Goal: Task Accomplishment & Management: Complete application form

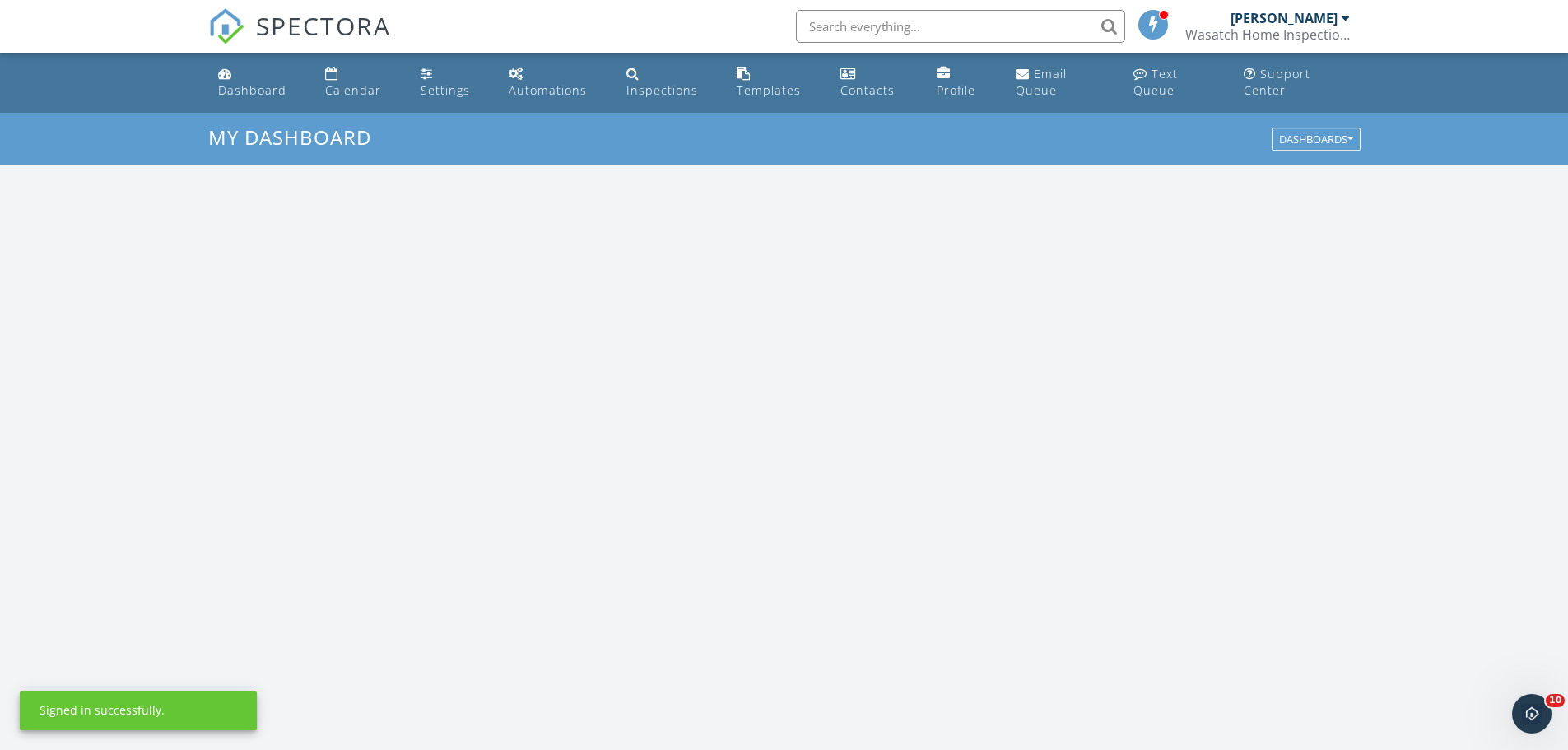
scroll to position [1524, 1593]
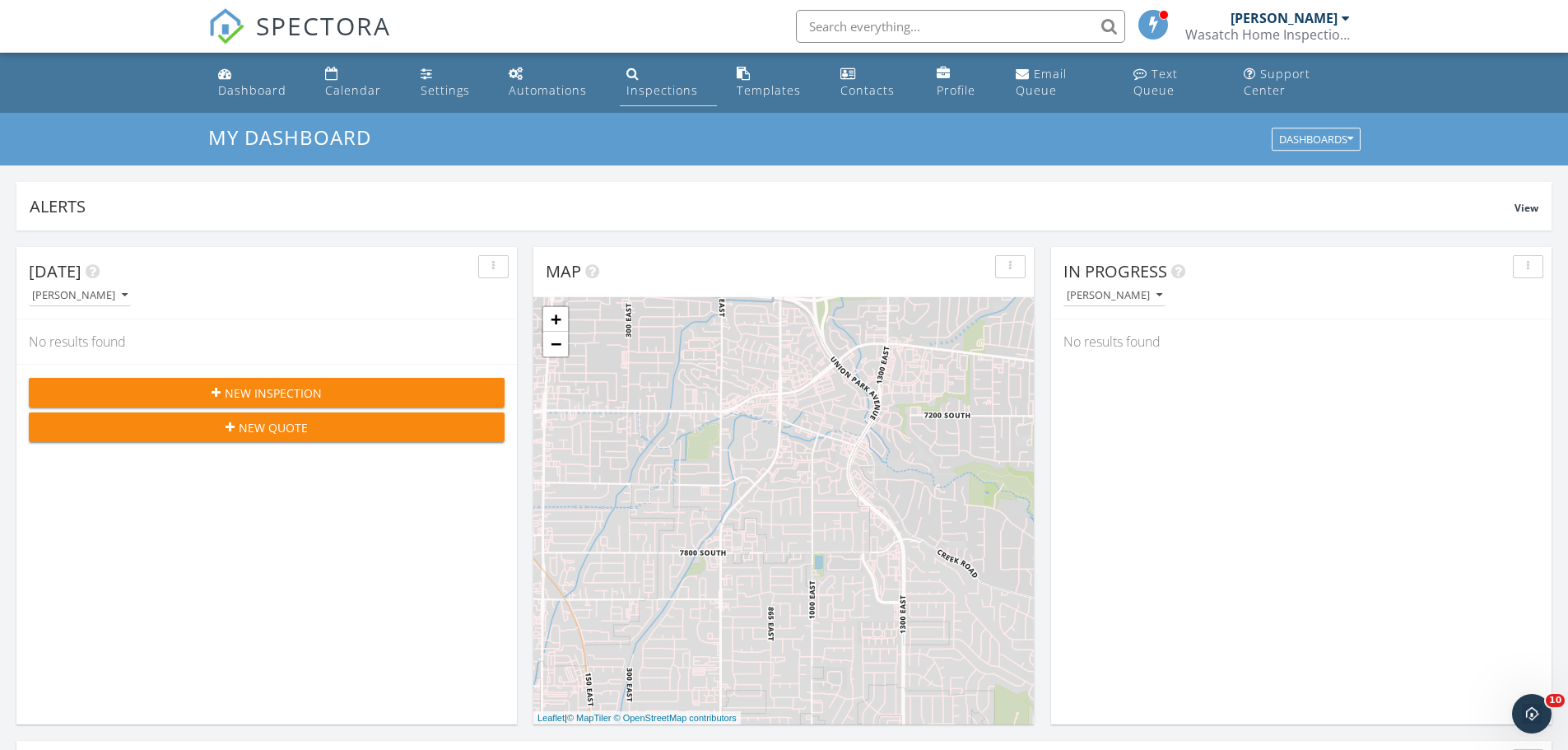
click at [664, 77] on link "Inspections" at bounding box center [668, 82] width 97 height 47
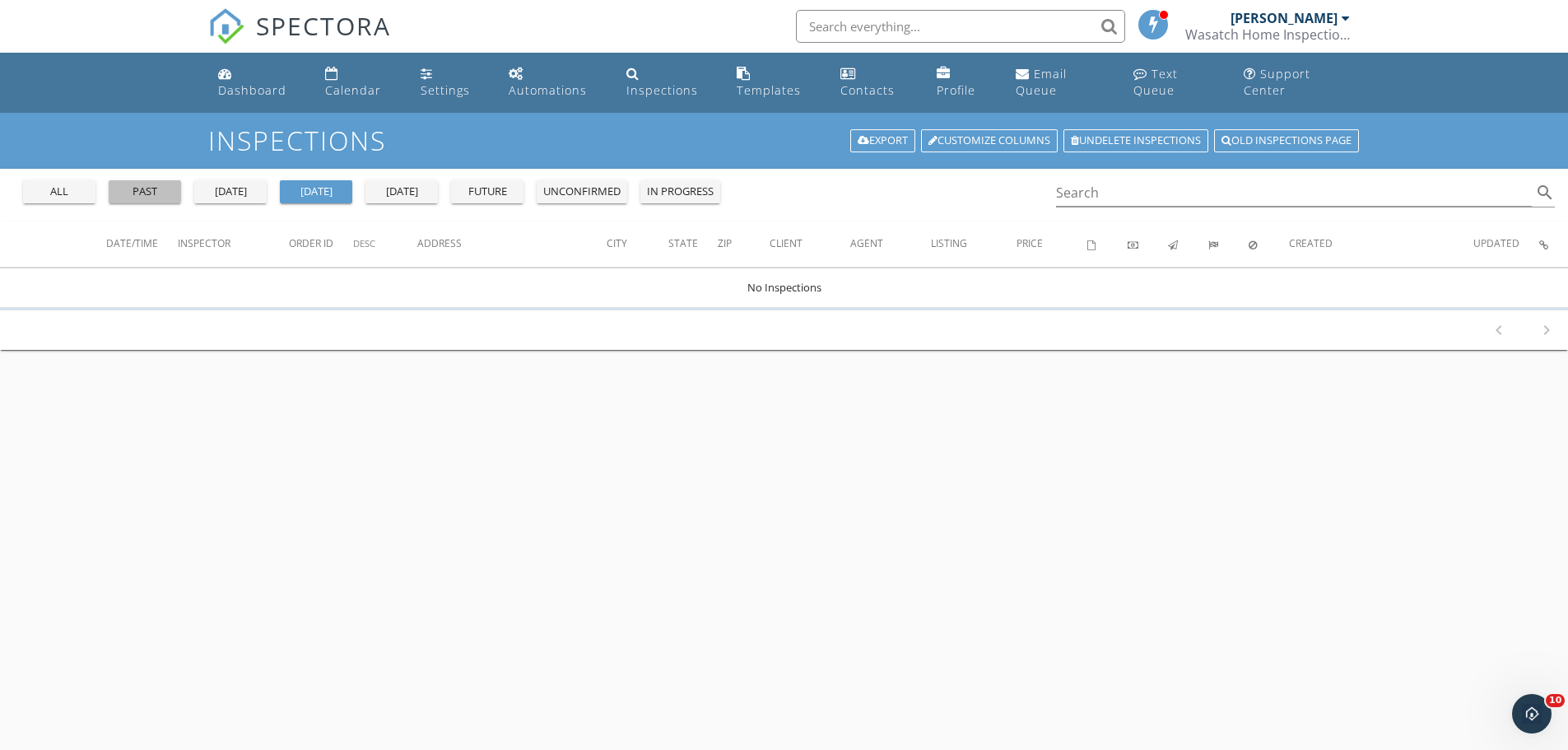
click at [137, 188] on div "past" at bounding box center [144, 192] width 59 height 16
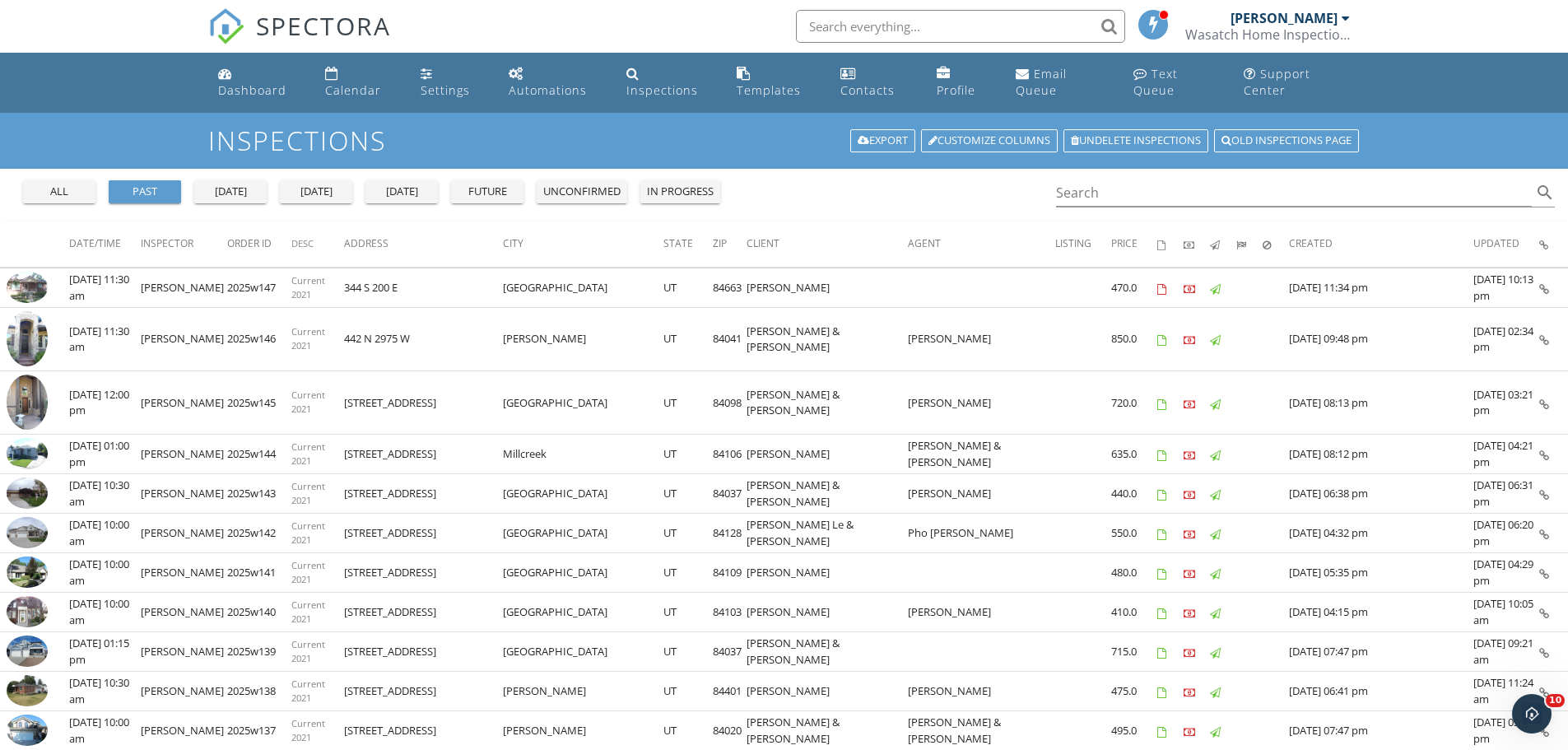
click at [1345, 16] on div at bounding box center [1345, 18] width 8 height 13
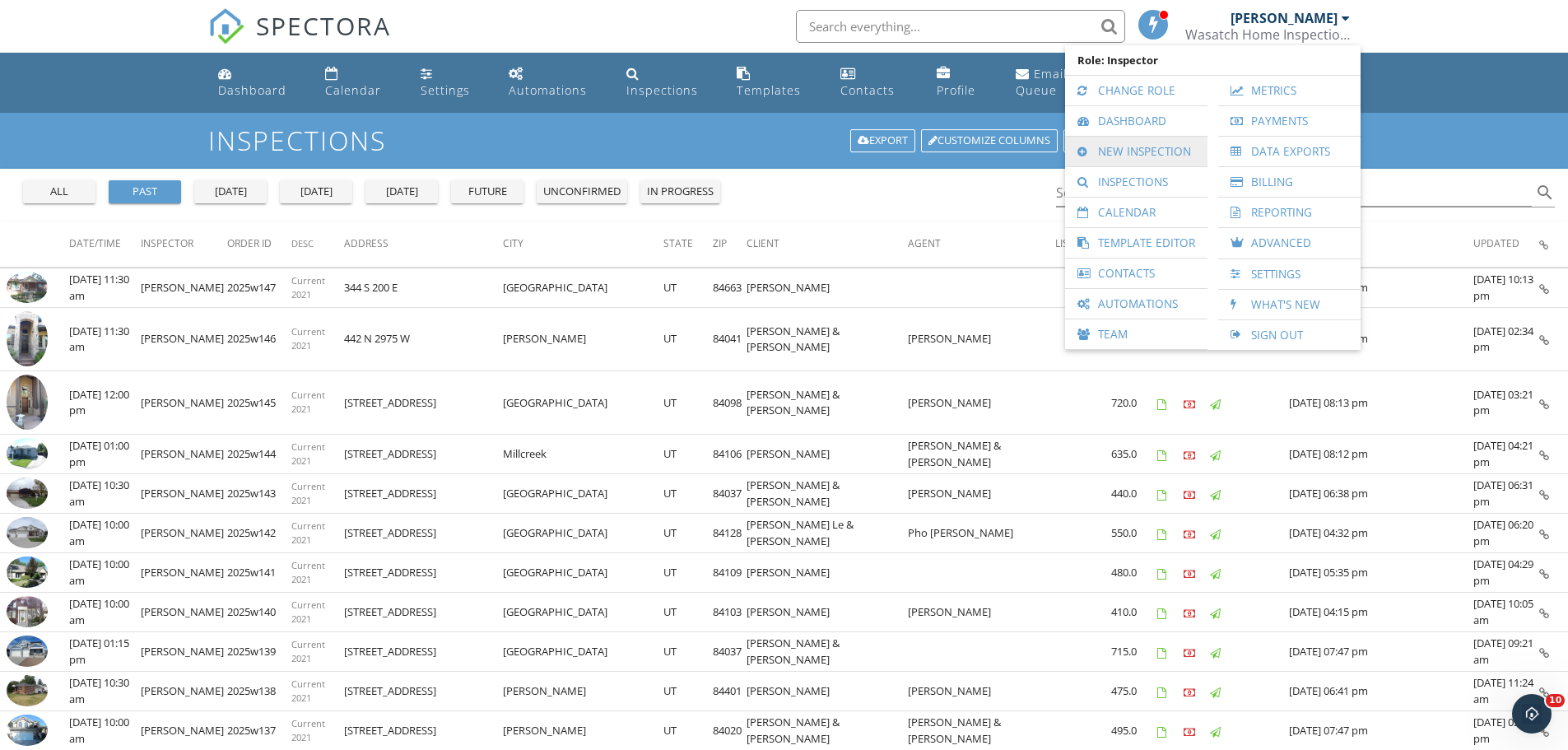
click at [1108, 144] on link "New Inspection" at bounding box center [1136, 152] width 126 height 30
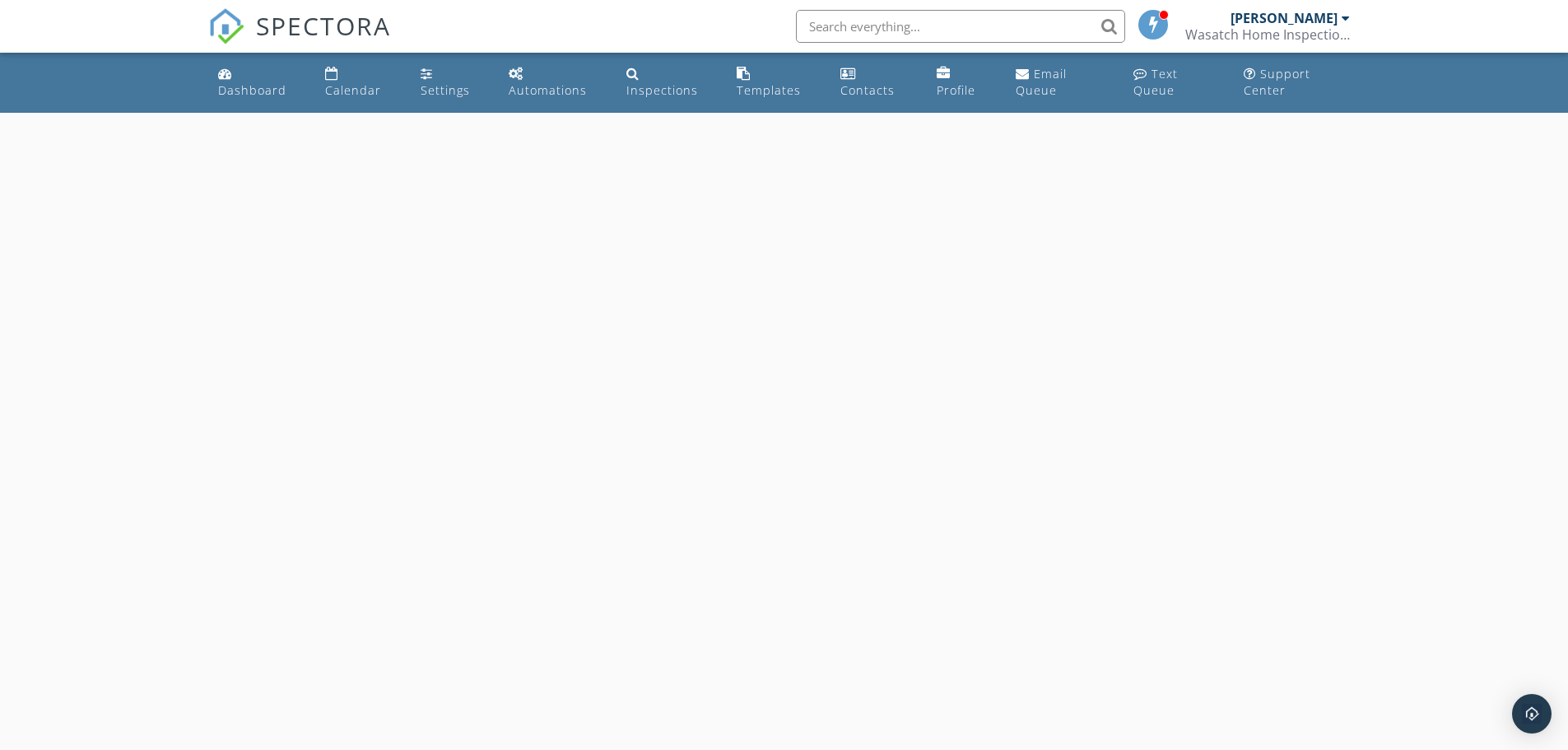
select select "8"
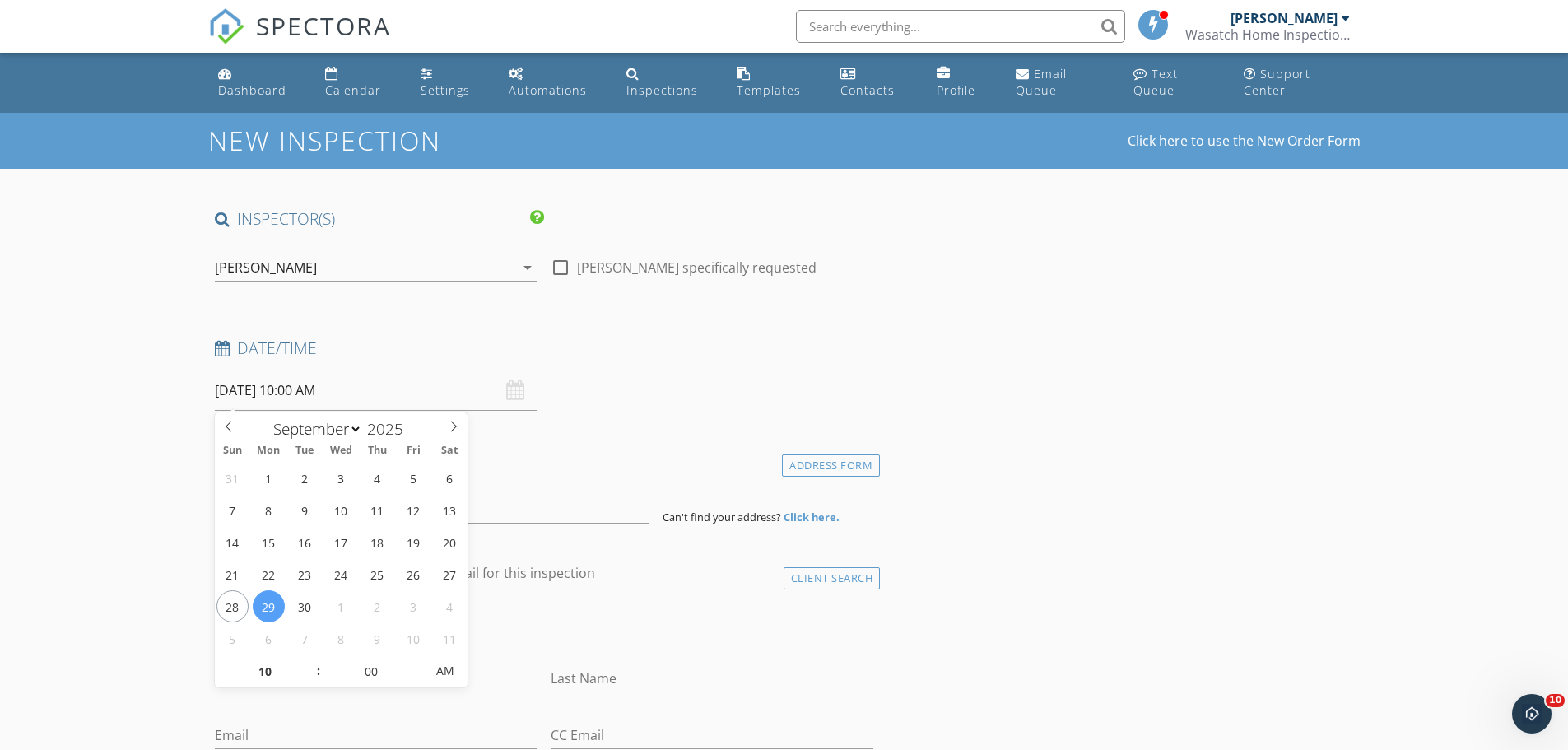
click at [319, 390] on input "09/29/2025 10:00 AM" at bounding box center [375, 390] width 322 height 40
type input "[DATE] 10:00 AM"
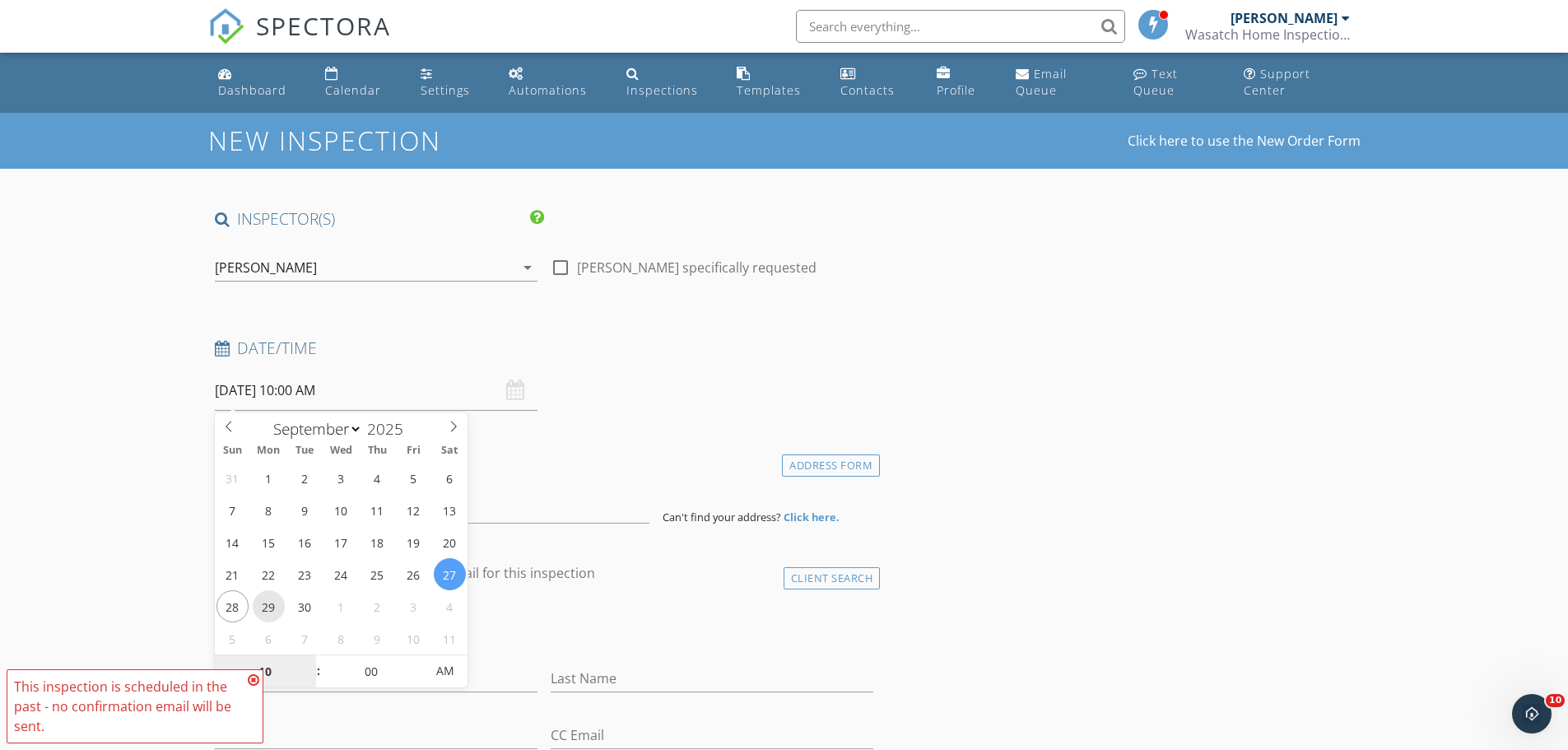
scroll to position [82, 0]
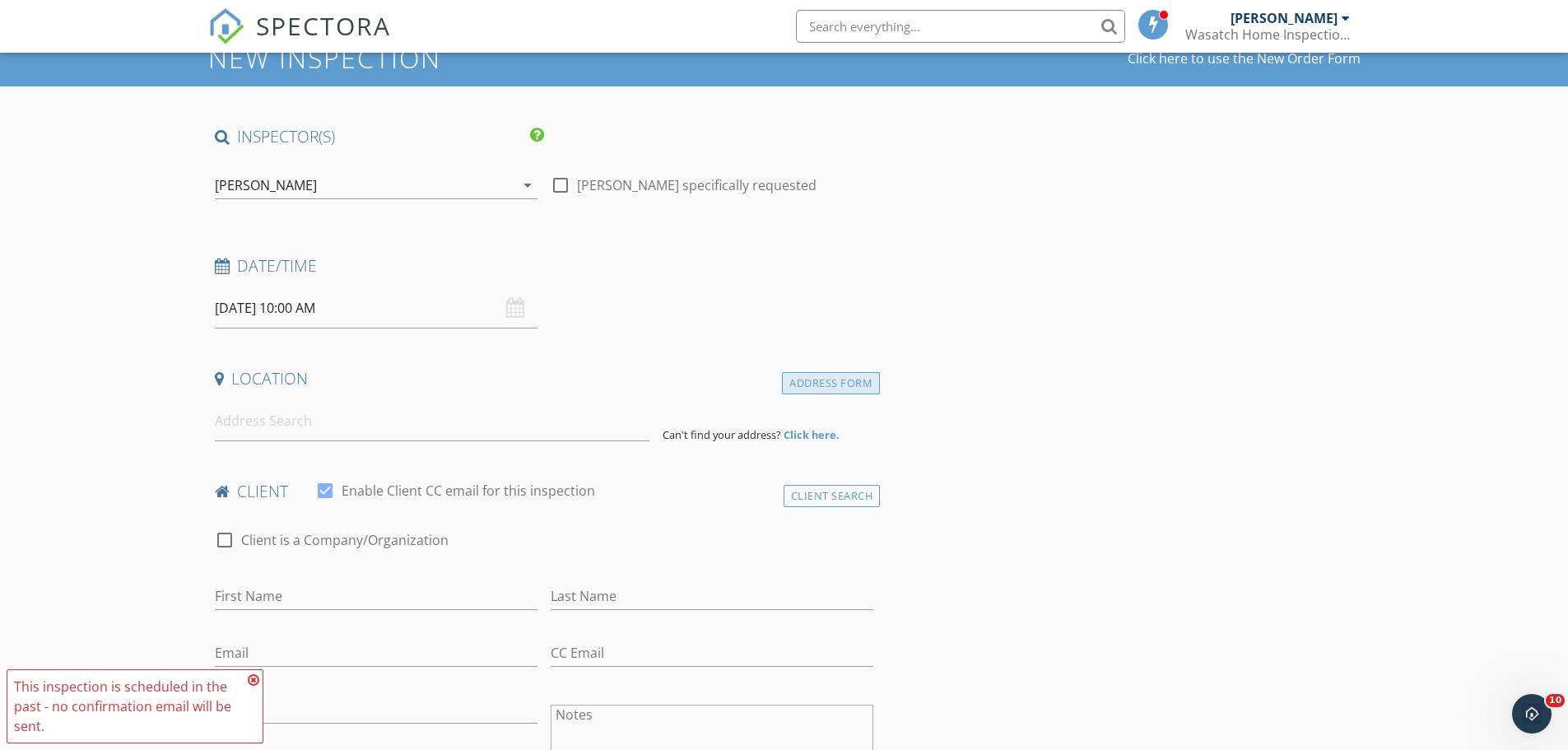
click at [796, 385] on div "Address Form" at bounding box center [830, 383] width 98 height 22
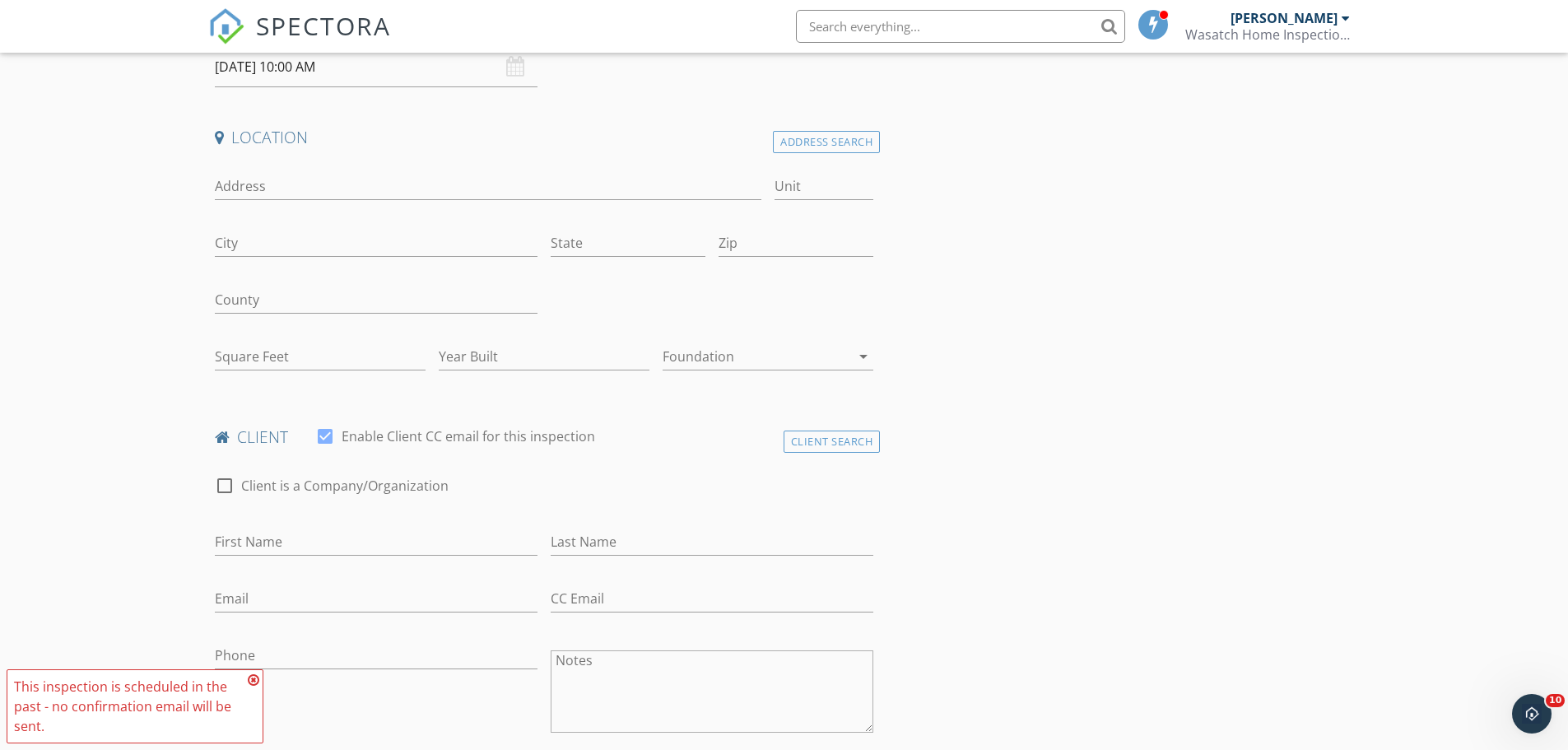
scroll to position [330, 0]
drag, startPoint x: 243, startPoint y: 180, endPoint x: 25, endPoint y: 144, distance: 221.0
click at [242, 180] on input "Address" at bounding box center [488, 180] width 547 height 27
type input "1337 E 500 S"
type input "[GEOGRAPHIC_DATA]"
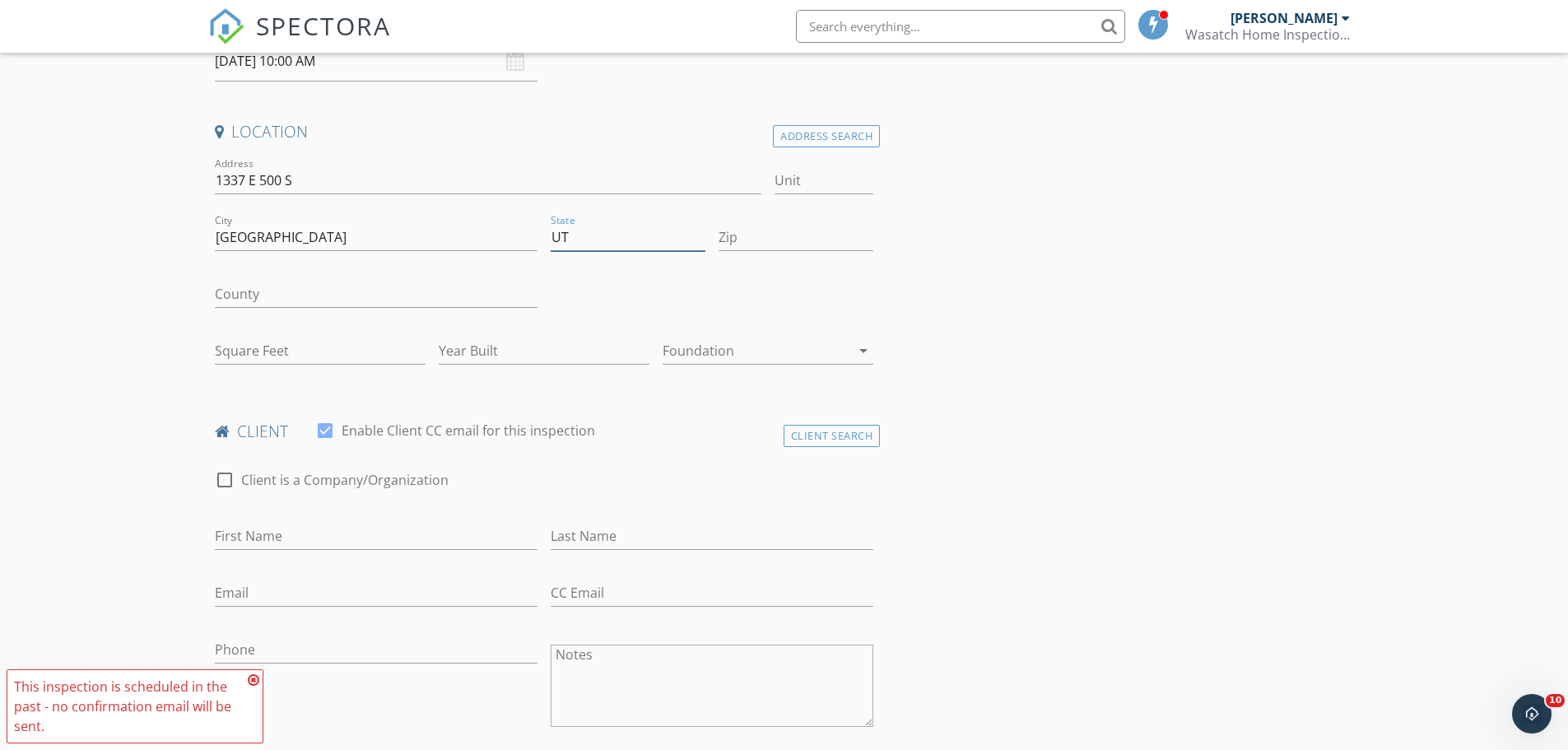
type input "UT"
type input "84102"
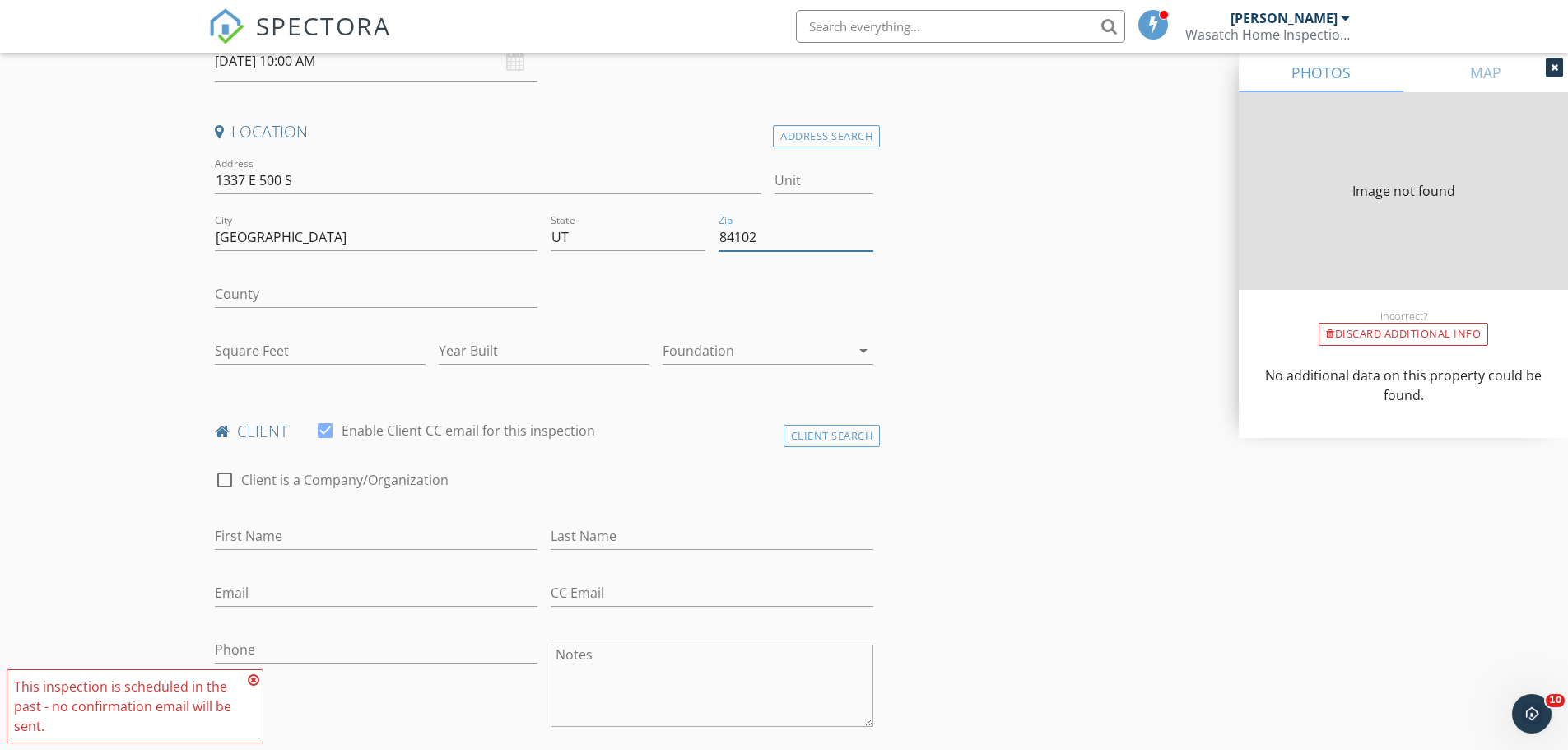
type input "924"
type input "1916"
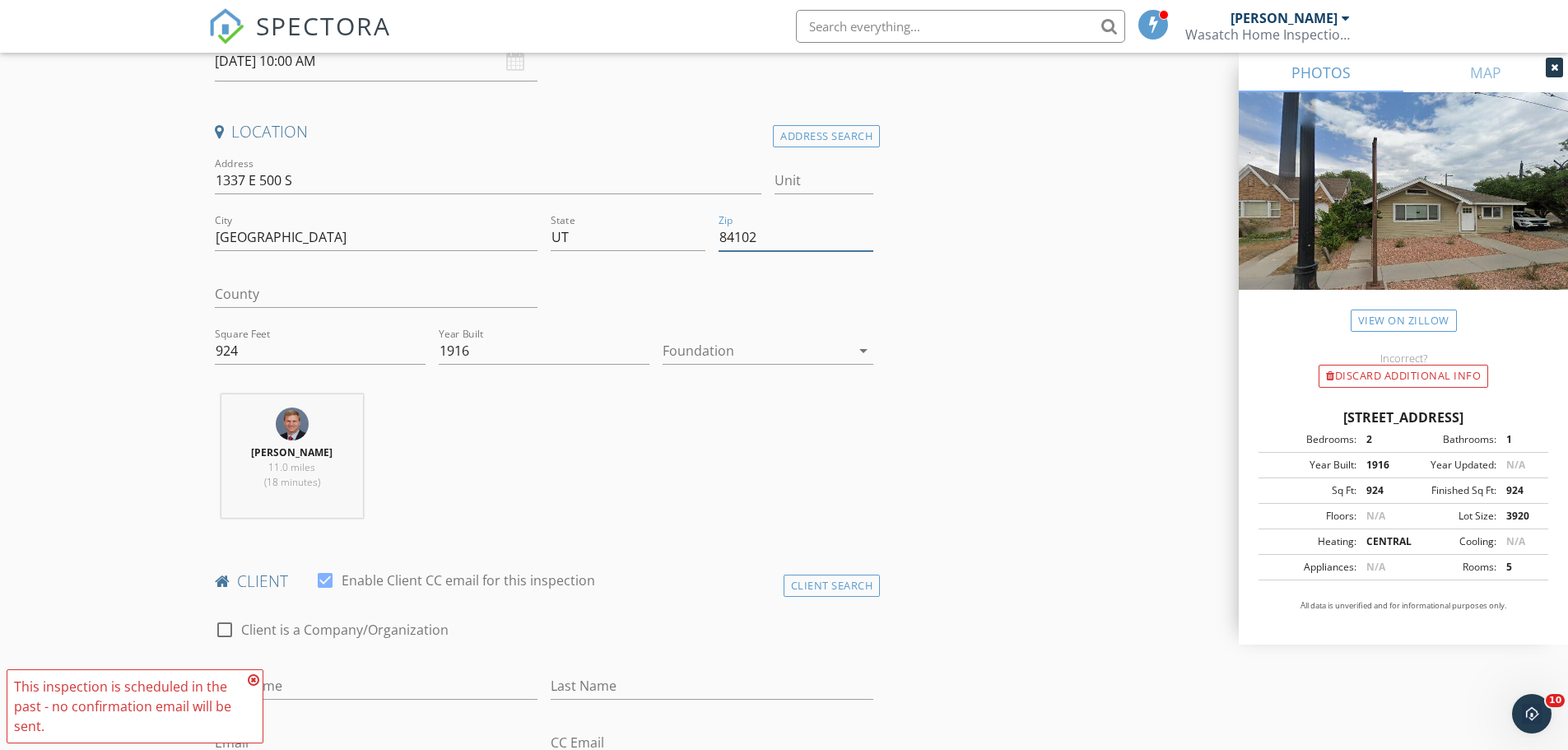
type input "84102"
drag, startPoint x: 243, startPoint y: 352, endPoint x: 195, endPoint y: 358, distance: 48.4
type input "1144"
click at [1353, 375] on div "Discard Additional info" at bounding box center [1403, 375] width 170 height 23
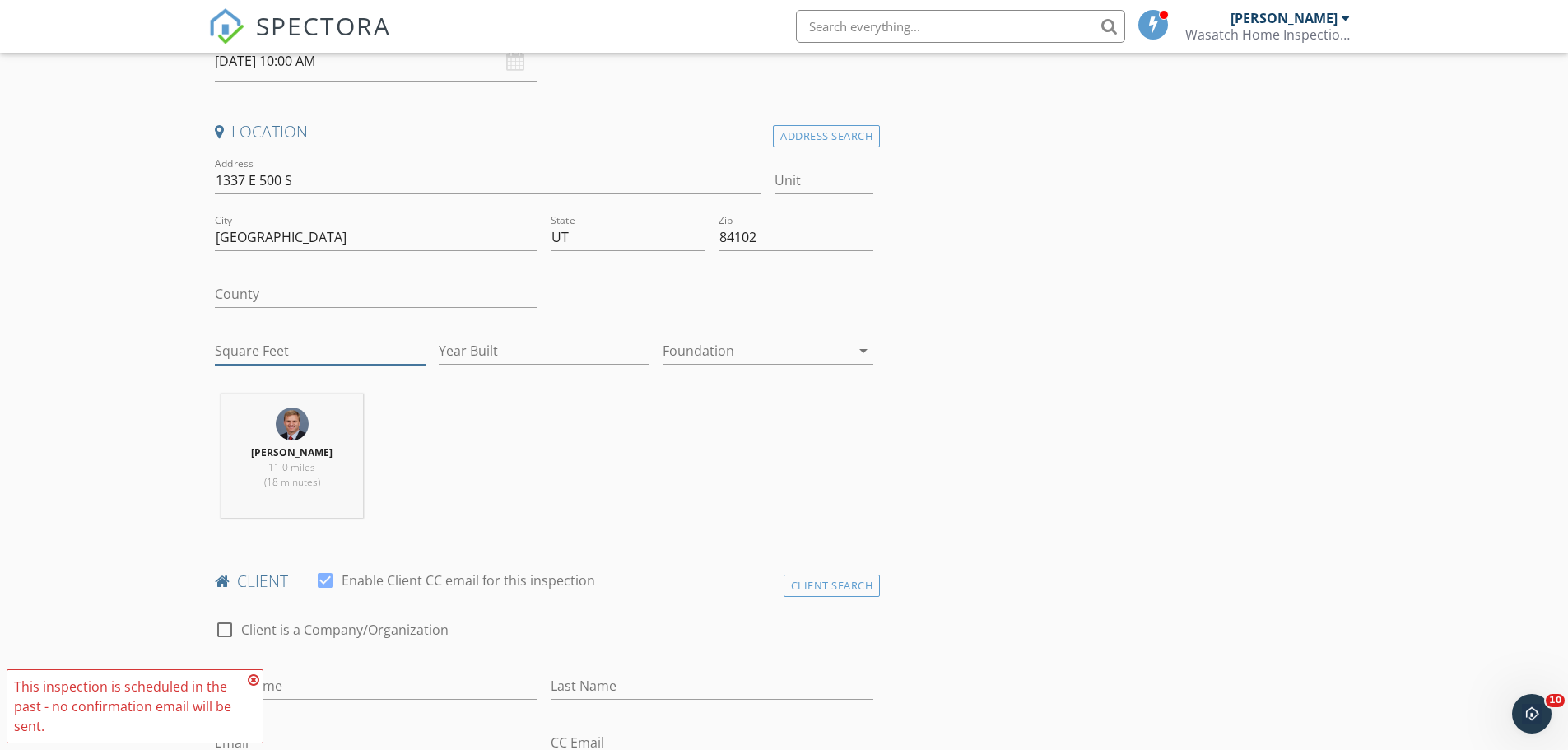
click at [242, 346] on input "Square Feet" at bounding box center [319, 351] width 211 height 27
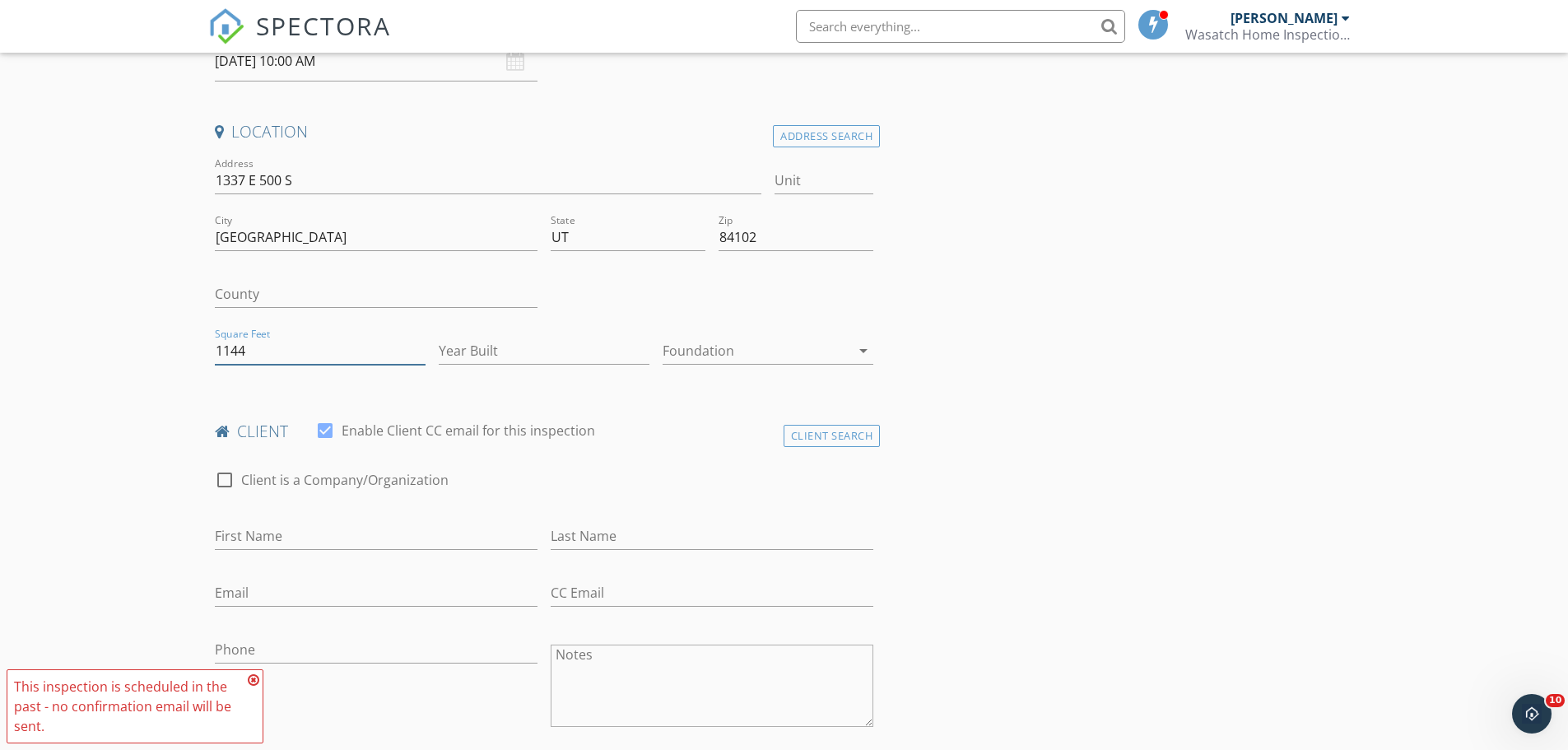
type input "1144"
click at [486, 352] on input "Year Built" at bounding box center [544, 351] width 211 height 27
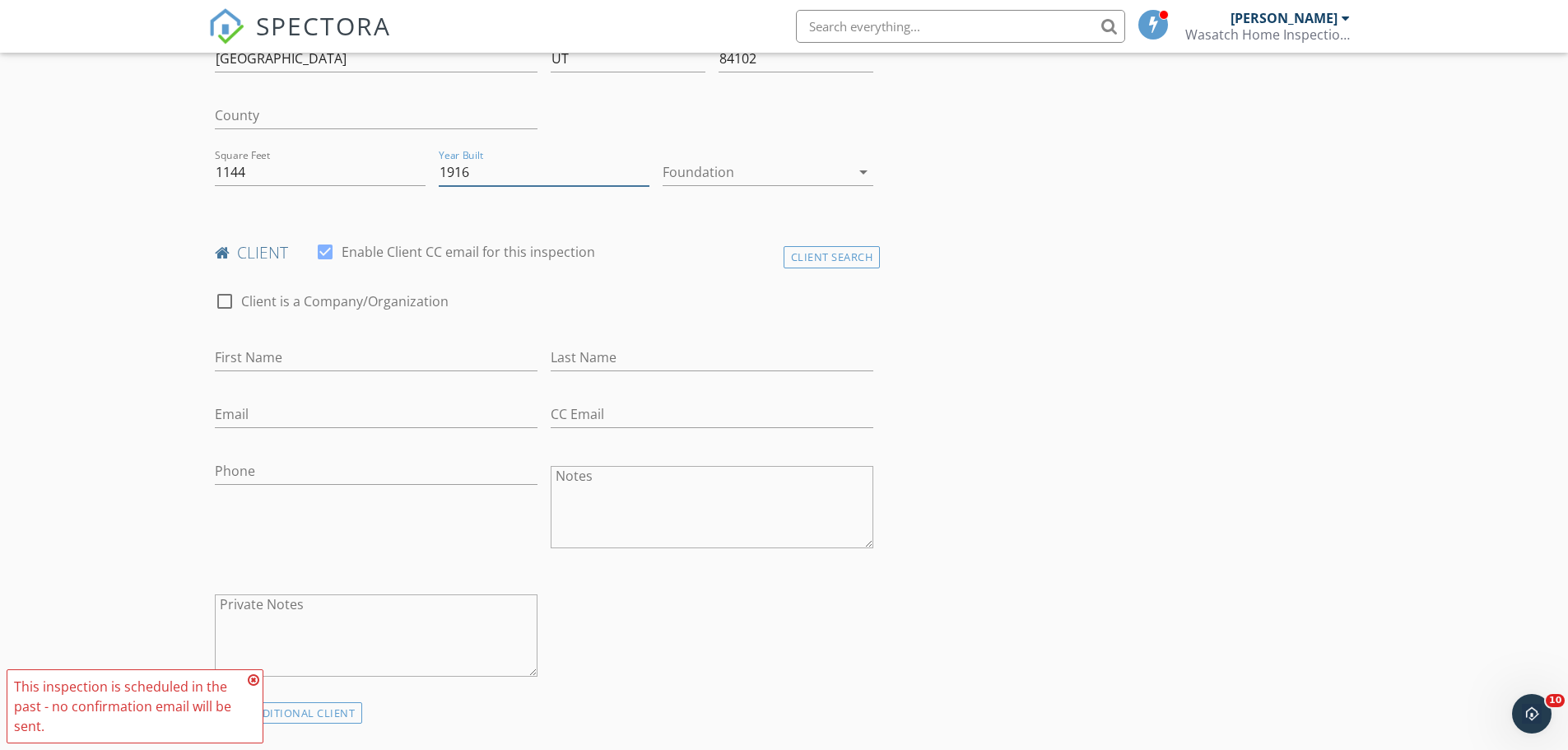
scroll to position [576, 0]
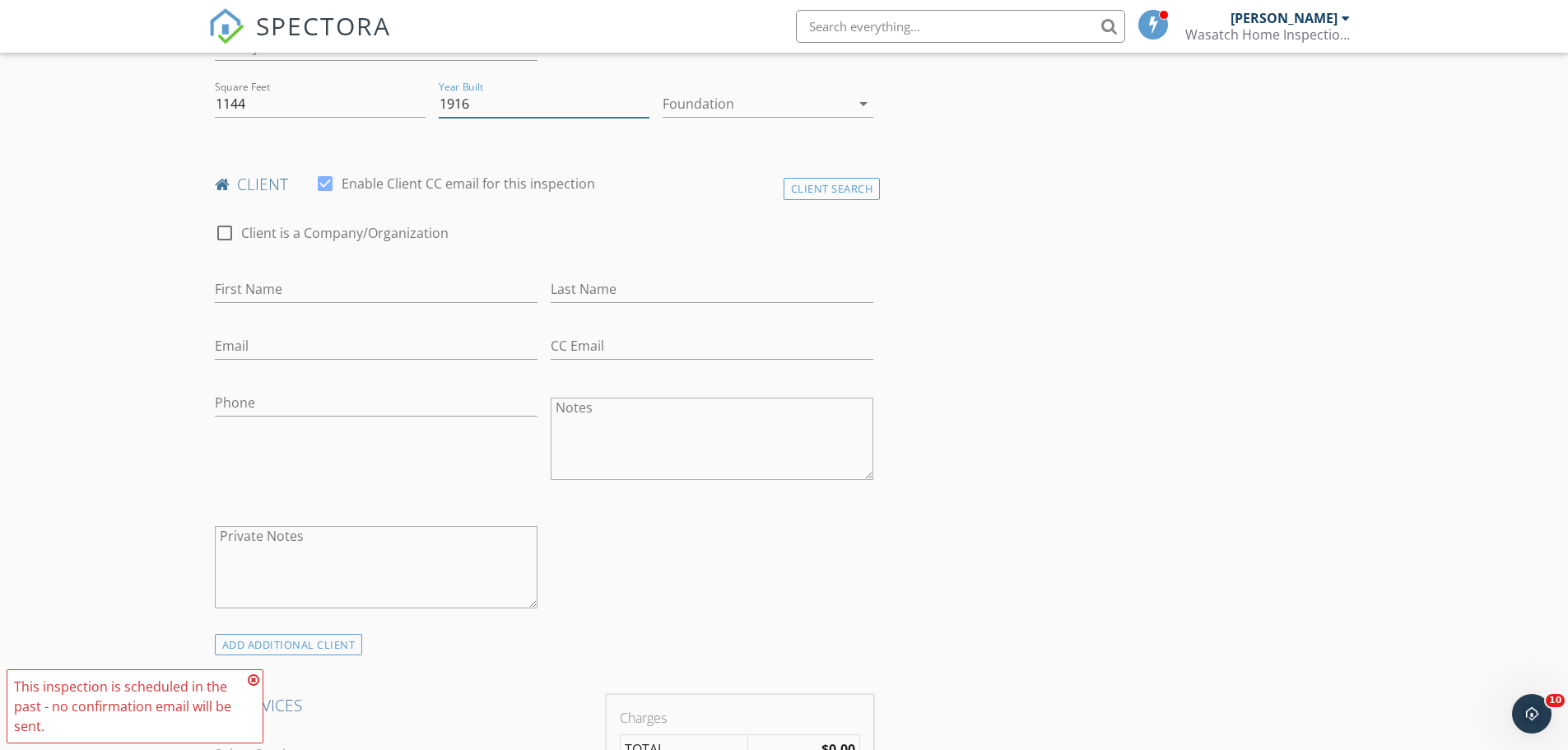
type input "1916"
click at [253, 681] on icon at bounding box center [254, 680] width 12 height 13
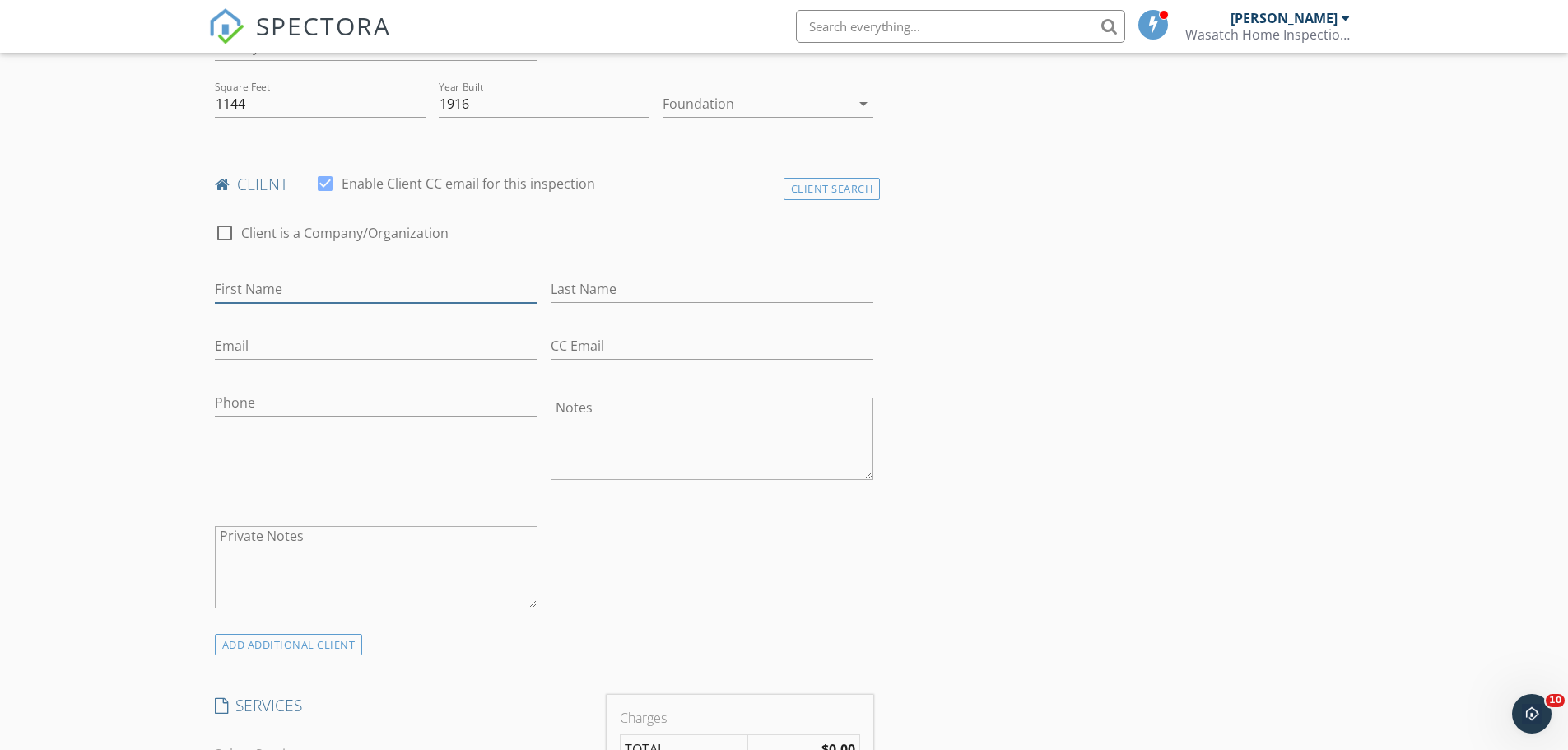
drag, startPoint x: 220, startPoint y: 285, endPoint x: 211, endPoint y: 284, distance: 9.1
click at [220, 285] on input "First Name" at bounding box center [375, 289] width 322 height 27
type input "Adam"
type input "Kirkham"
type input "adam@kirkhamre.com"
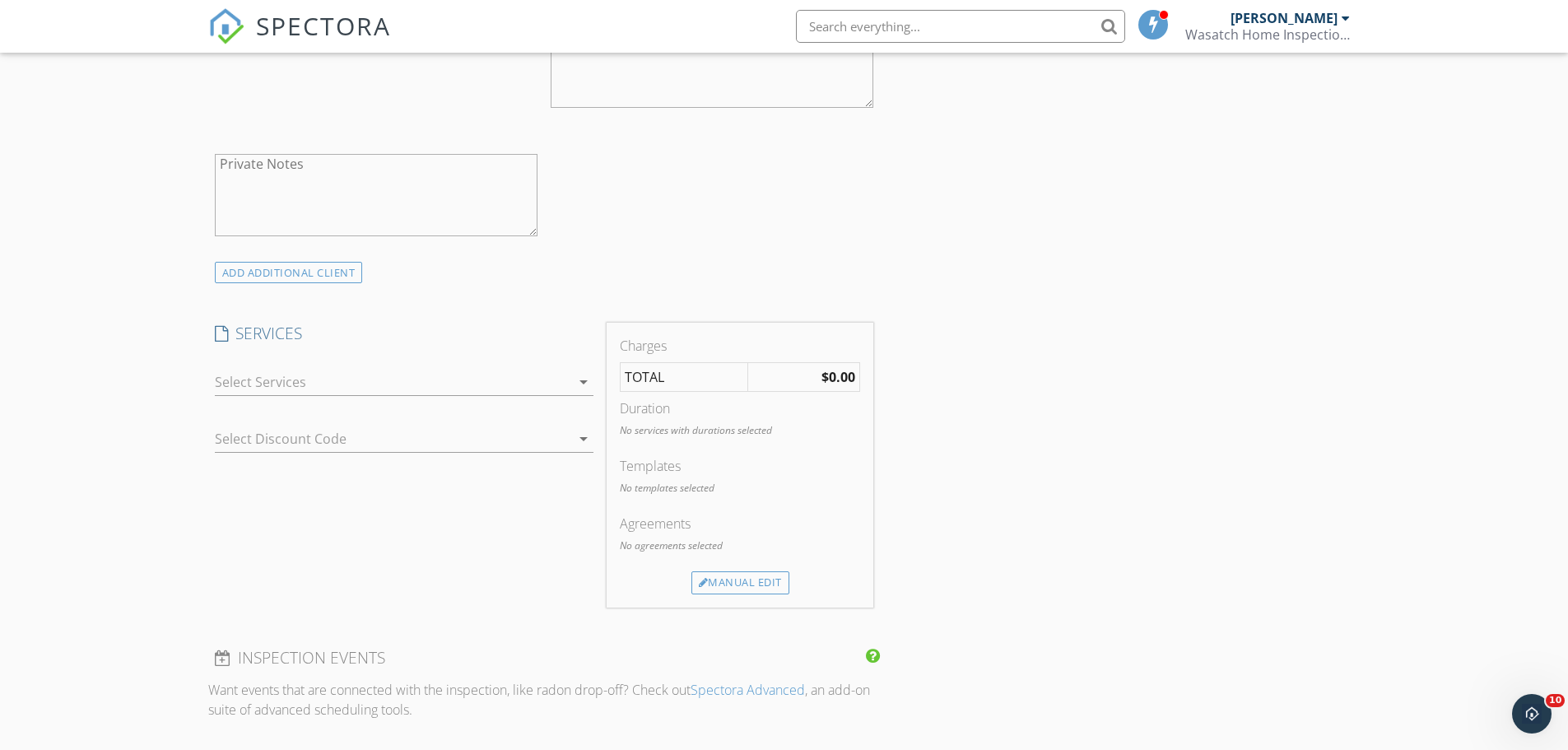
scroll to position [989, 0]
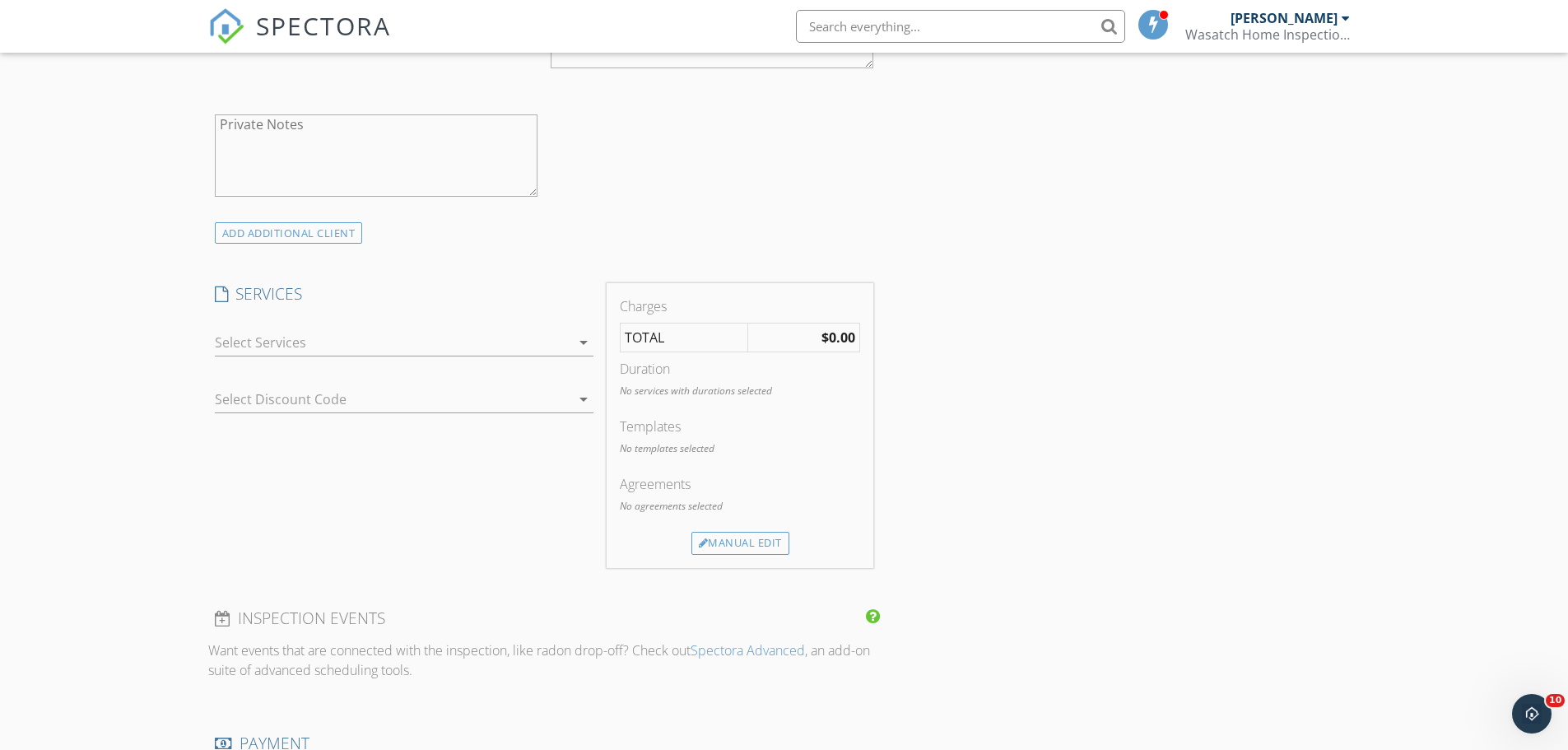
click at [283, 341] on div at bounding box center [392, 343] width 355 height 26
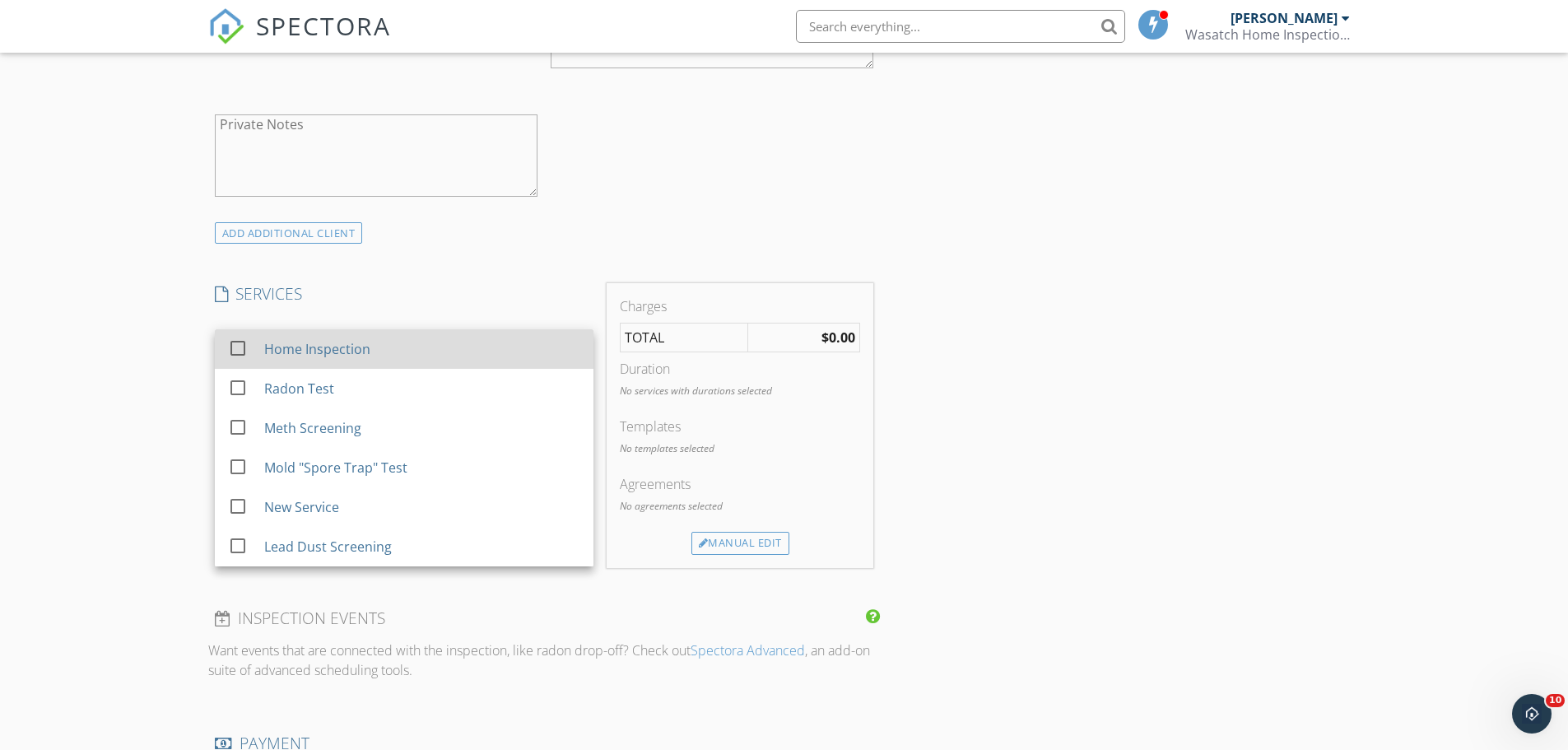
click at [283, 346] on div "Home Inspection" at bounding box center [316, 350] width 106 height 20
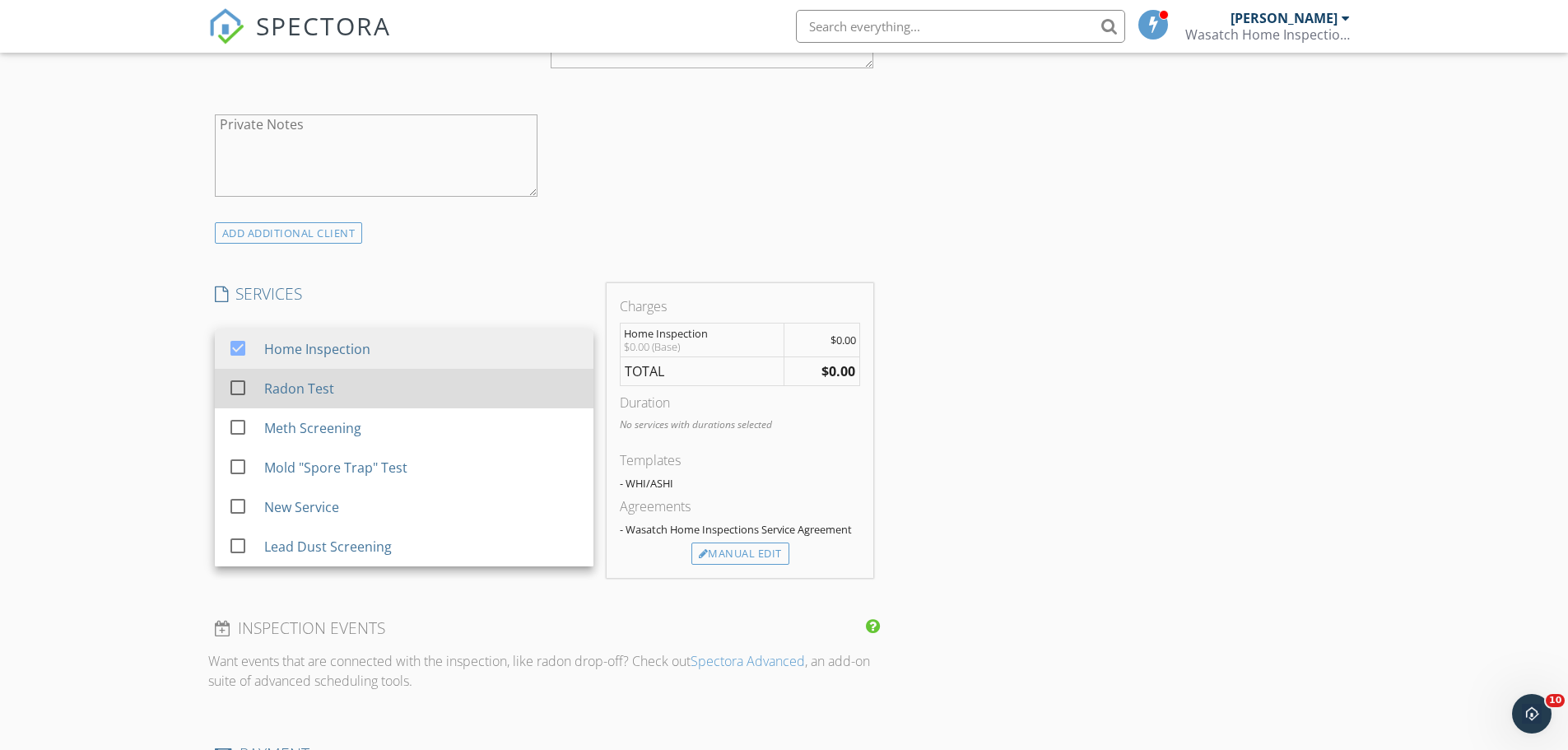
click at [314, 396] on div "Radon Test" at bounding box center [298, 388] width 70 height 20
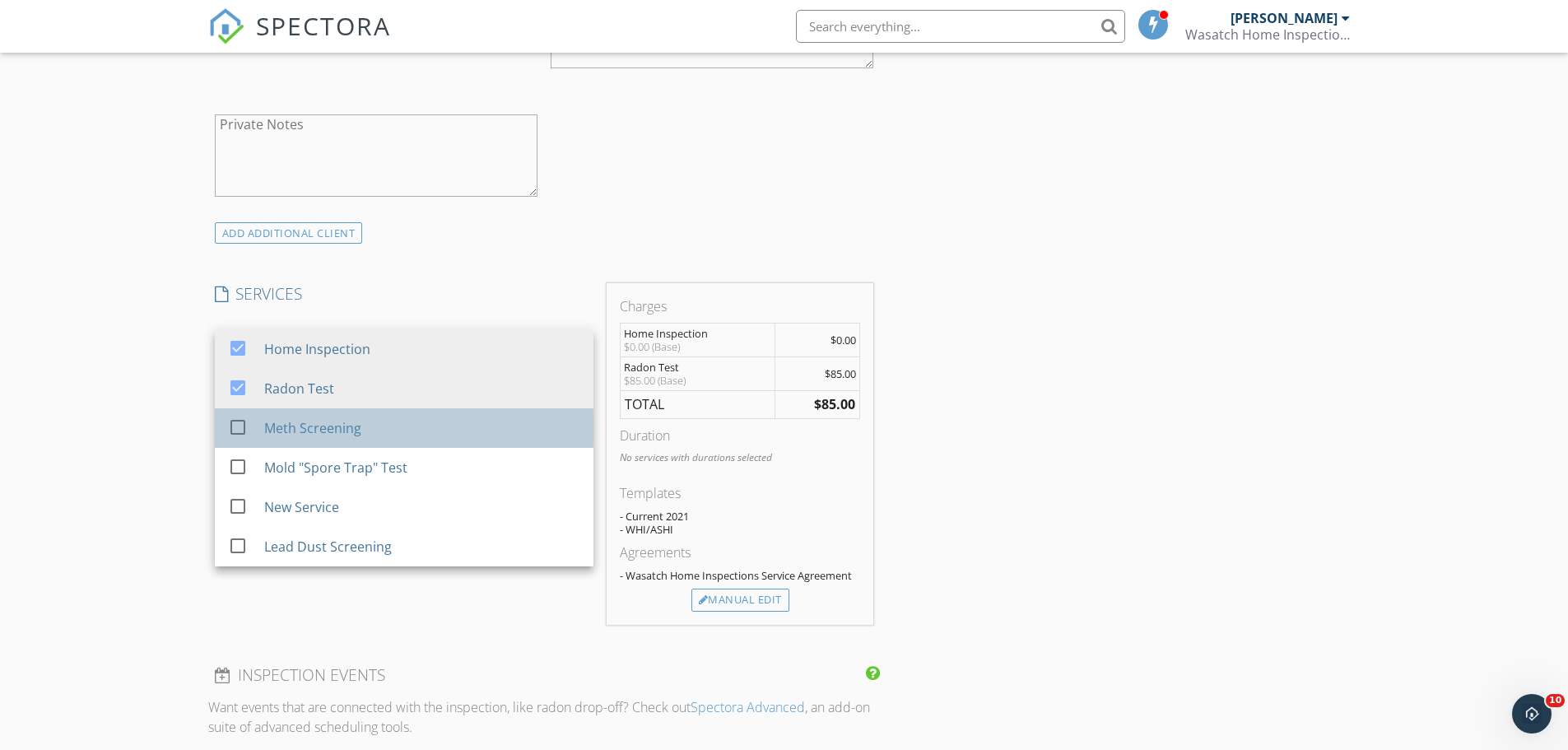
click at [314, 425] on div "Meth Screening" at bounding box center [311, 428] width 97 height 20
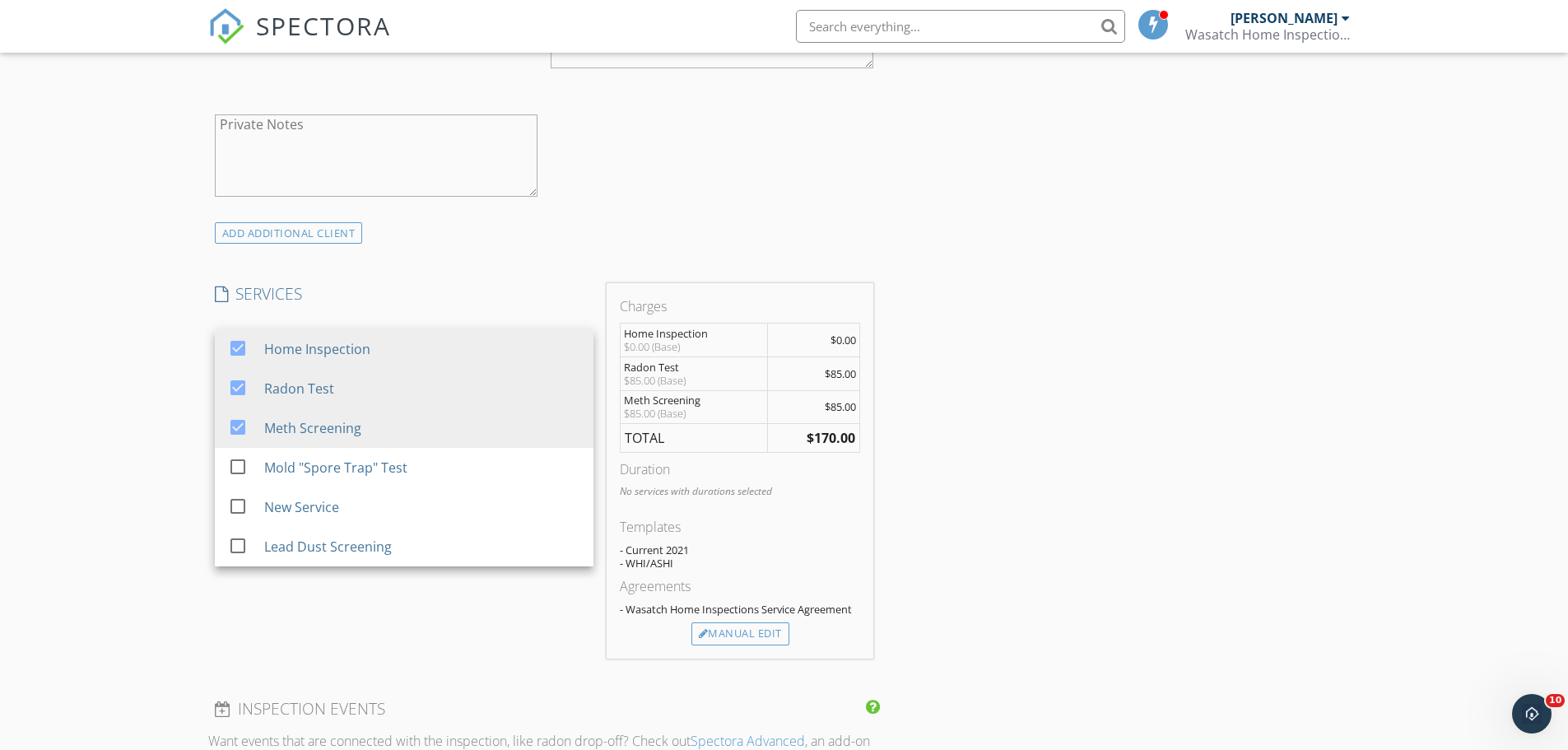
click at [1106, 476] on div "INSPECTOR(S) check_box Jim Fahs PRIMARY Jim Fahs arrow_drop_down check_box_outl…" at bounding box center [784, 568] width 1152 height 2696
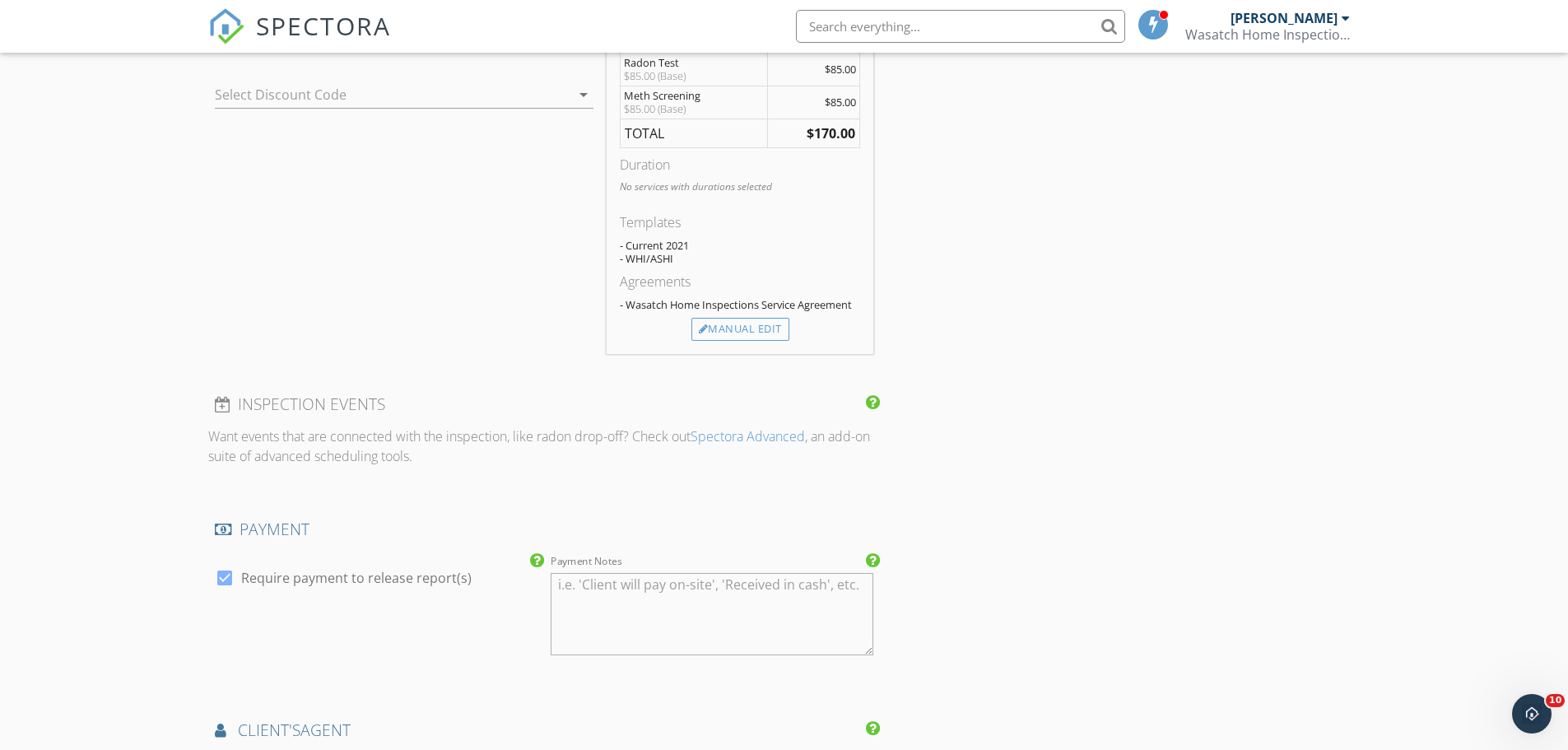
scroll to position [1317, 0]
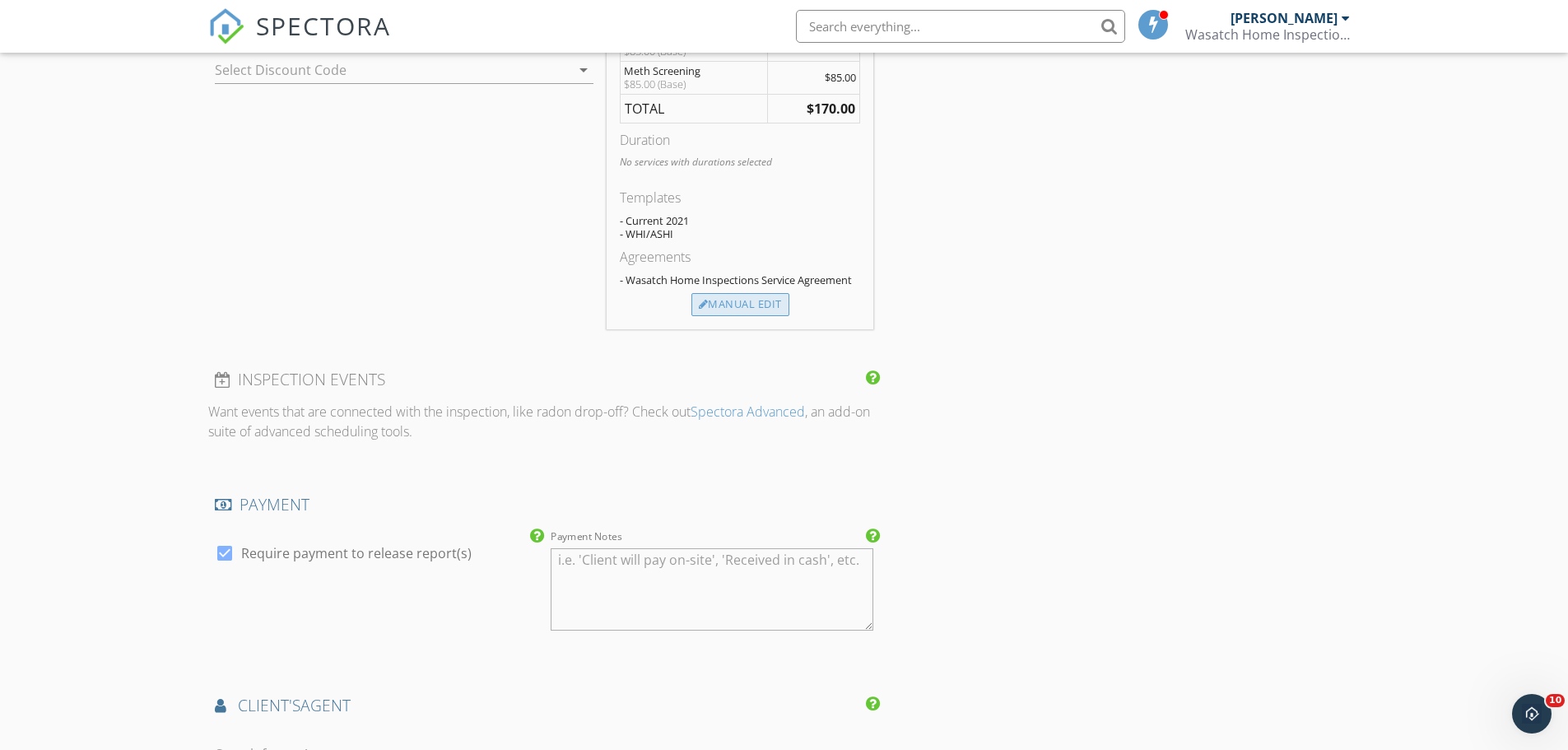
click at [725, 308] on div "Manual Edit" at bounding box center [741, 305] width 98 height 23
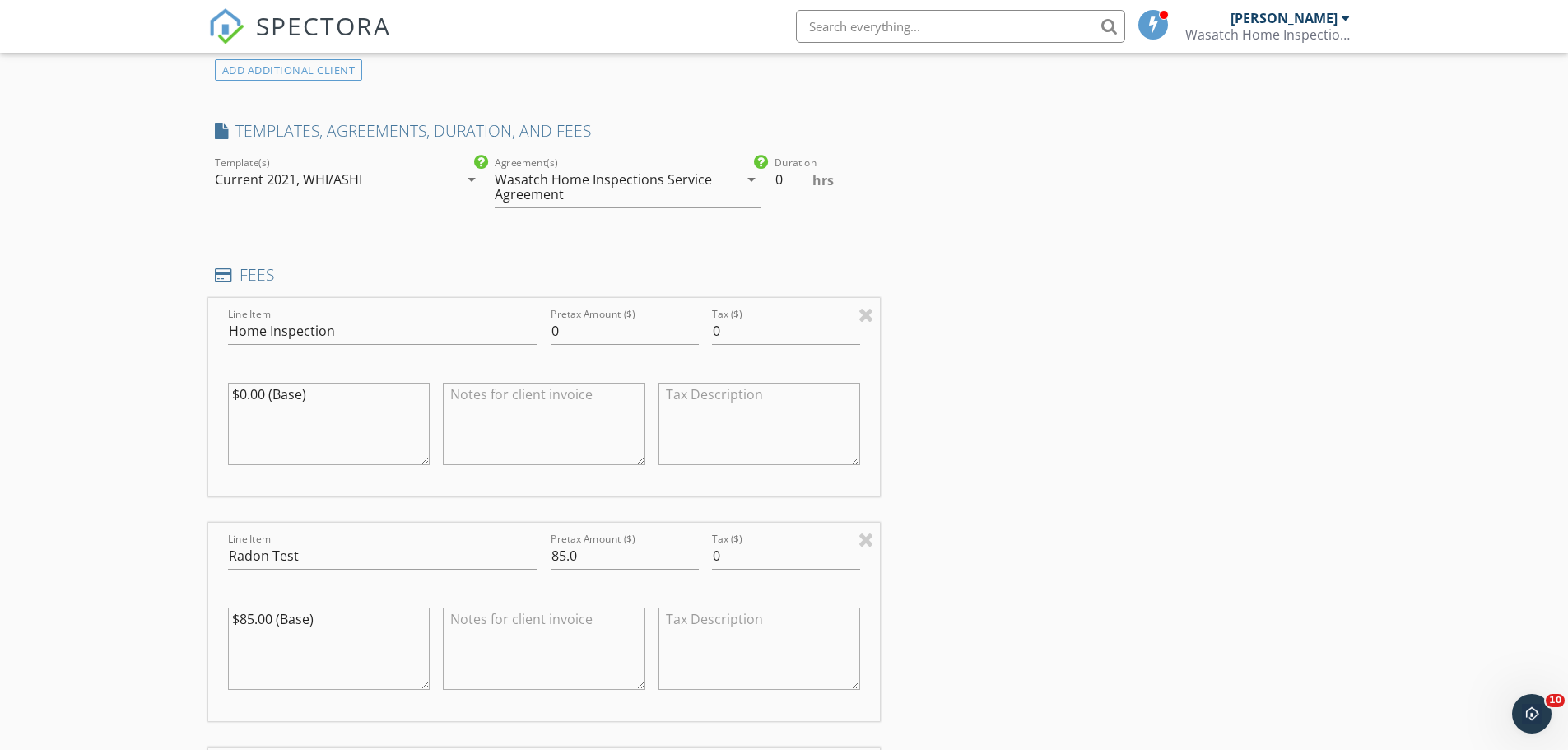
scroll to position [1071, 0]
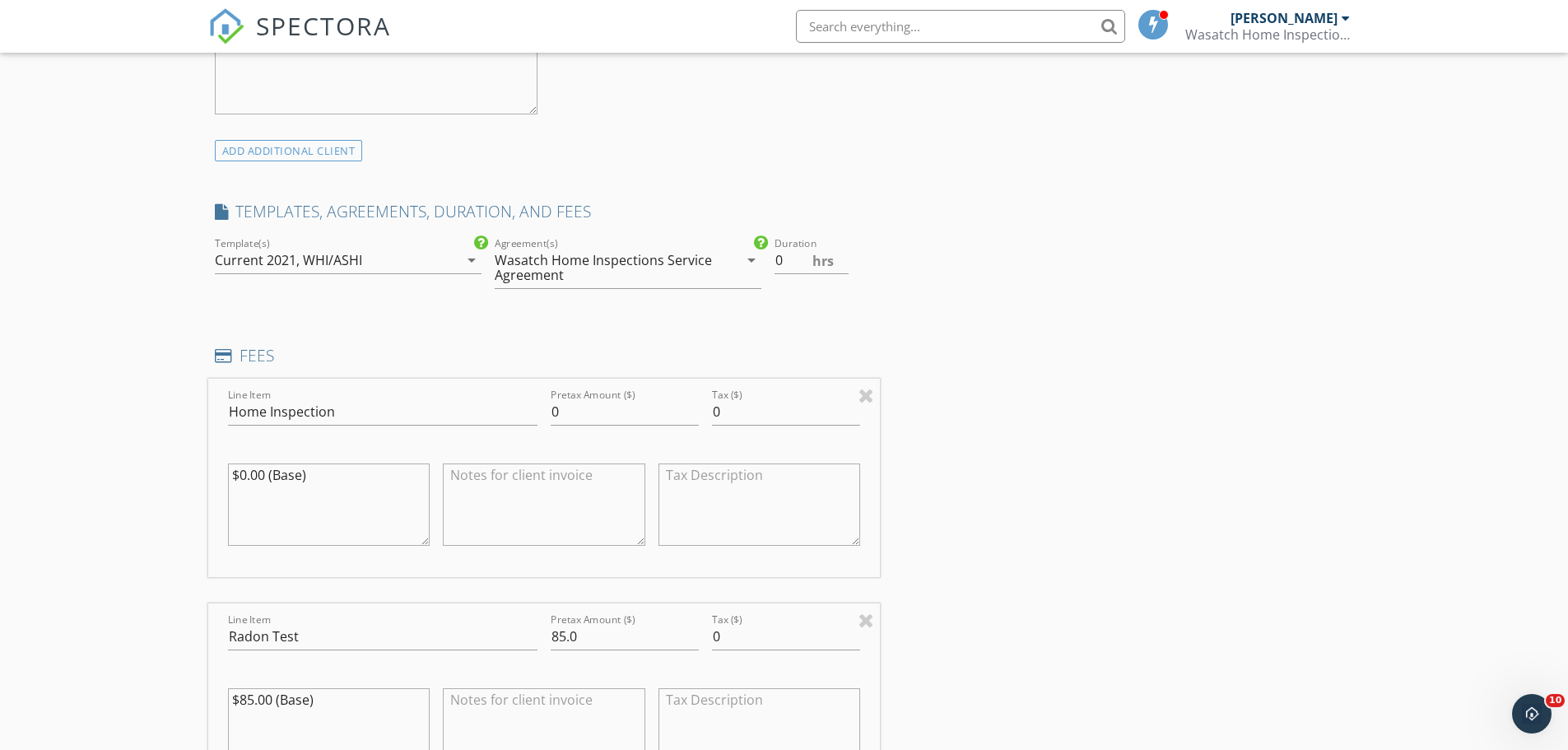
click at [358, 259] on div "WHI/ASHI" at bounding box center [331, 260] width 59 height 15
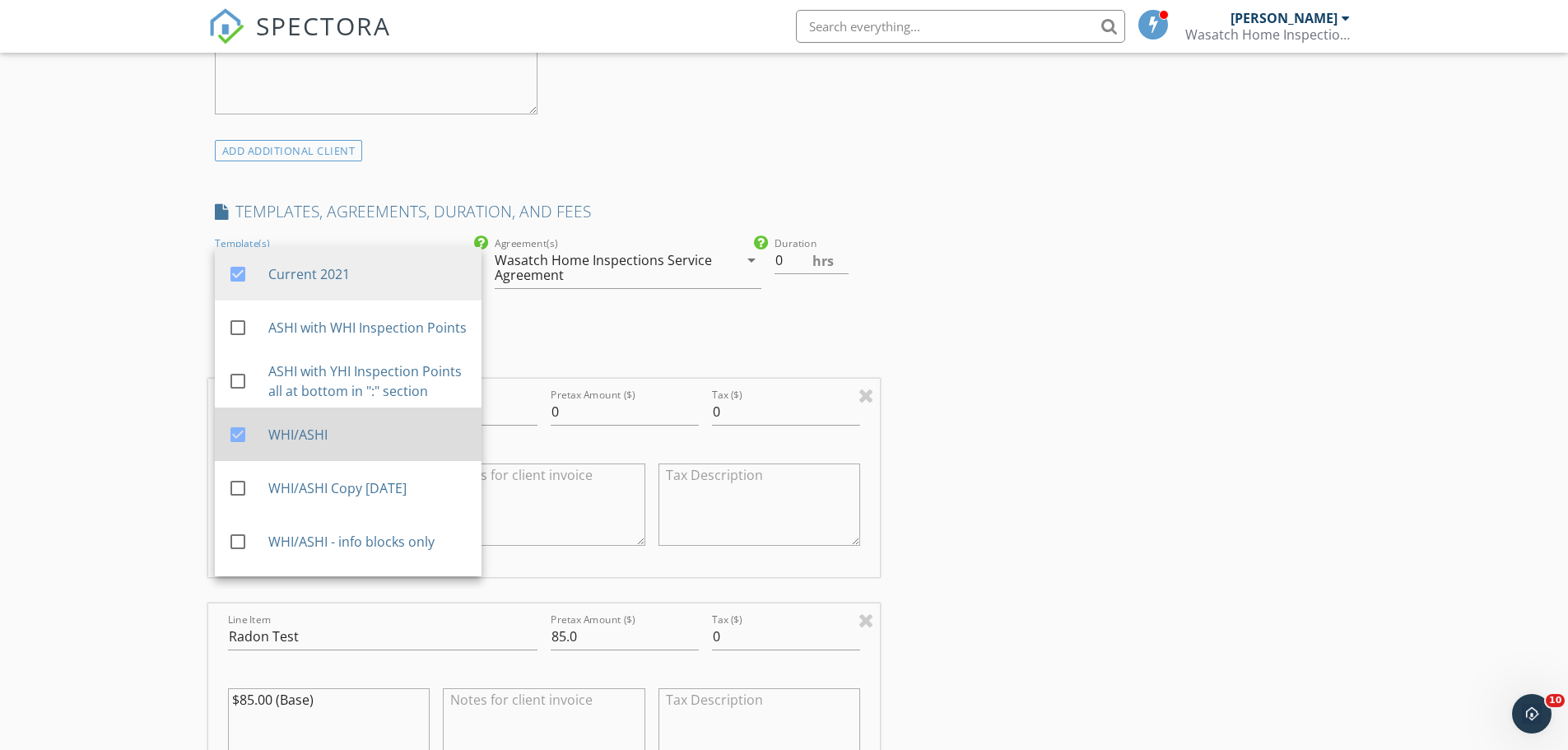
click at [342, 439] on div "check_box WHI/ASHI" at bounding box center [347, 434] width 241 height 40
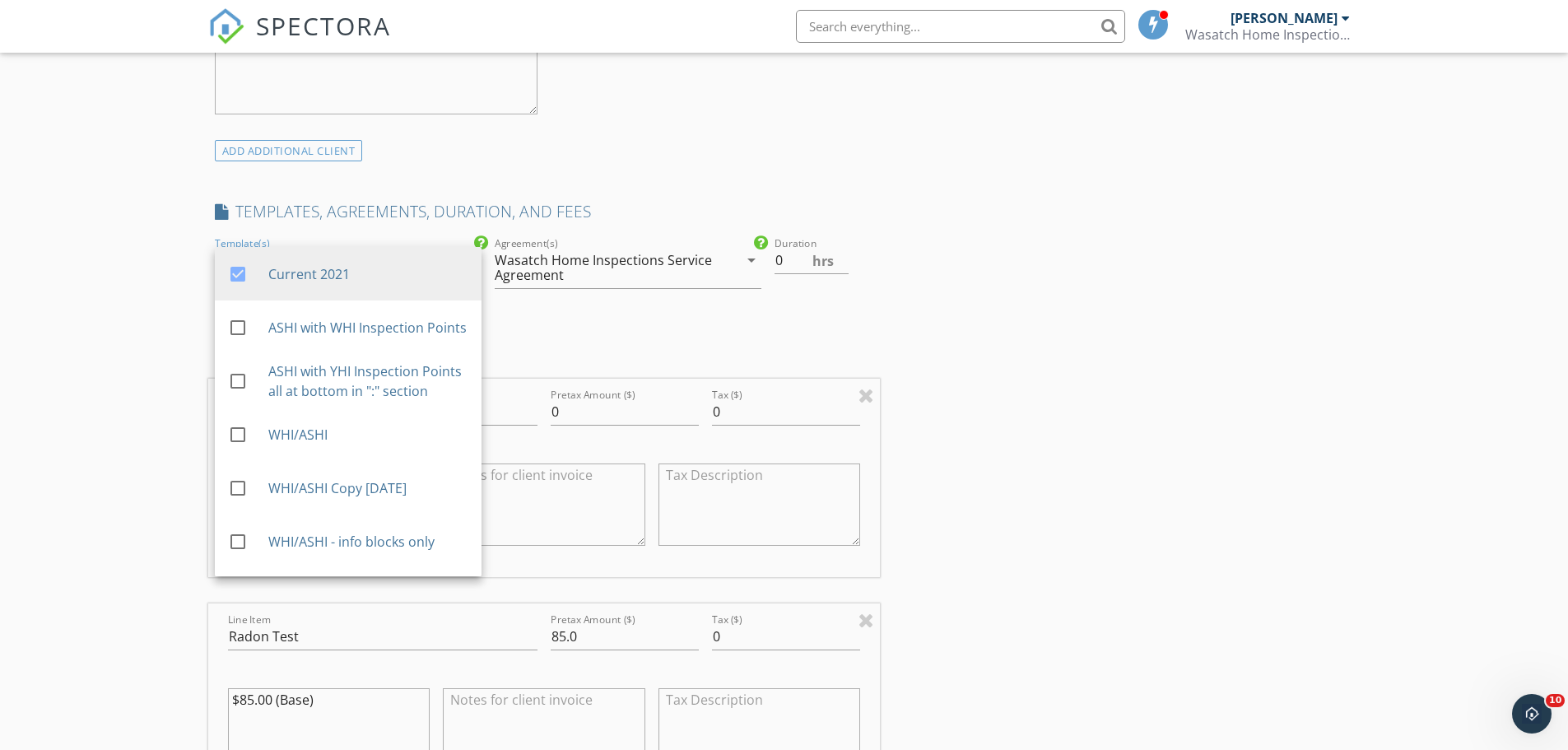
click at [988, 388] on div "INSPECTOR(S) check_box Jim Fahs PRIMARY Jim Fahs arrow_drop_down check_box_outl…" at bounding box center [784, 763] width 1152 height 3251
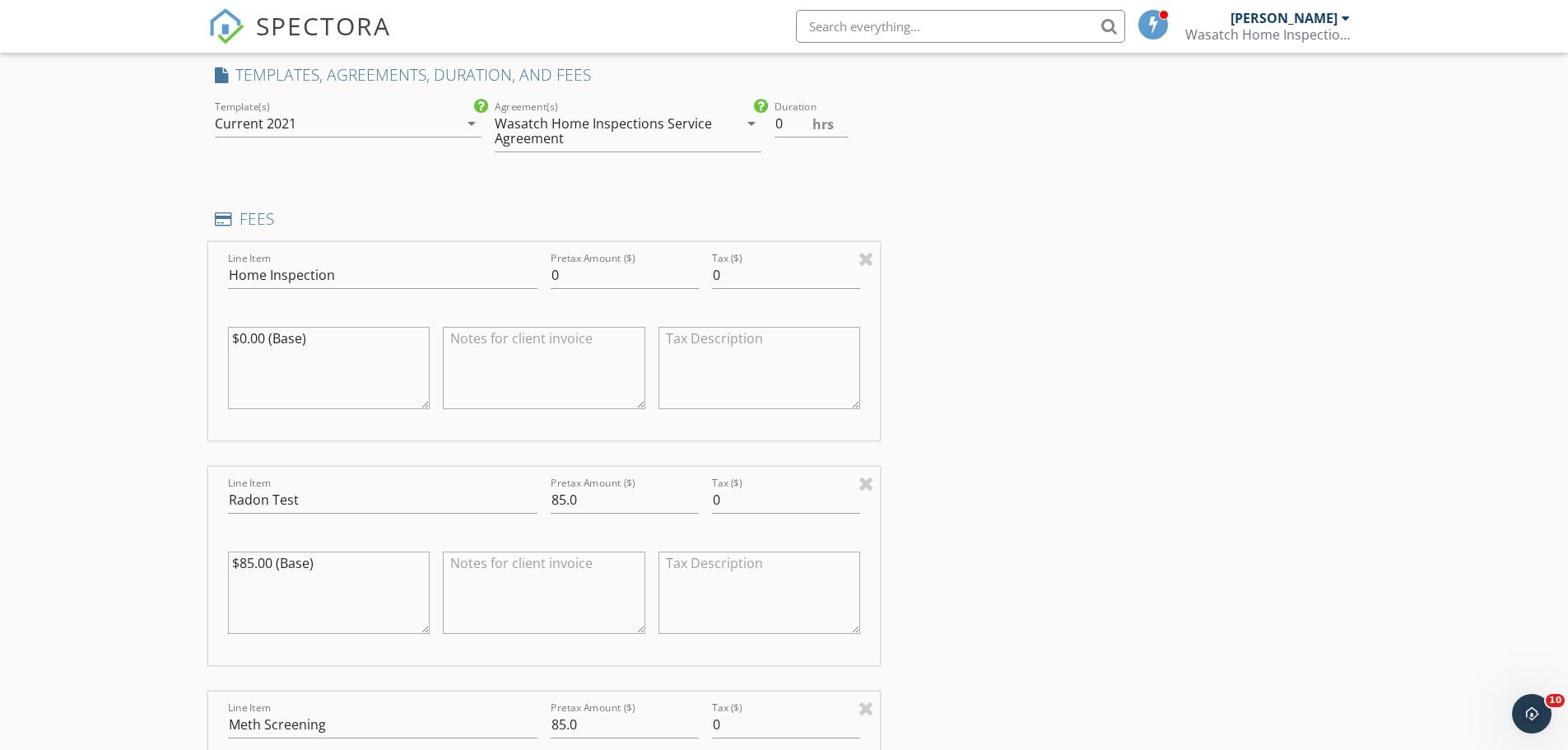
scroll to position [1235, 0]
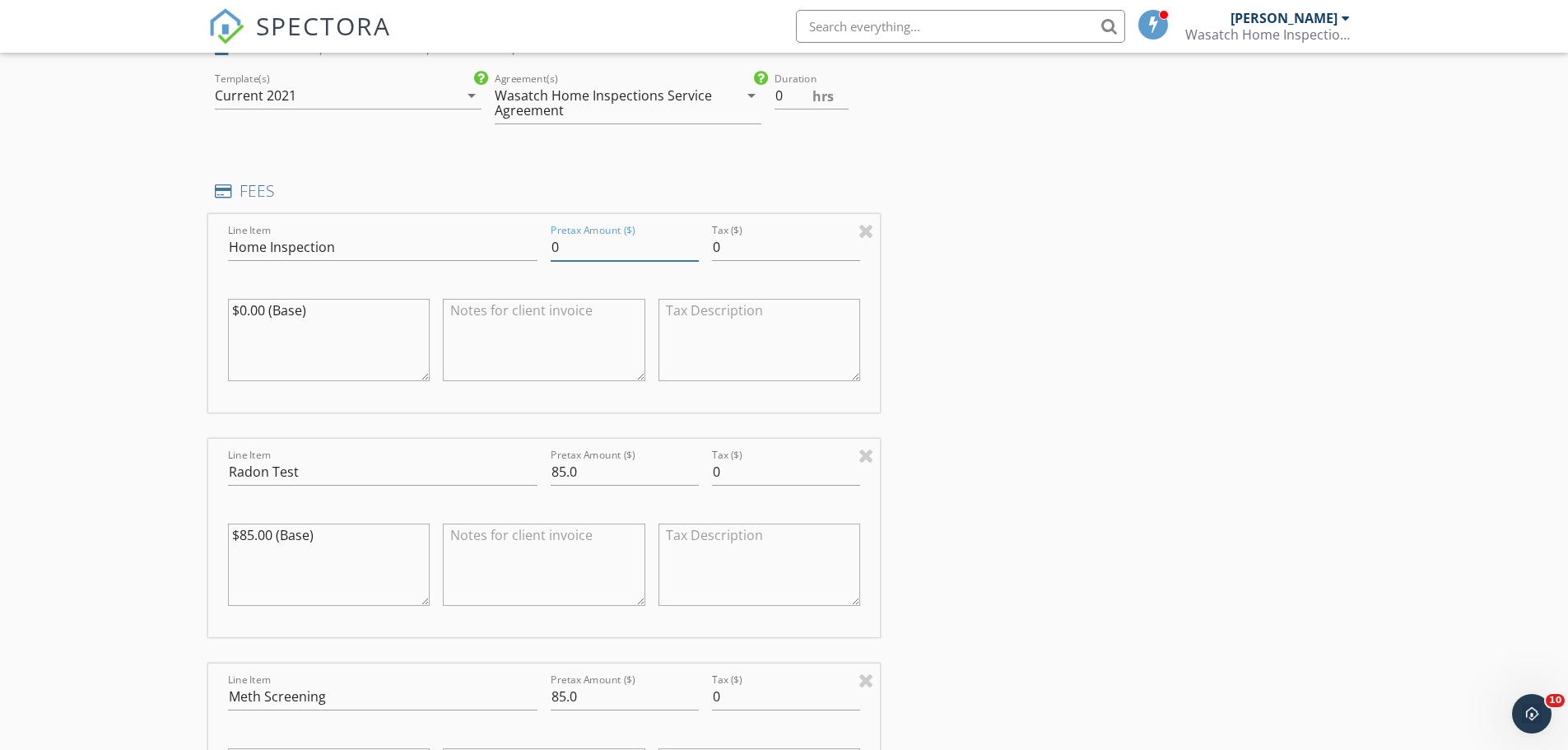
drag, startPoint x: 571, startPoint y: 233, endPoint x: 551, endPoint y: 251, distance: 26.9
click at [551, 251] on div "Pretax Amount ($) 0" at bounding box center [625, 251] width 148 height 54
type input "470.00"
click at [625, 470] on input "85.0" at bounding box center [625, 471] width 148 height 27
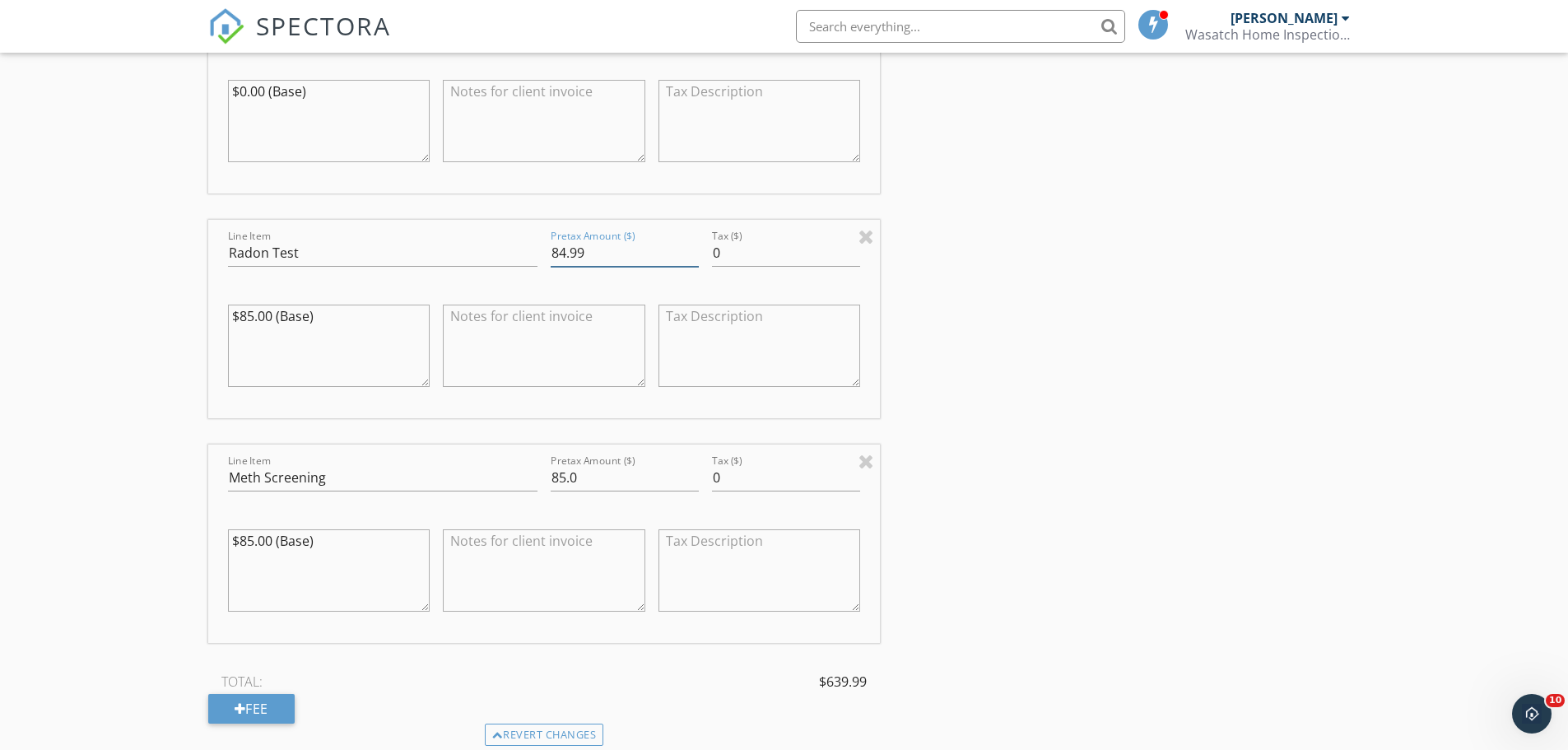
scroll to position [1482, 0]
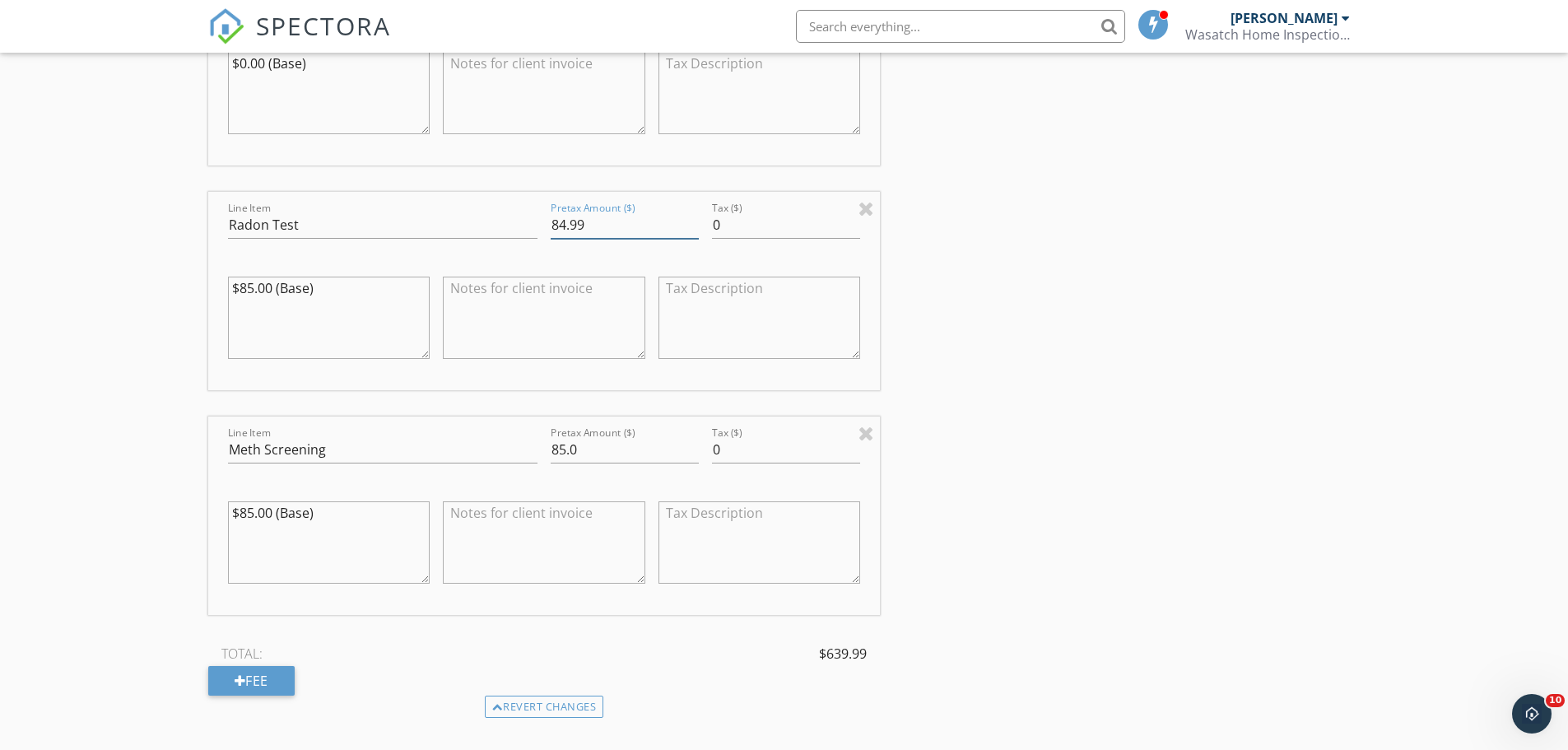
type input "84.99"
click at [584, 452] on input "85.0" at bounding box center [625, 449] width 148 height 27
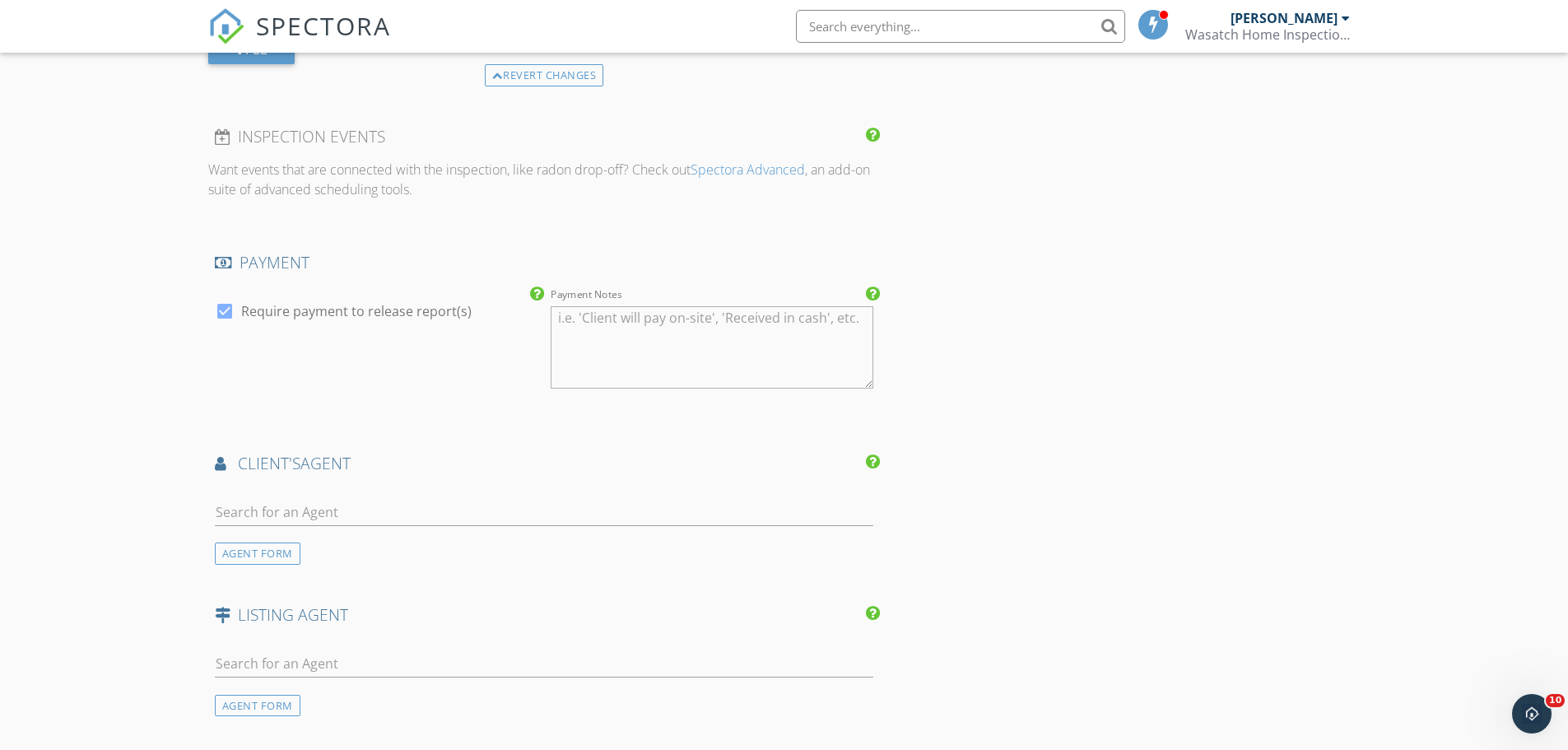
scroll to position [2141, 0]
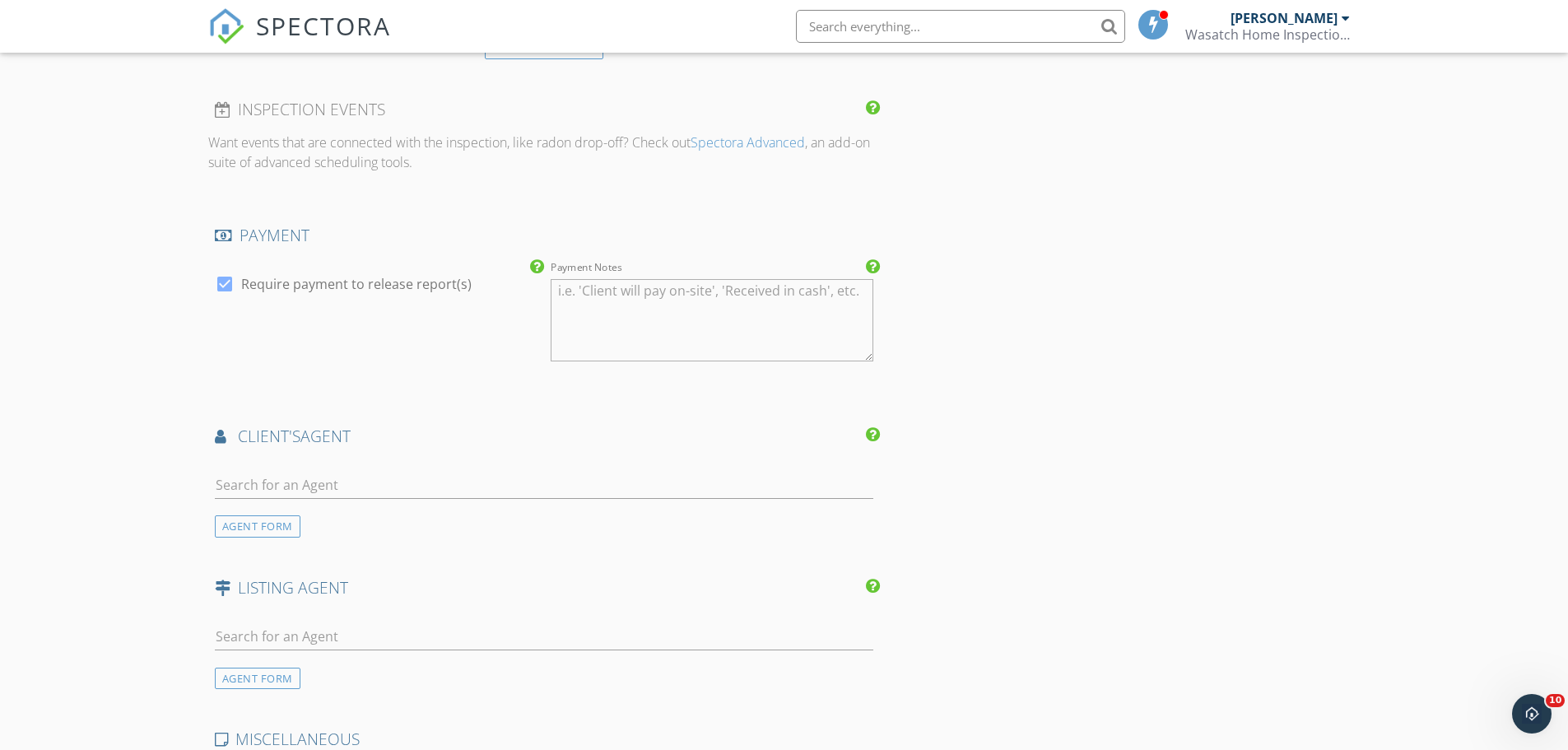
type input "84.99"
click at [223, 283] on div at bounding box center [225, 284] width 28 height 28
checkbox input "false"
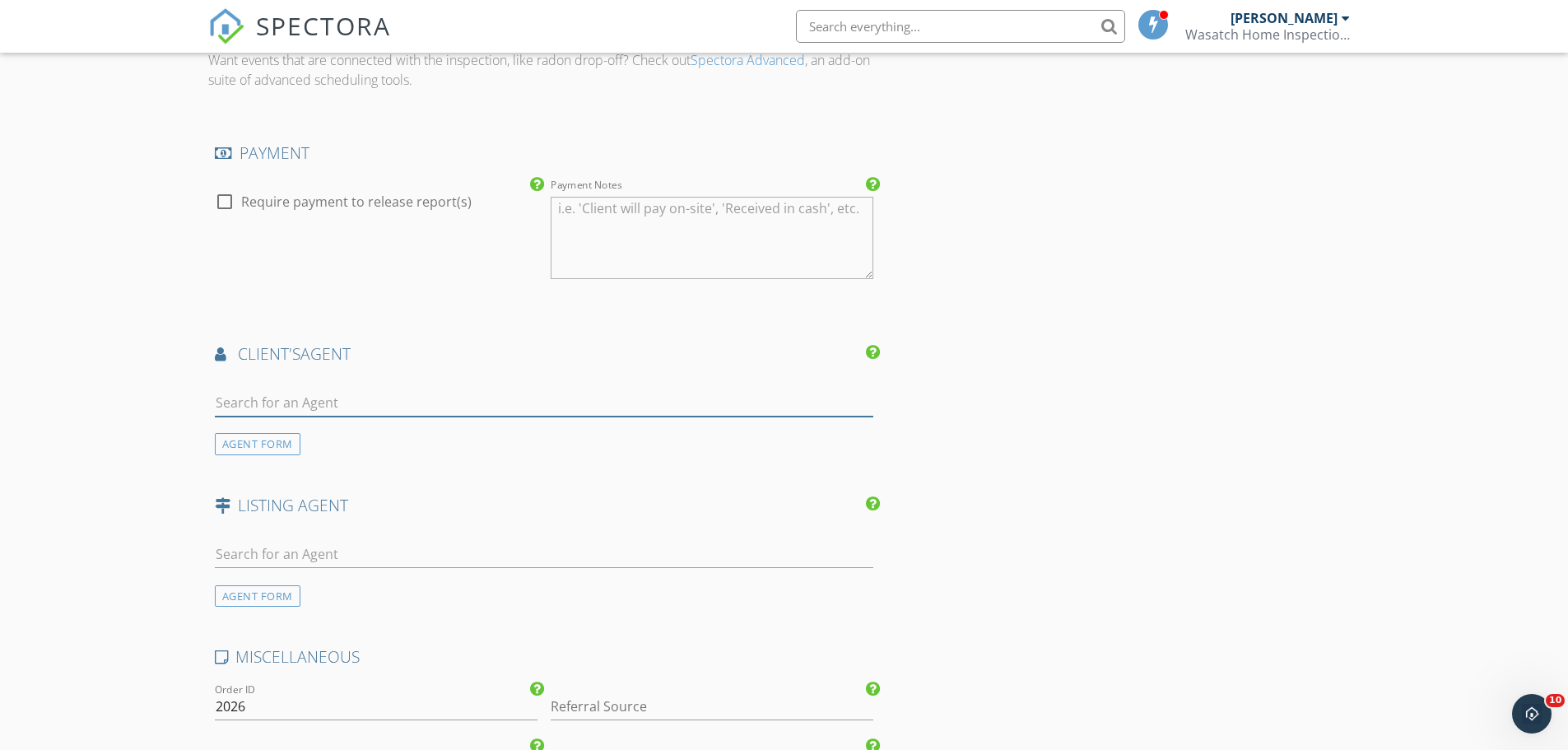
click at [261, 404] on input "text" at bounding box center [544, 402] width 660 height 27
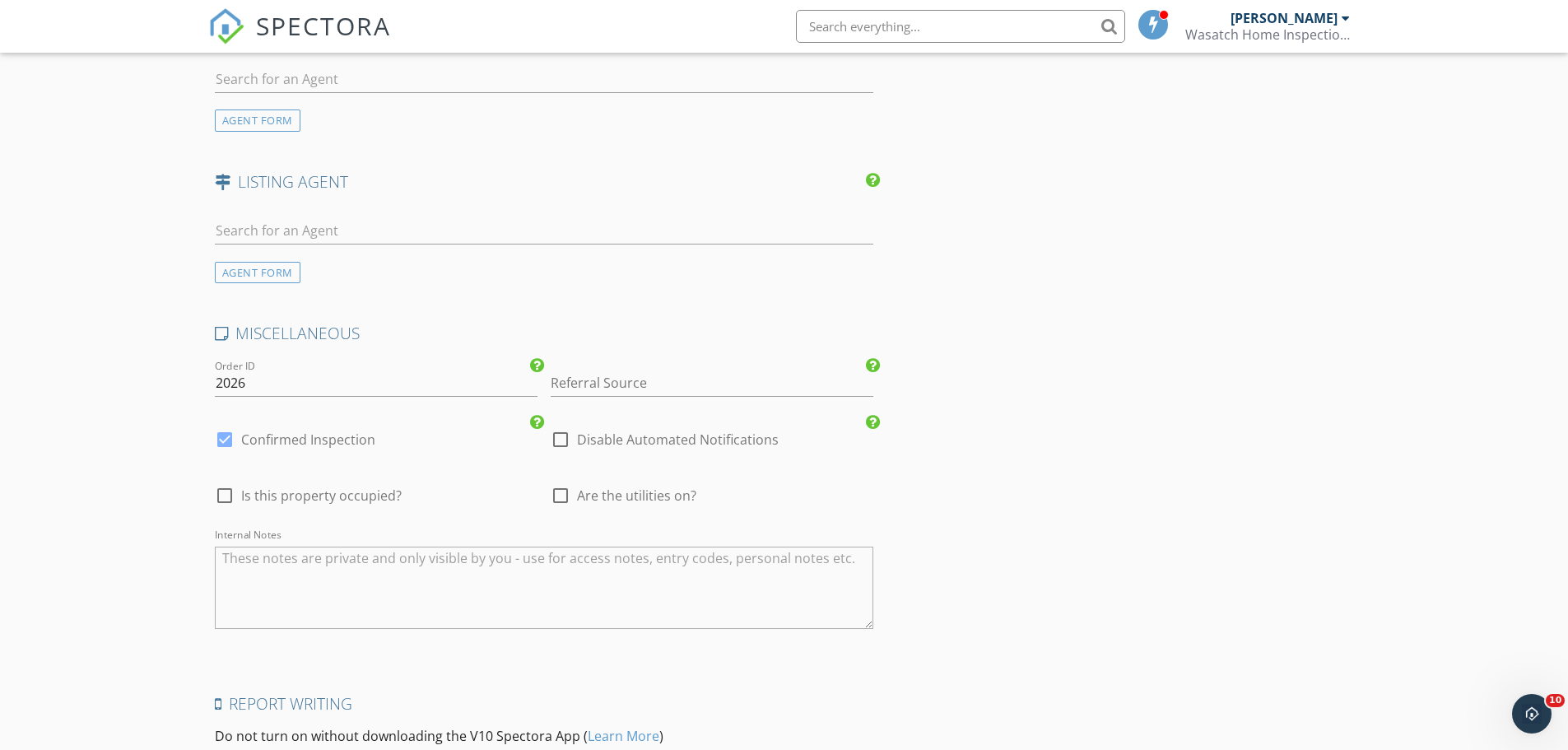
scroll to position [2553, 0]
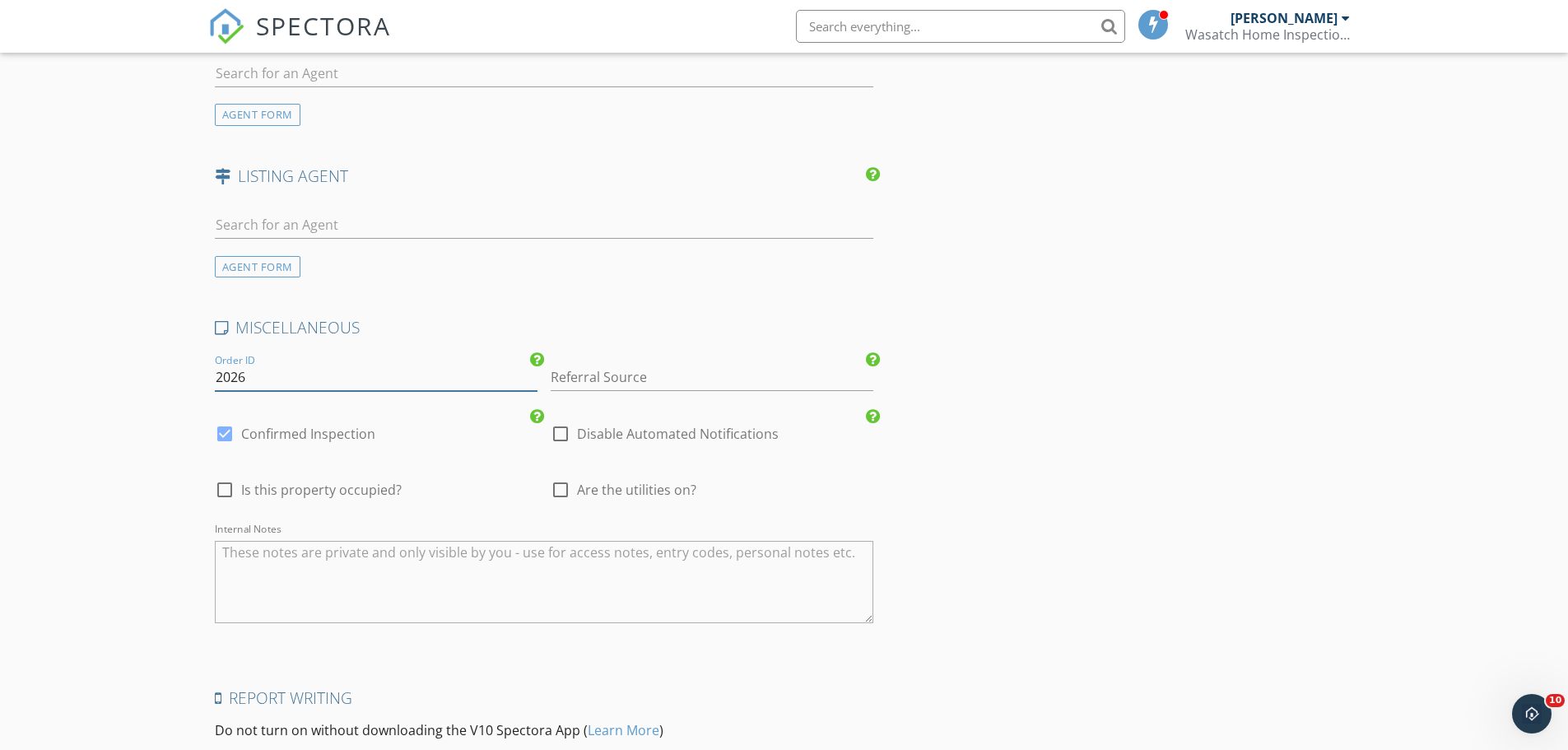
click at [247, 374] on input "2026" at bounding box center [375, 376] width 322 height 27
type input "2025w148"
click at [220, 487] on div at bounding box center [225, 490] width 28 height 28
click at [223, 488] on div at bounding box center [225, 490] width 28 height 28
drag, startPoint x: 223, startPoint y: 488, endPoint x: 252, endPoint y: 486, distance: 29.1
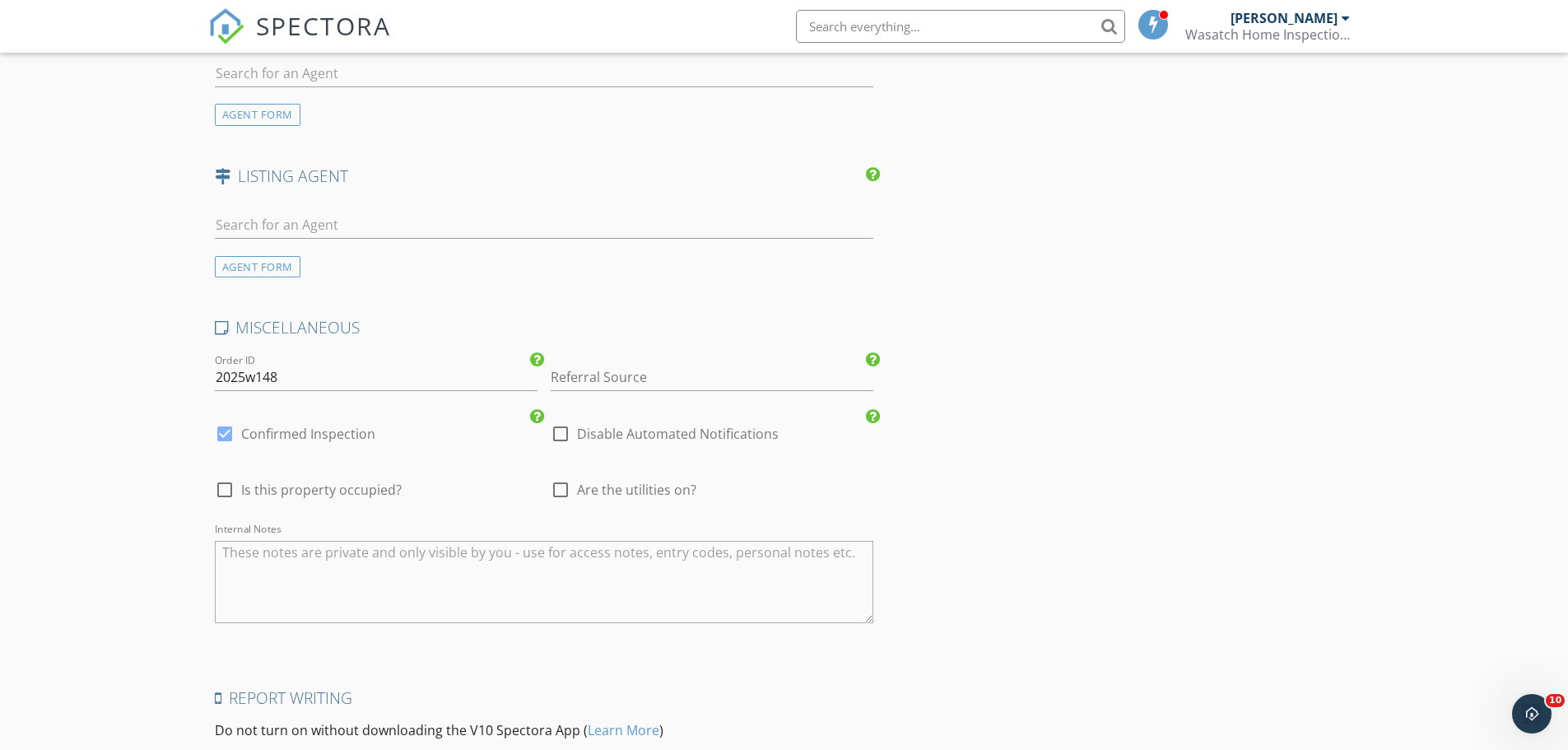
click at [223, 489] on div at bounding box center [225, 490] width 28 height 28
checkbox input "true"
click at [561, 490] on div at bounding box center [561, 490] width 28 height 28
checkbox input "true"
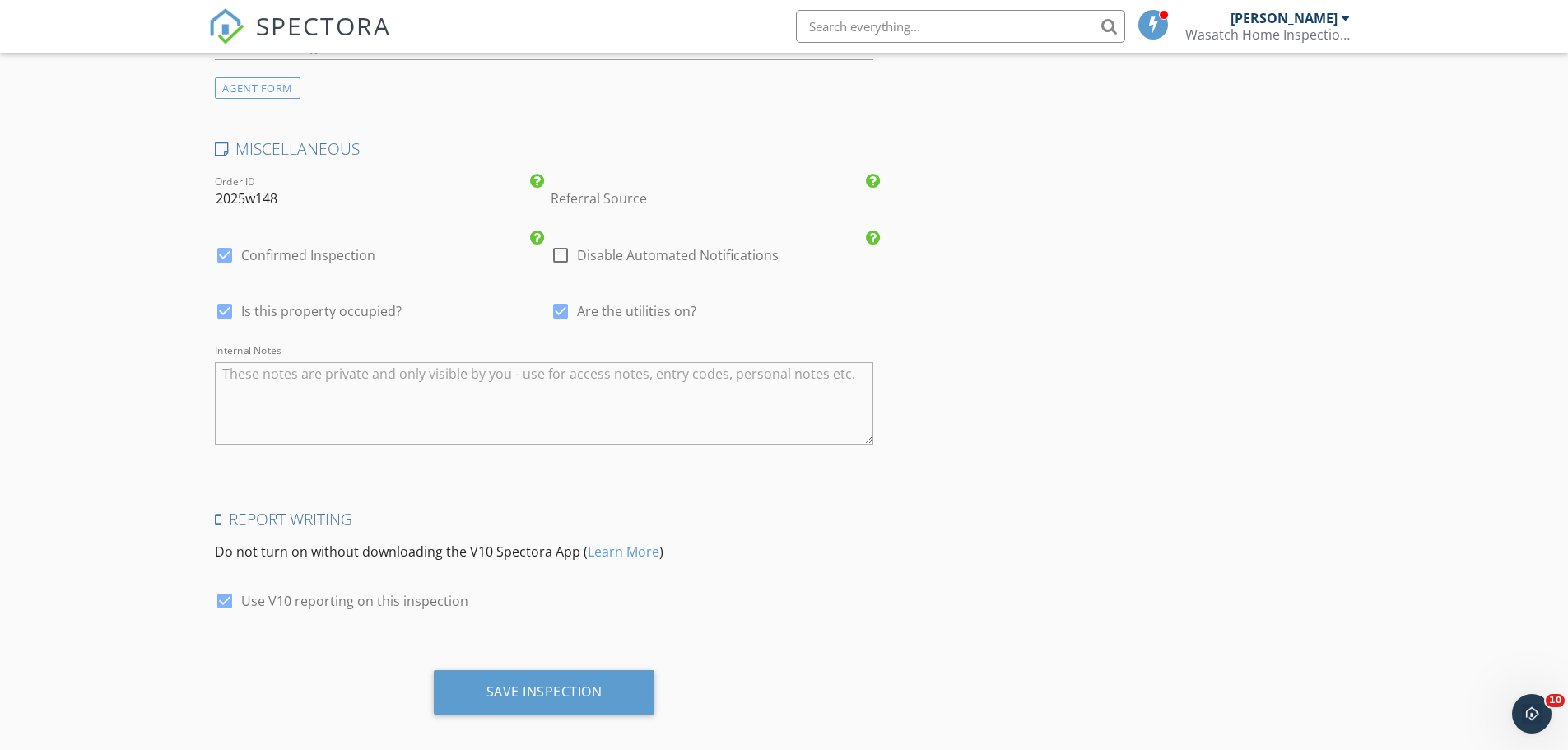
scroll to position [2748, 0]
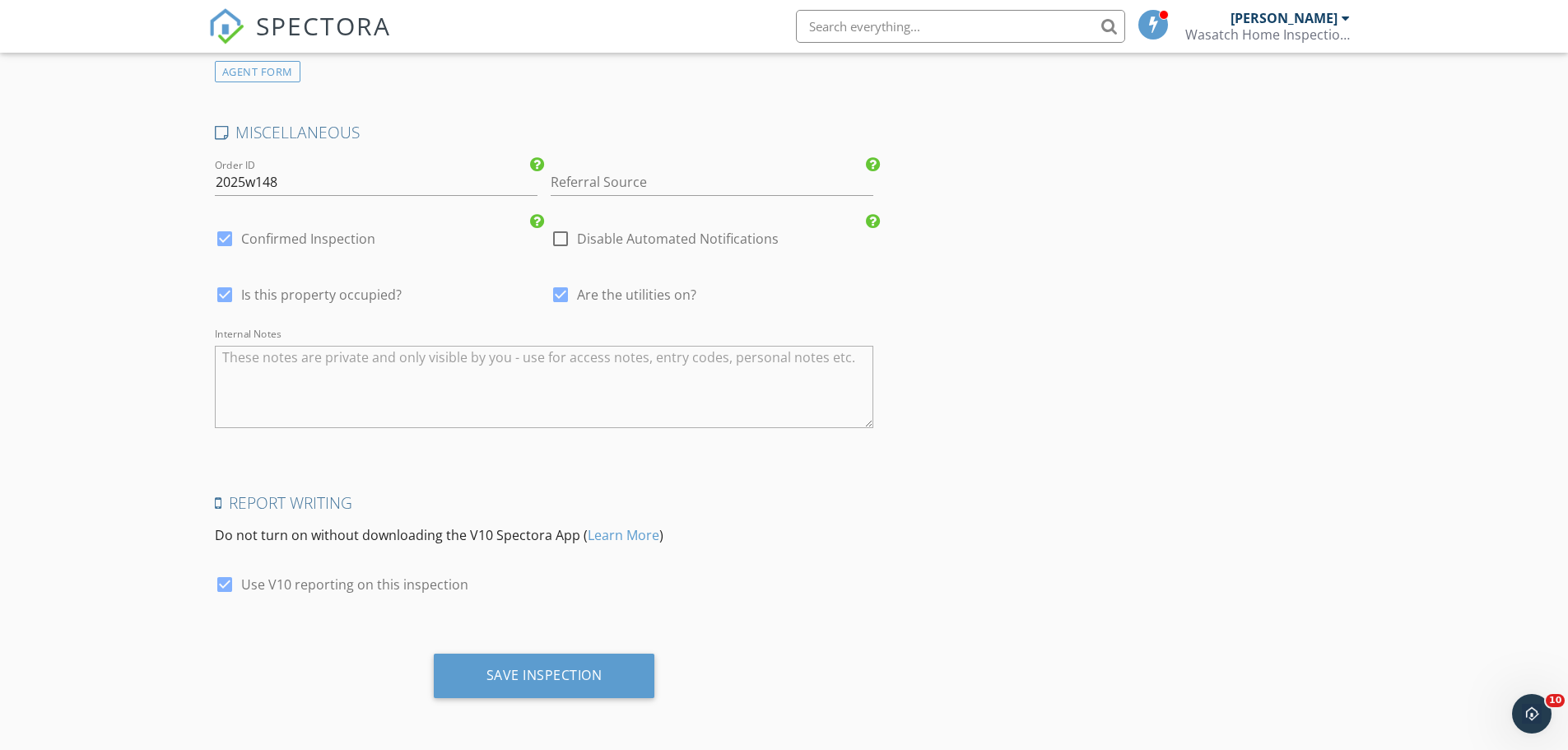
click at [220, 585] on div at bounding box center [225, 584] width 28 height 28
checkbox input "false"
click at [530, 675] on div "Save Inspection" at bounding box center [544, 675] width 116 height 16
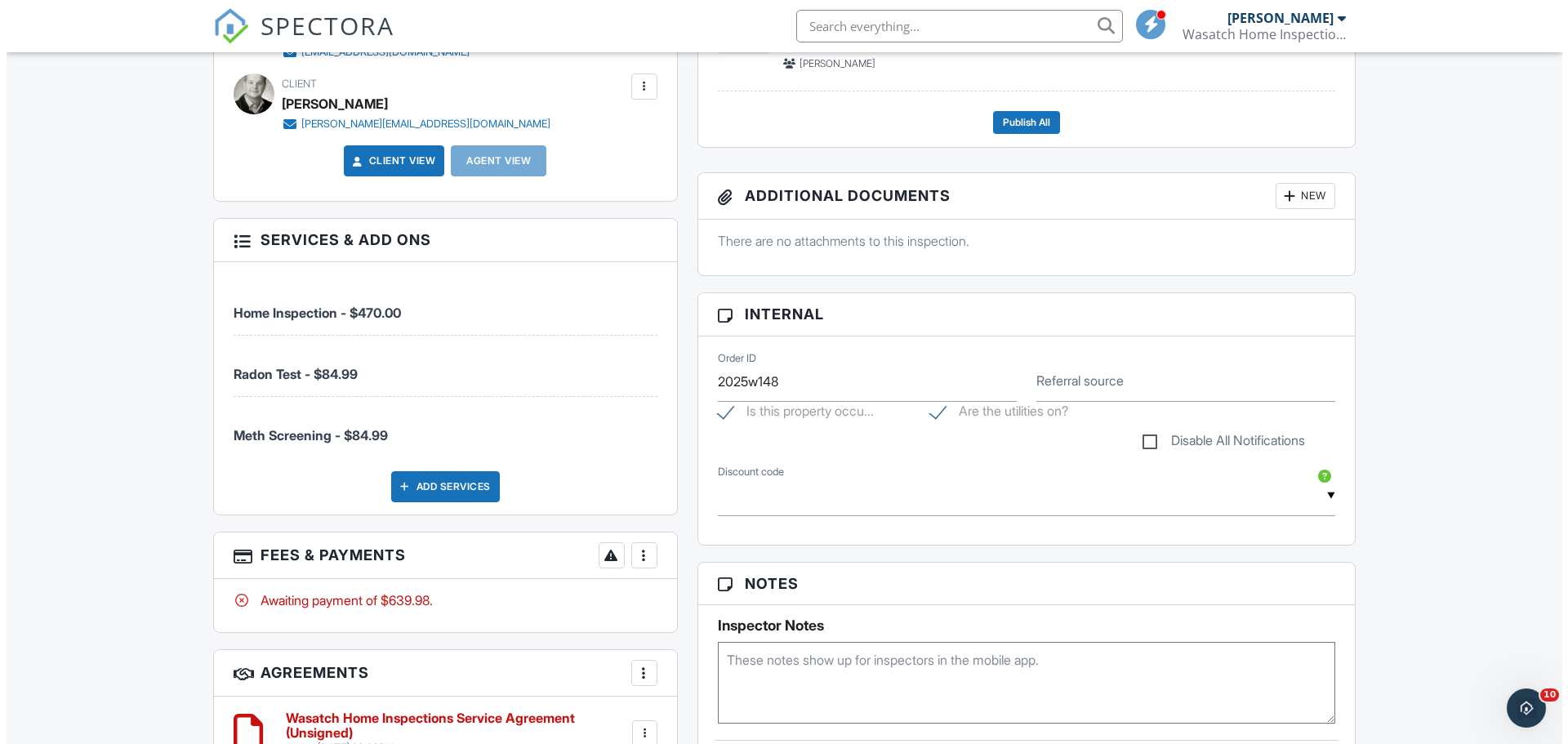
scroll to position [572, 0]
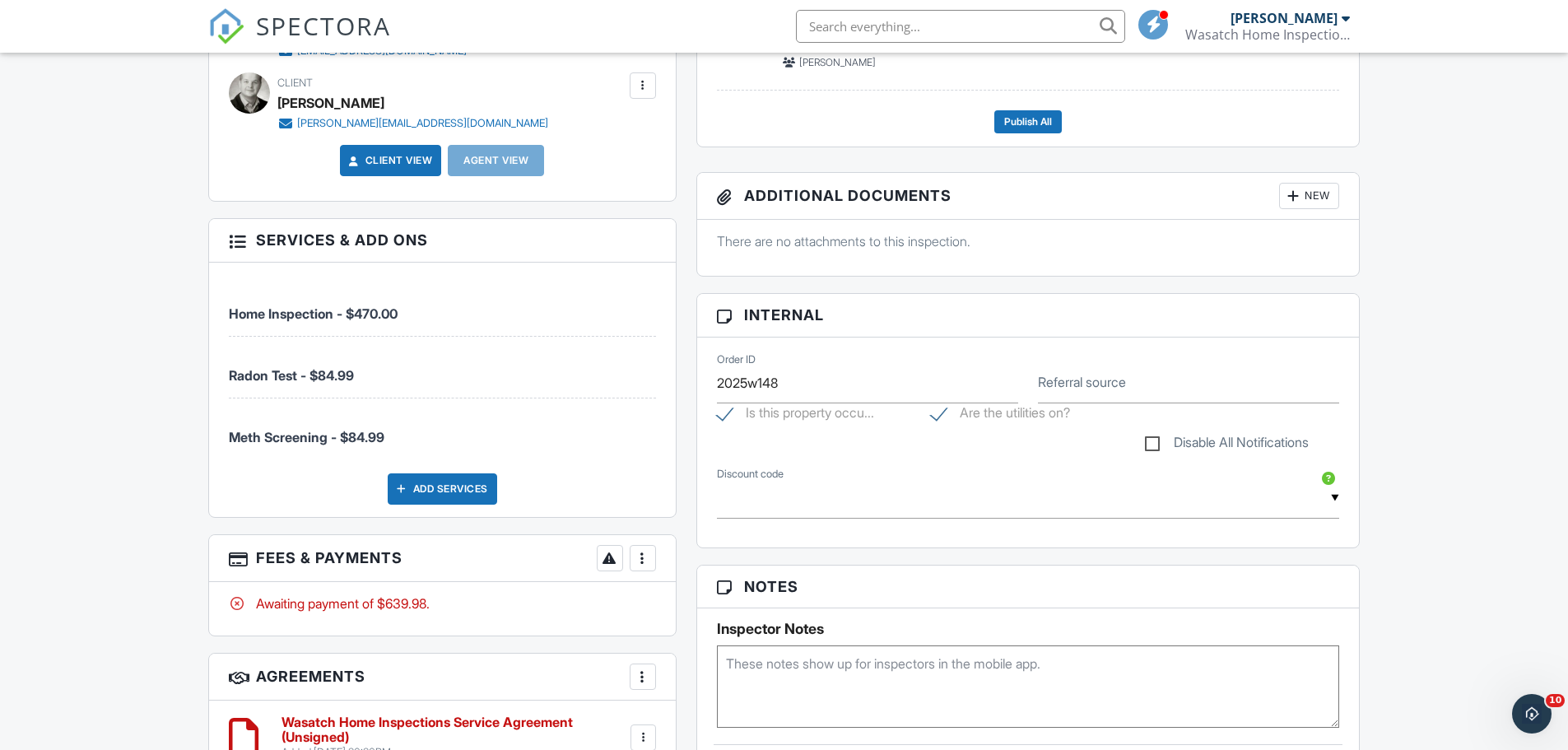
click at [642, 559] on div at bounding box center [643, 558] width 16 height 16
click at [681, 608] on li "Edit Fees & Payments" at bounding box center [726, 608] width 172 height 41
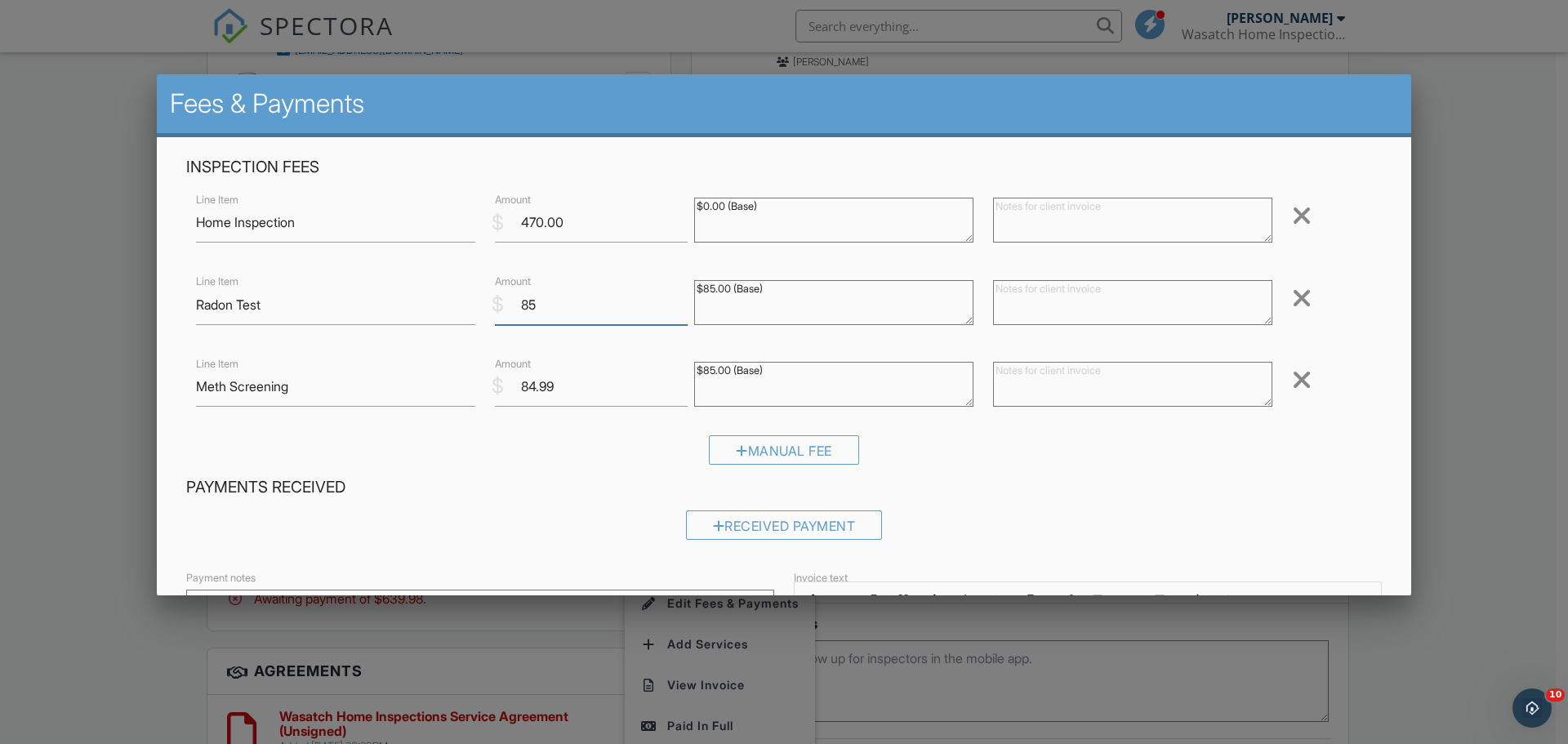
type input "85"
click at [676, 300] on input "85" at bounding box center [591, 305] width 193 height 40
type input "85"
click at [678, 380] on input "85" at bounding box center [591, 386] width 193 height 40
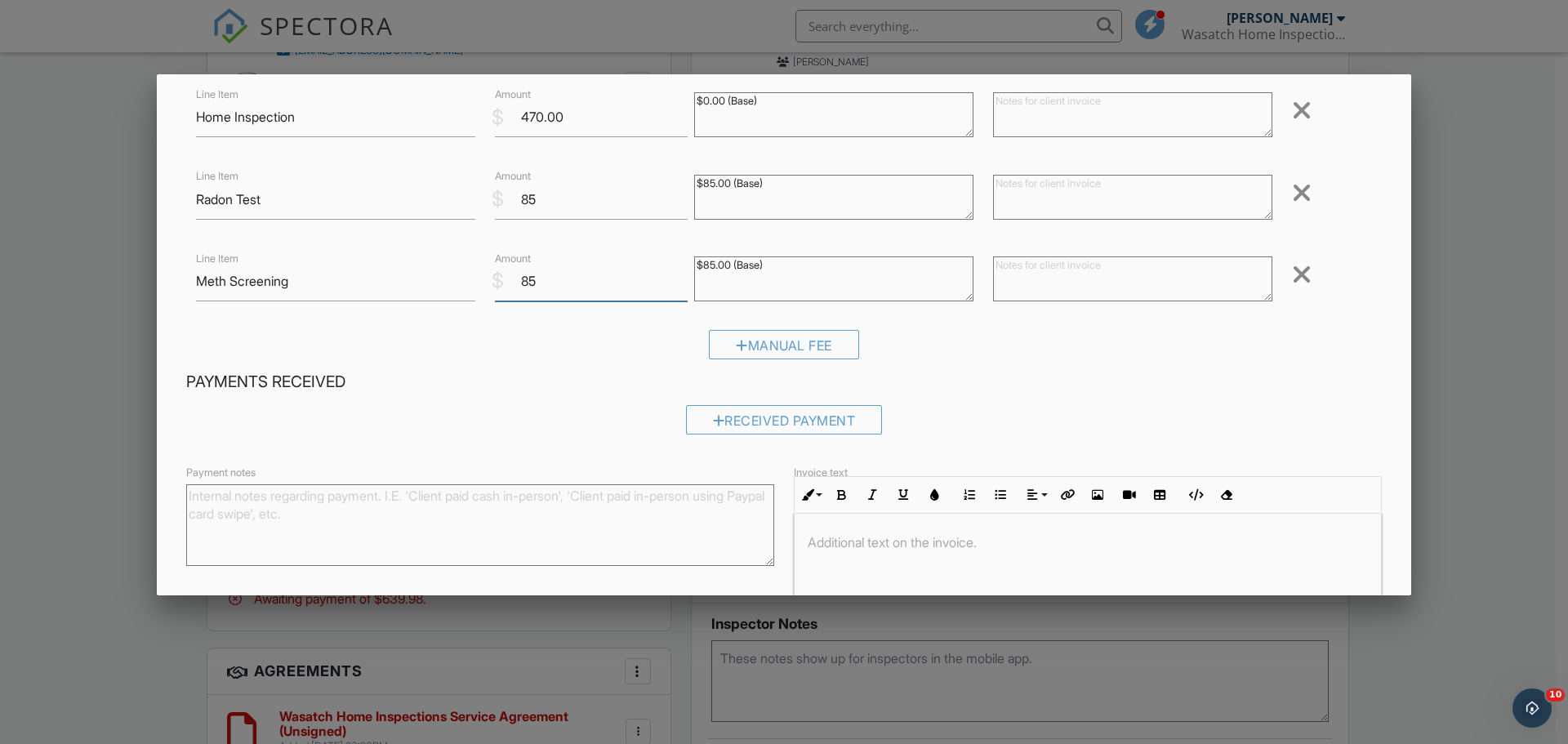
scroll to position [224, 0]
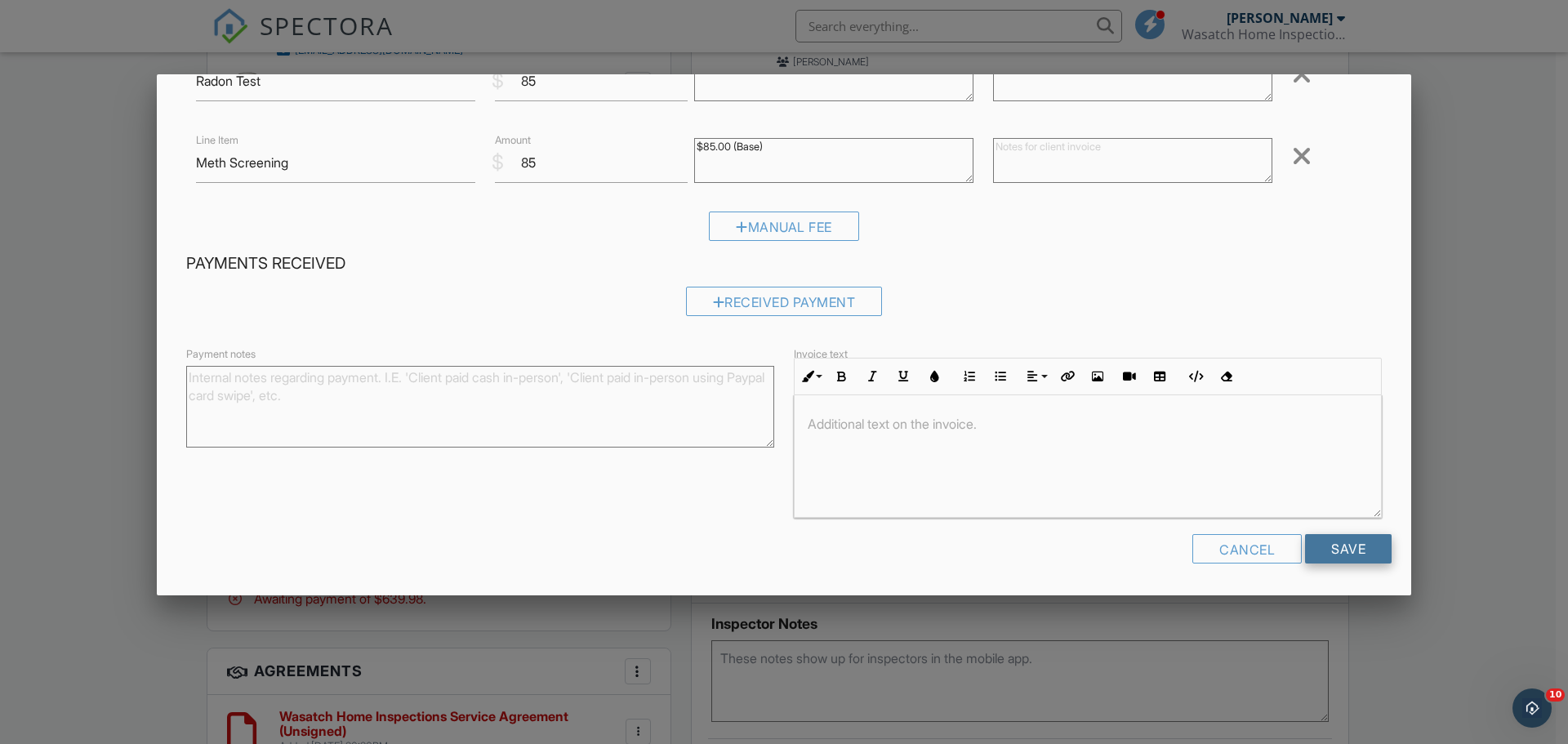
click at [1348, 545] on input "Save" at bounding box center [1348, 549] width 86 height 30
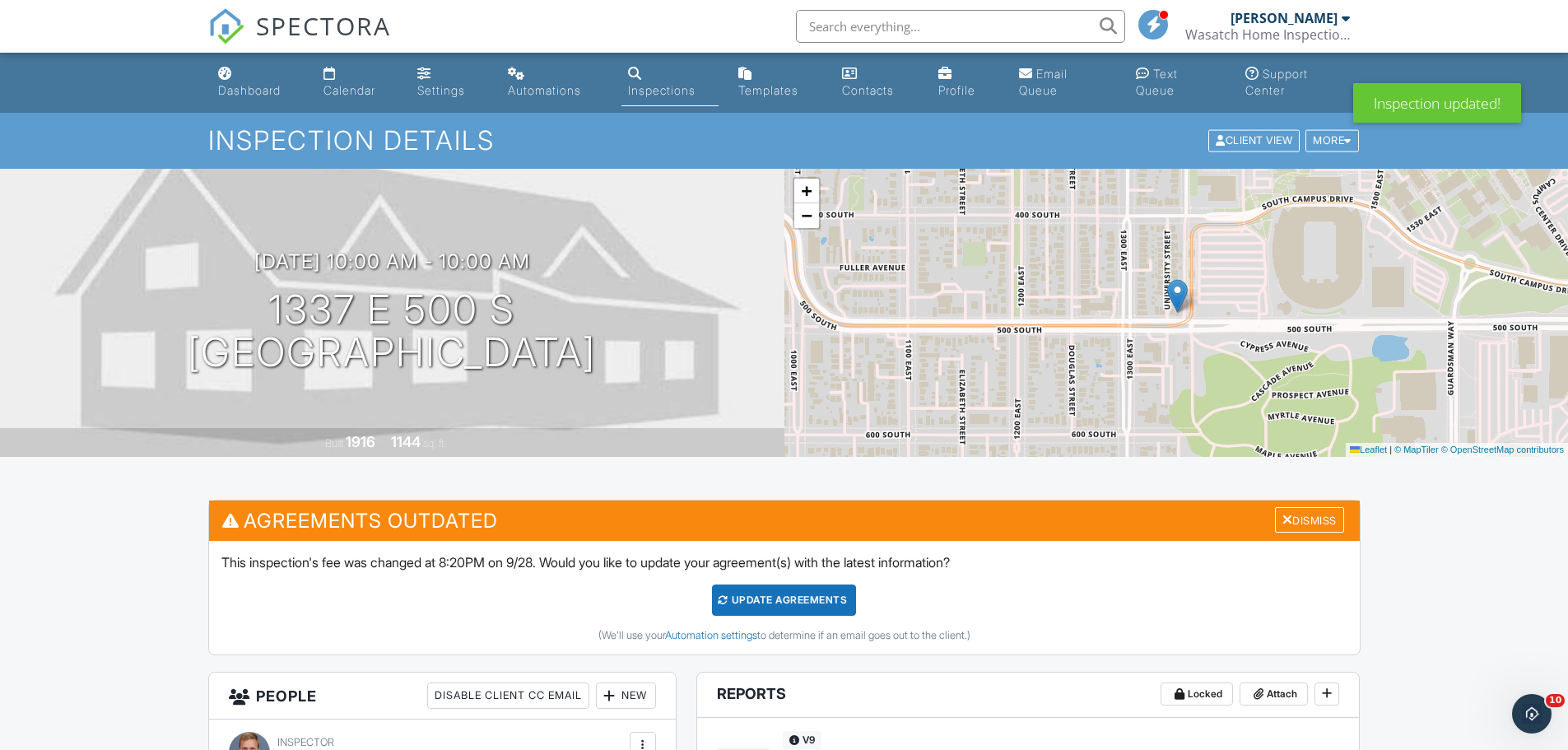
click at [771, 598] on div "Update Agreements" at bounding box center [784, 599] width 144 height 31
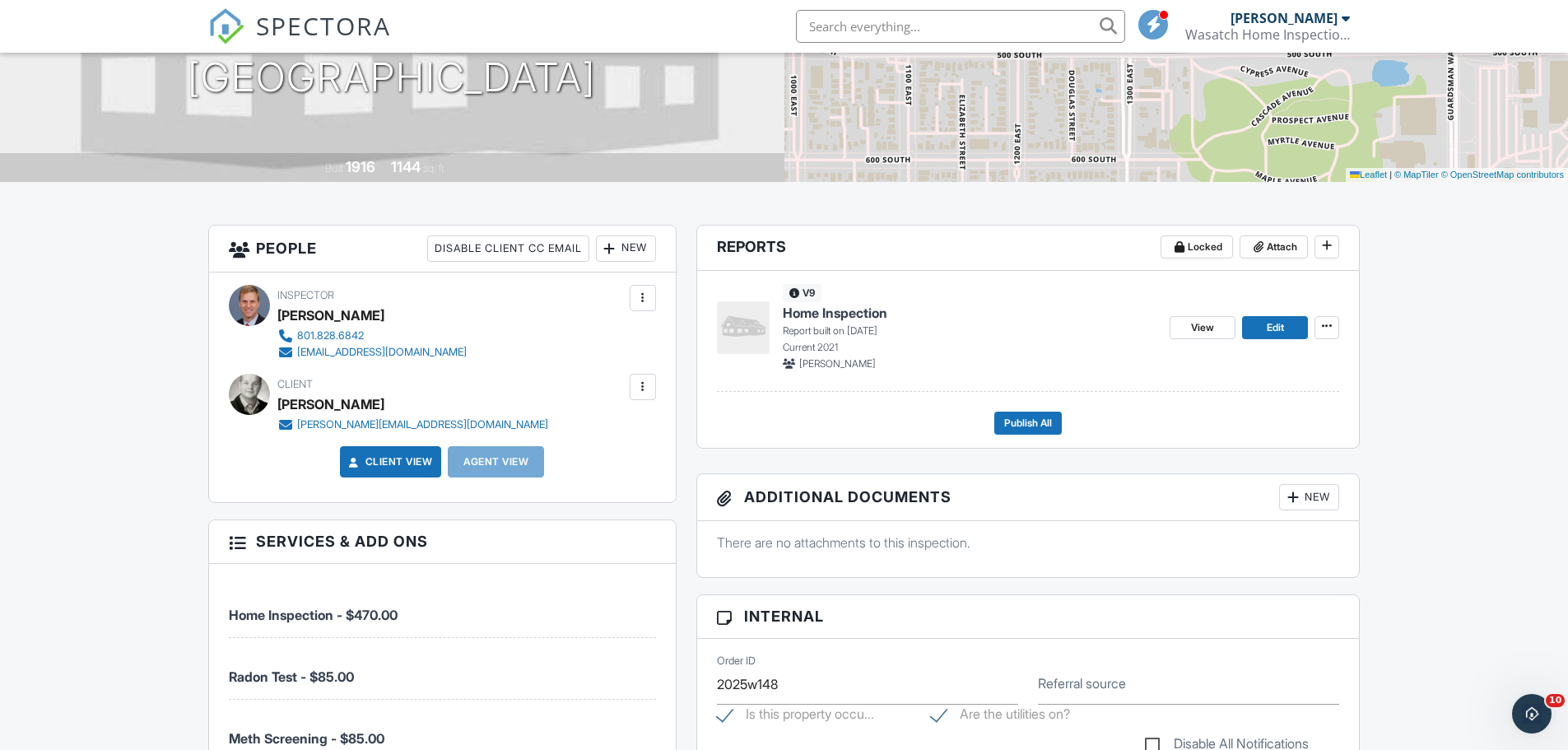
scroll to position [247, 0]
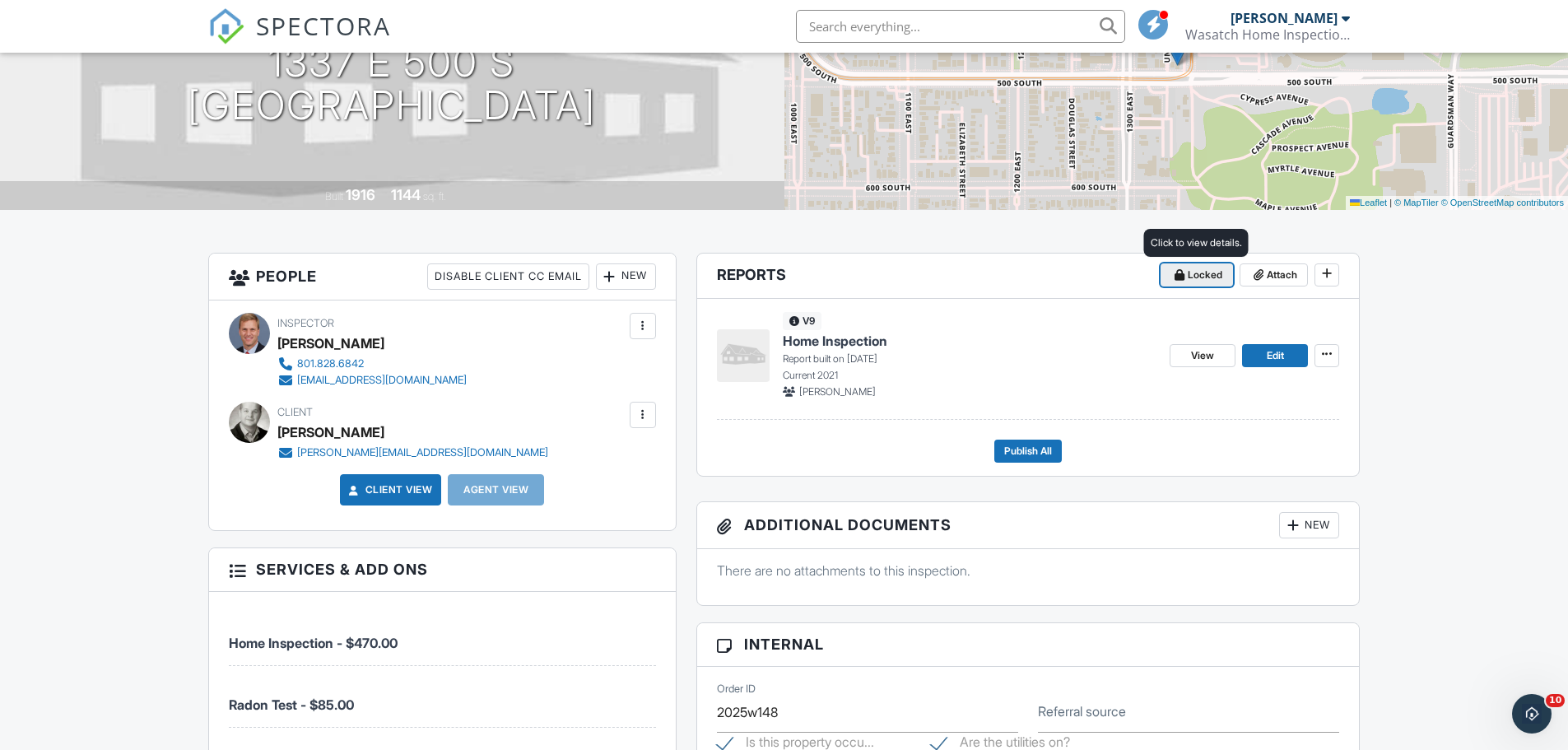
click at [1200, 275] on span "Locked" at bounding box center [1205, 275] width 35 height 16
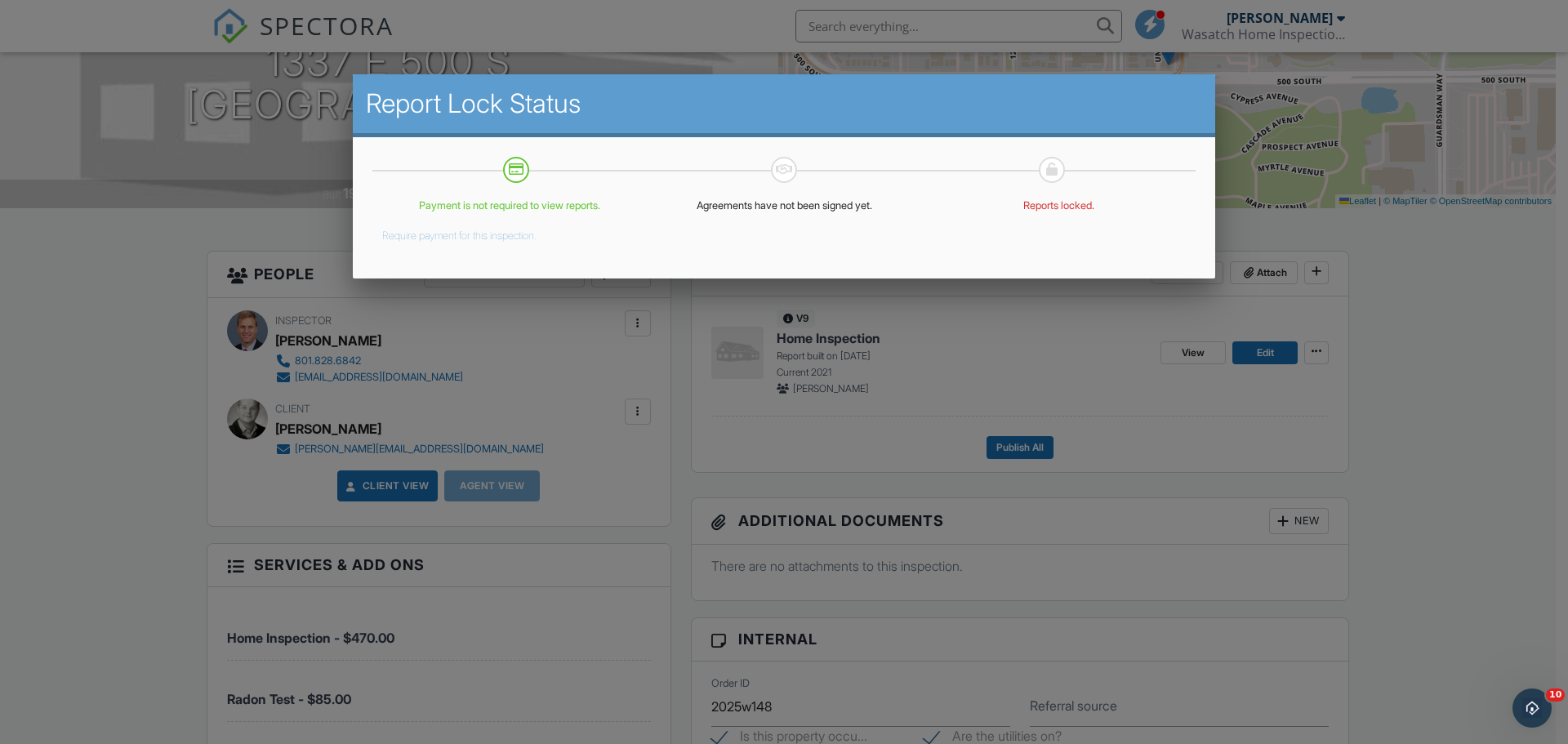
click at [1430, 324] on div at bounding box center [784, 383] width 1568 height 930
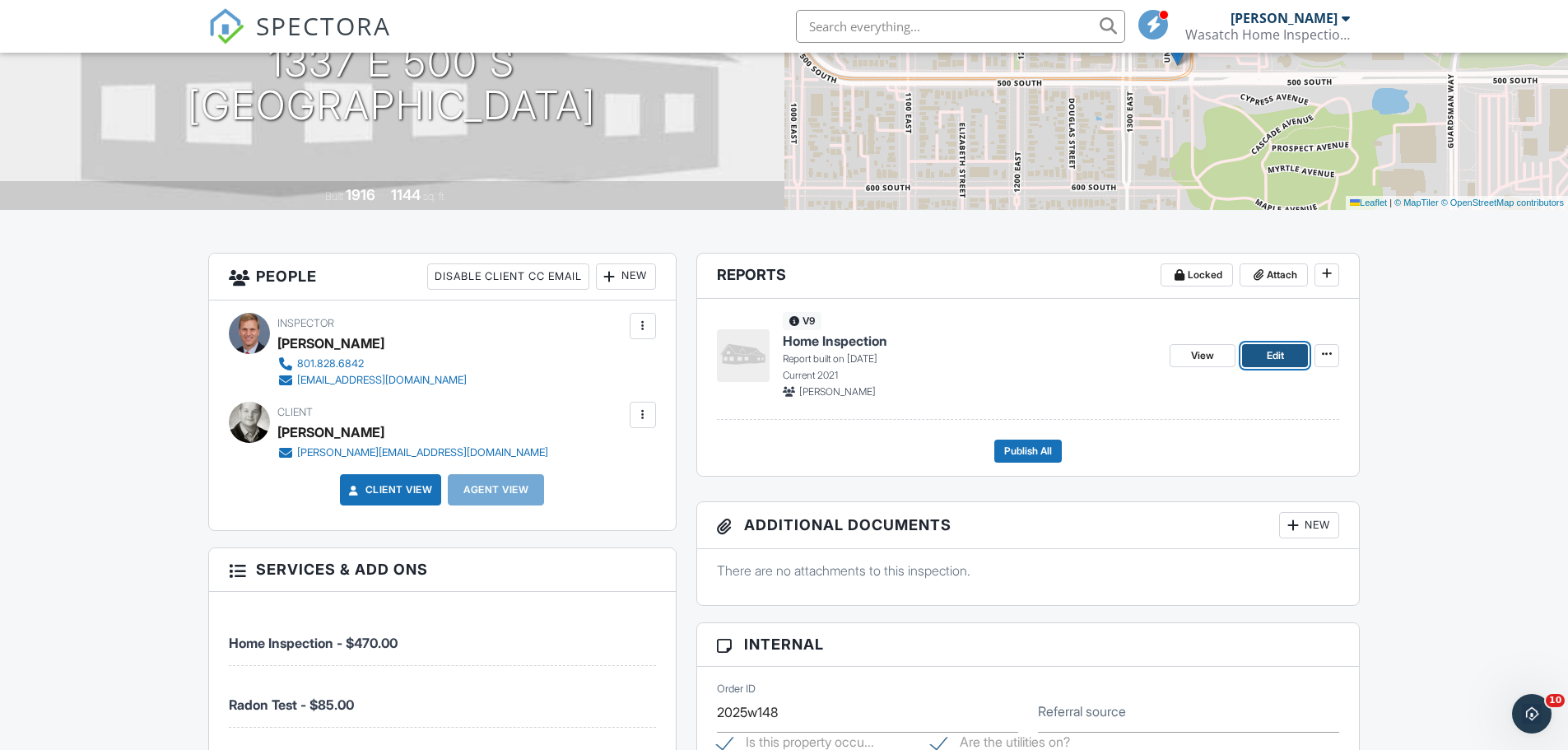
click at [1270, 355] on span "Edit" at bounding box center [1275, 356] width 17 height 16
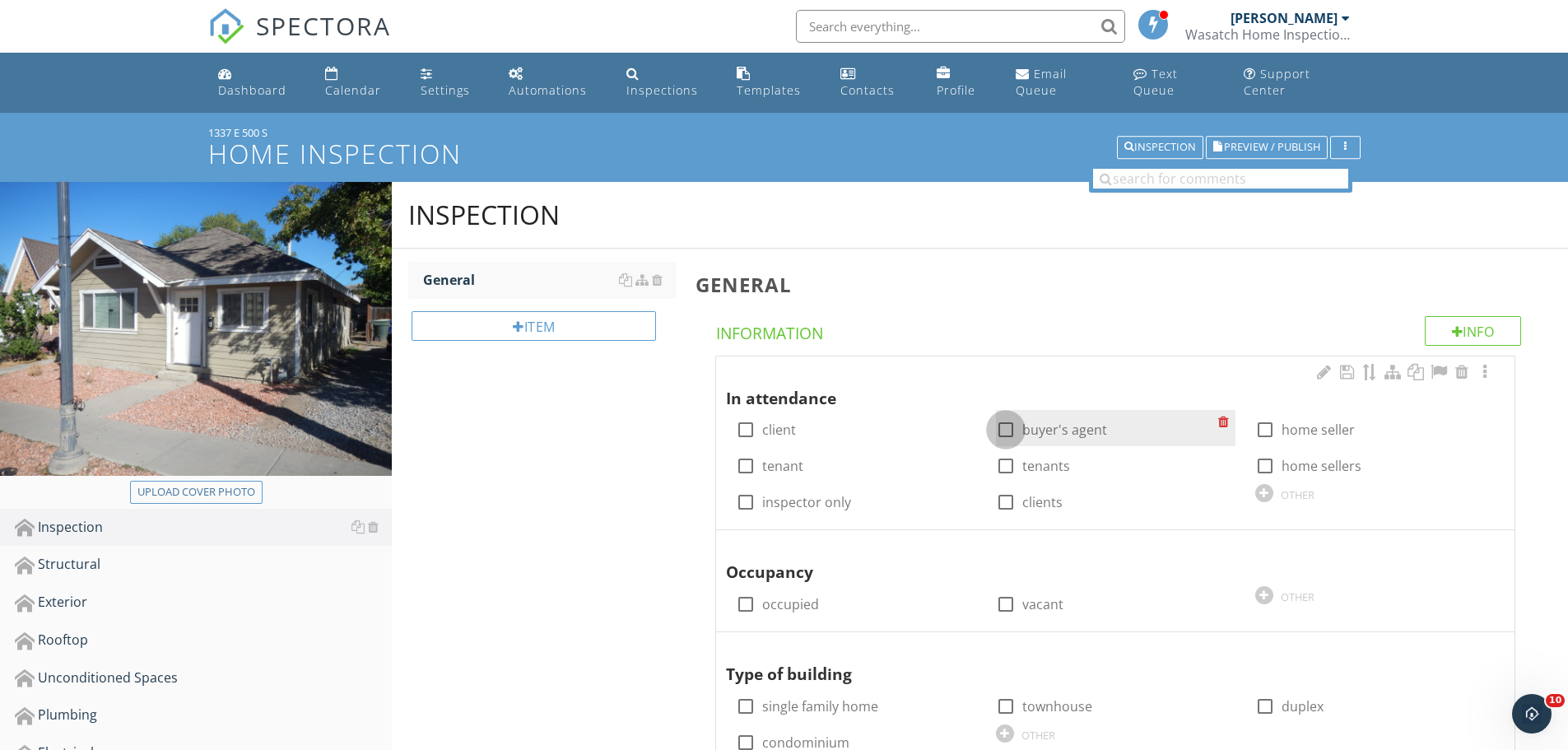
click at [1003, 428] on div at bounding box center [1006, 429] width 28 height 28
checkbox input "true"
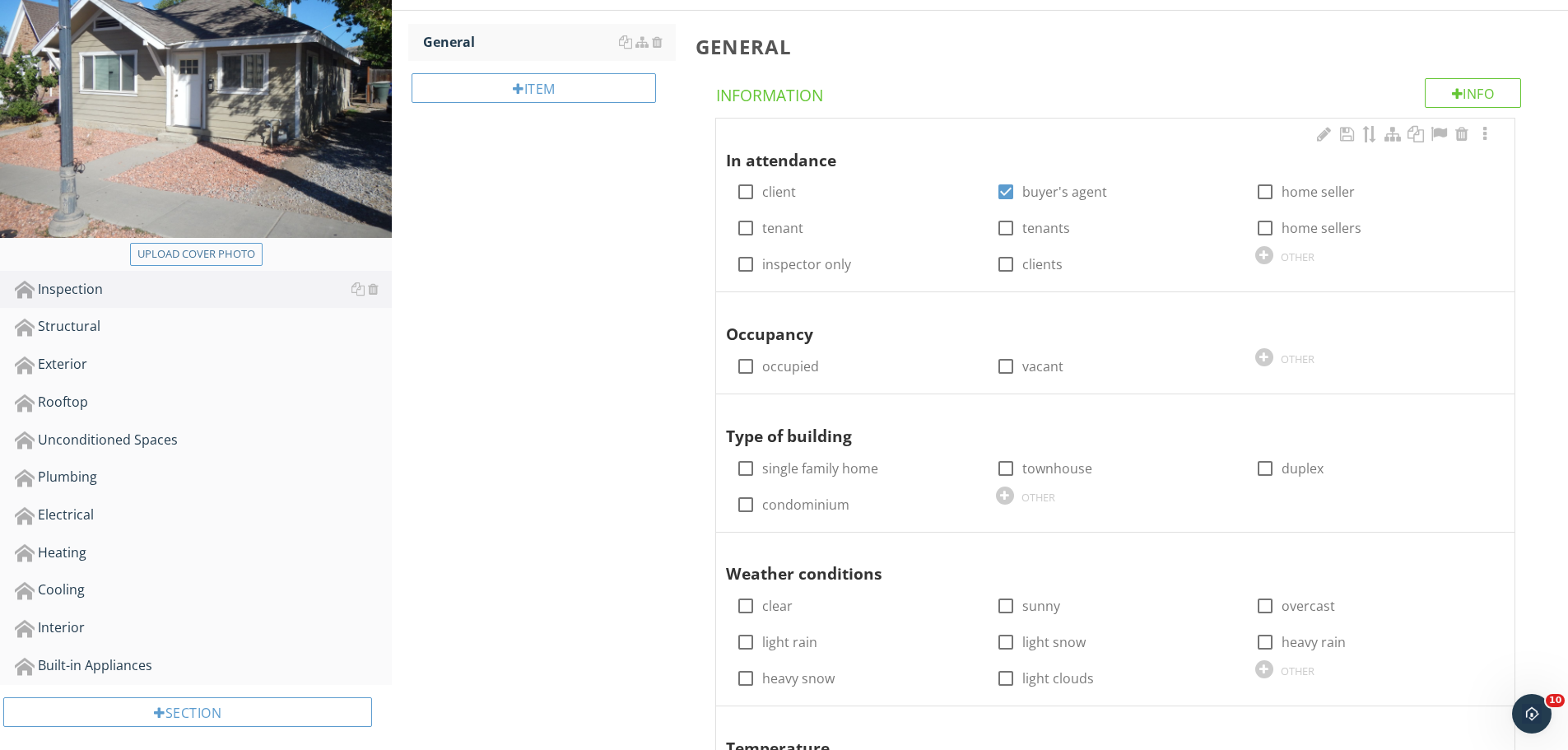
scroll to position [247, 0]
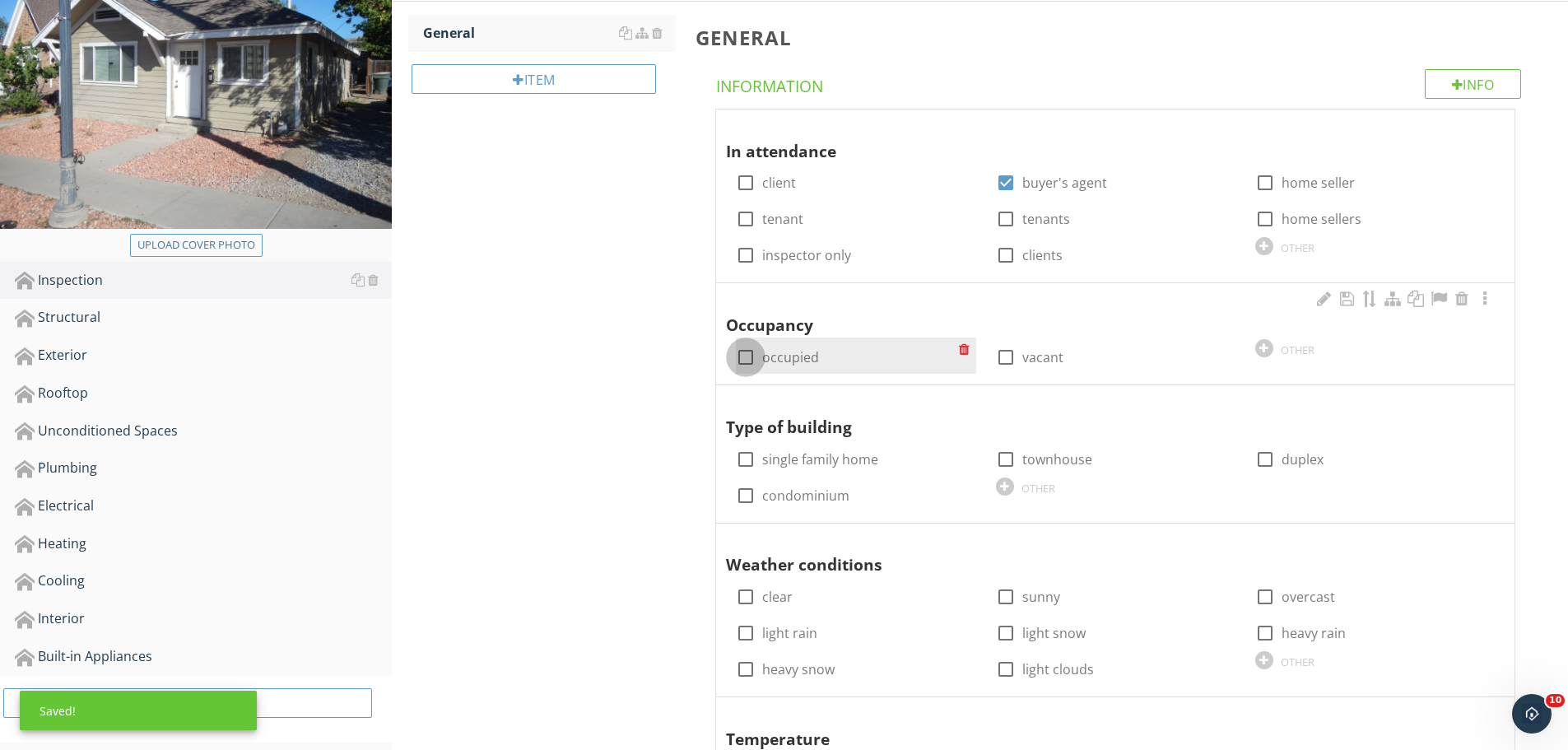
click at [744, 359] on div at bounding box center [746, 358] width 28 height 28
checkbox input "true"
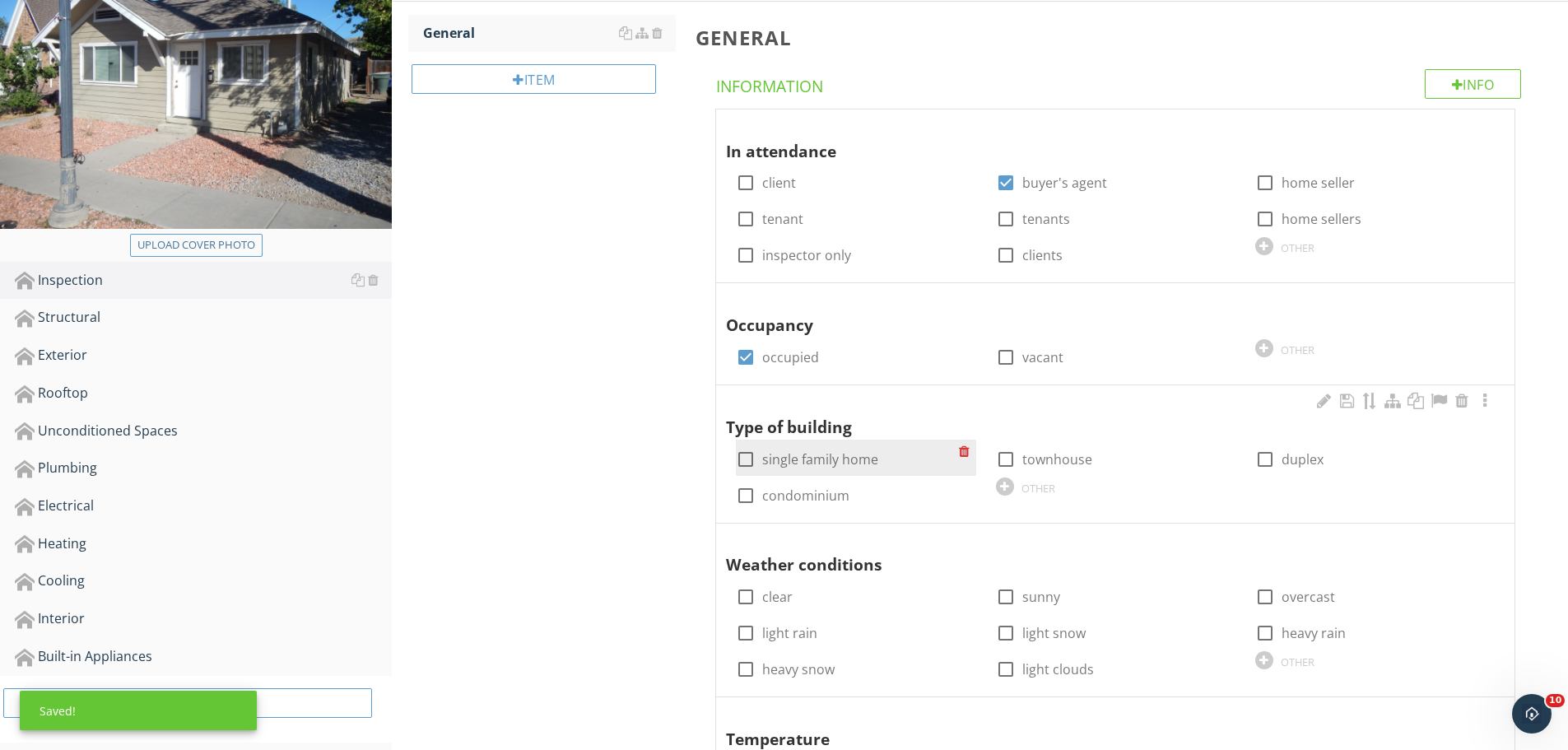
click at [748, 459] on div at bounding box center [746, 459] width 28 height 28
checkbox input "true"
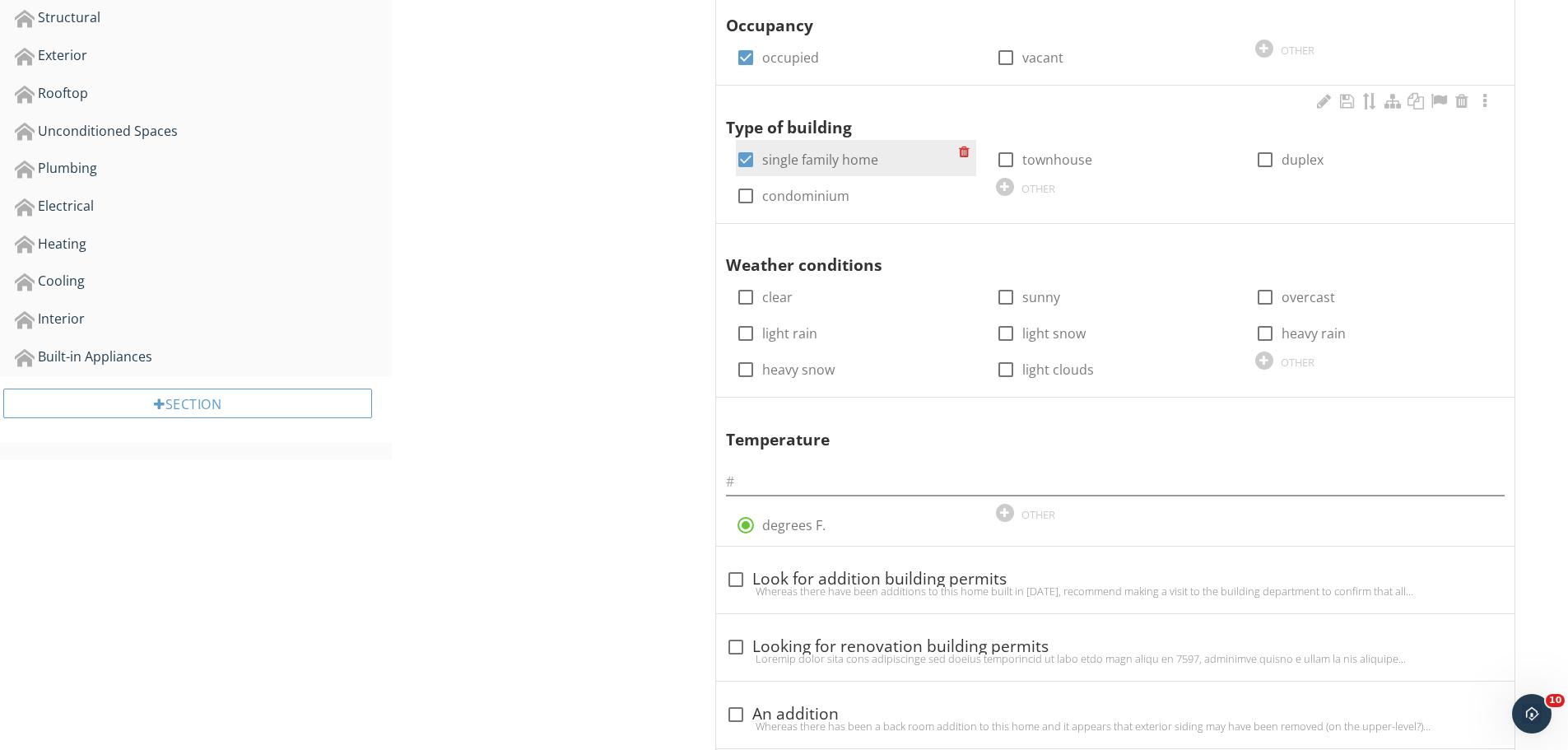
scroll to position [576, 0]
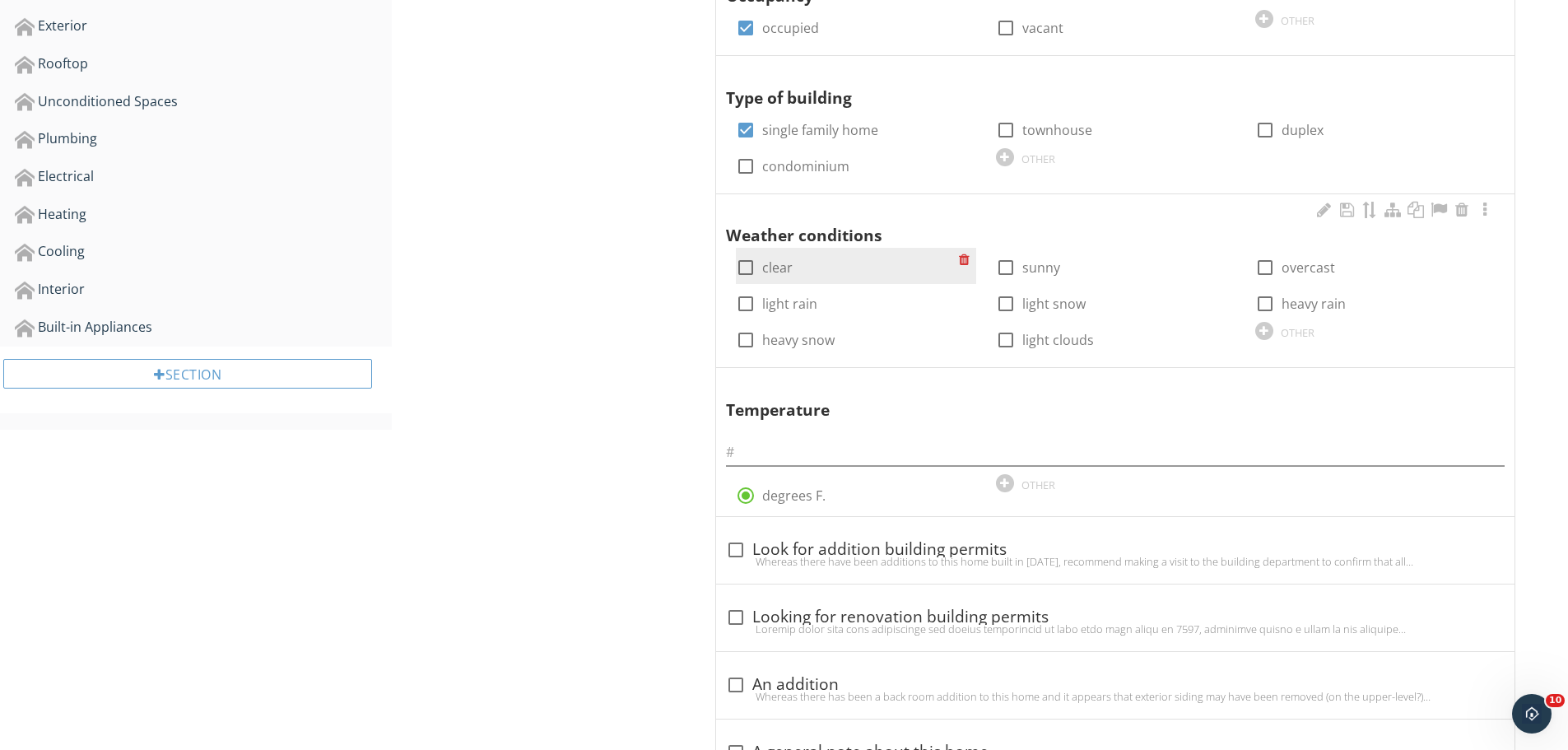
click at [742, 266] on div at bounding box center [746, 268] width 28 height 28
checkbox input "true"
click at [788, 444] on input "text" at bounding box center [1115, 452] width 779 height 27
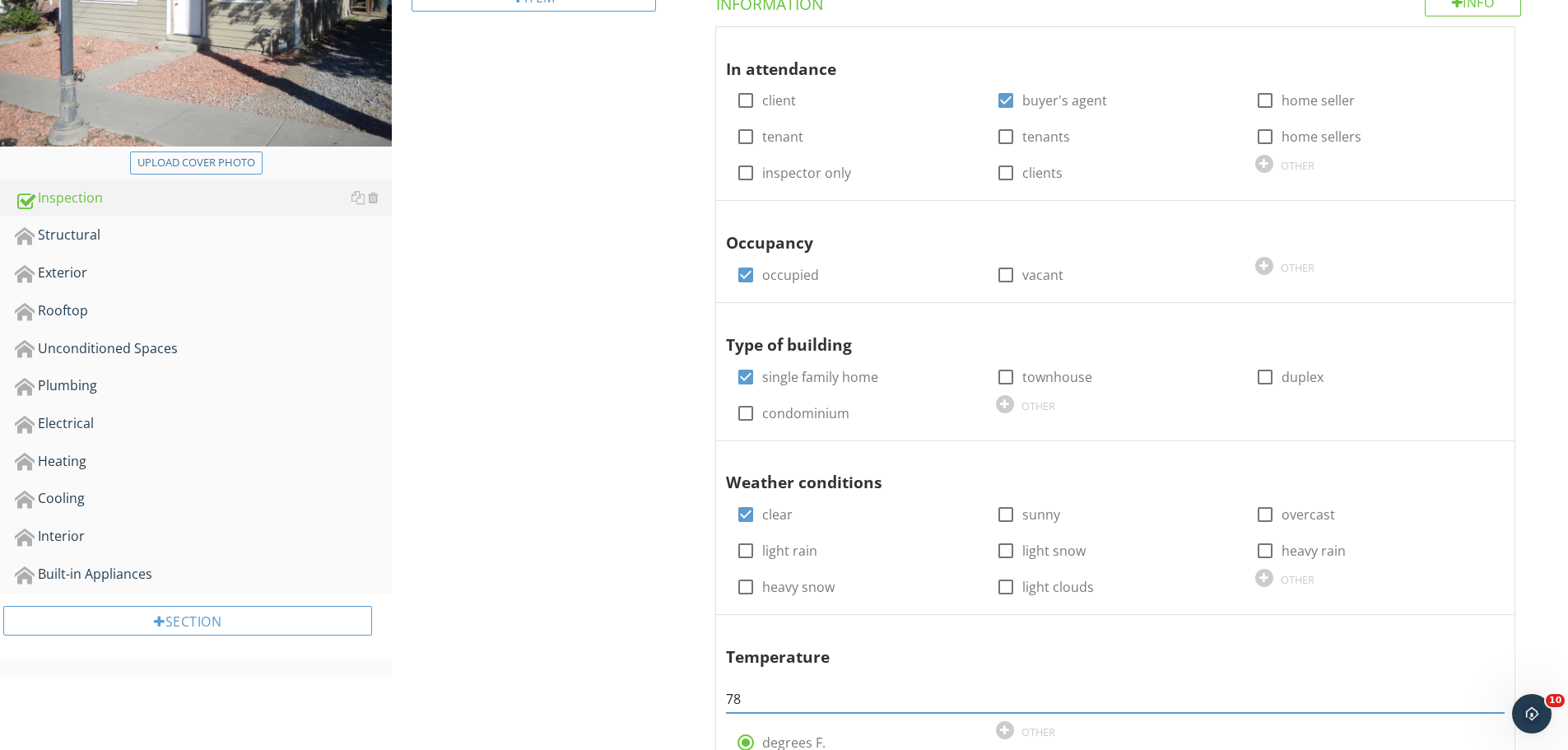
scroll to position [0, 0]
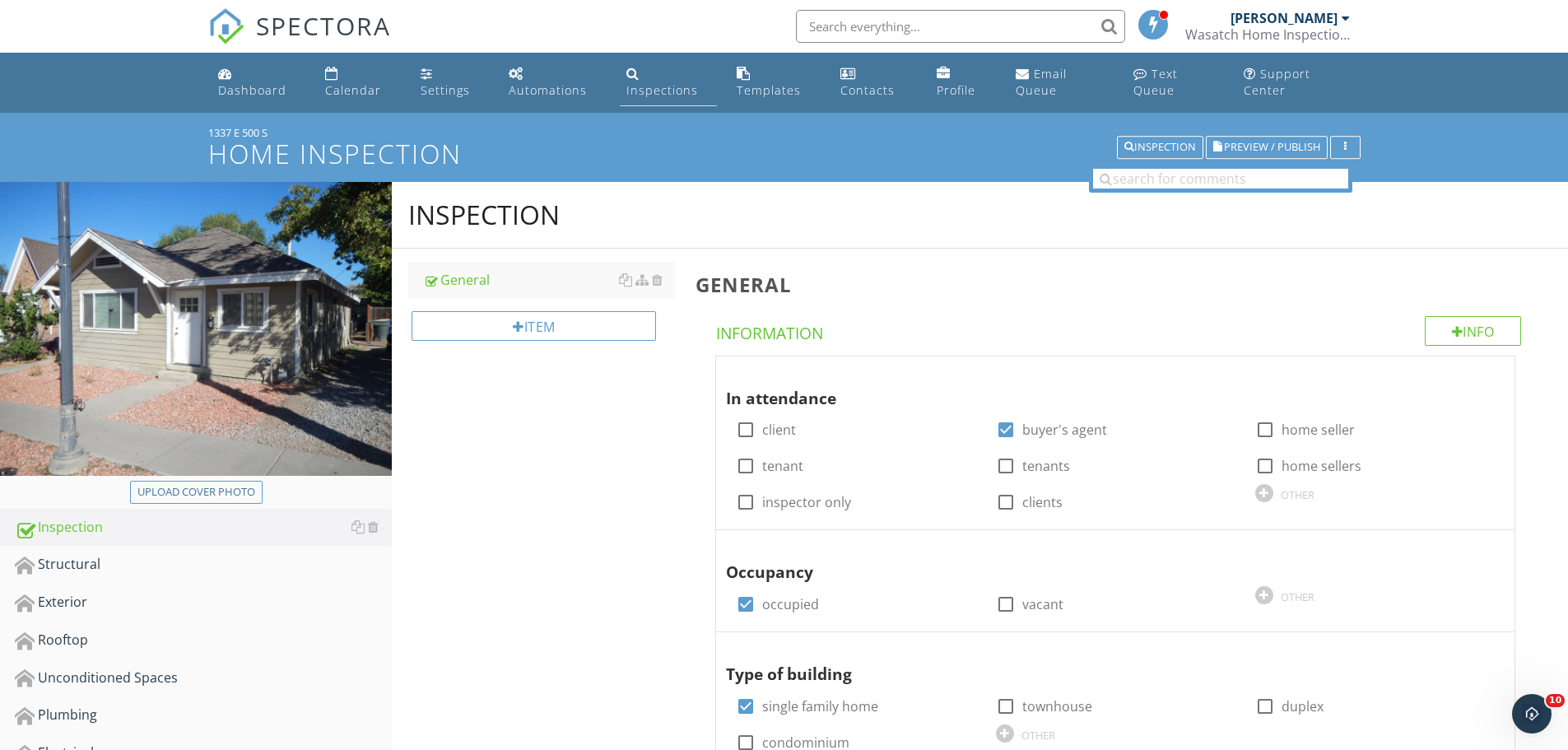
type input "78"
click at [639, 78] on div "Inspections" at bounding box center [633, 73] width 13 height 13
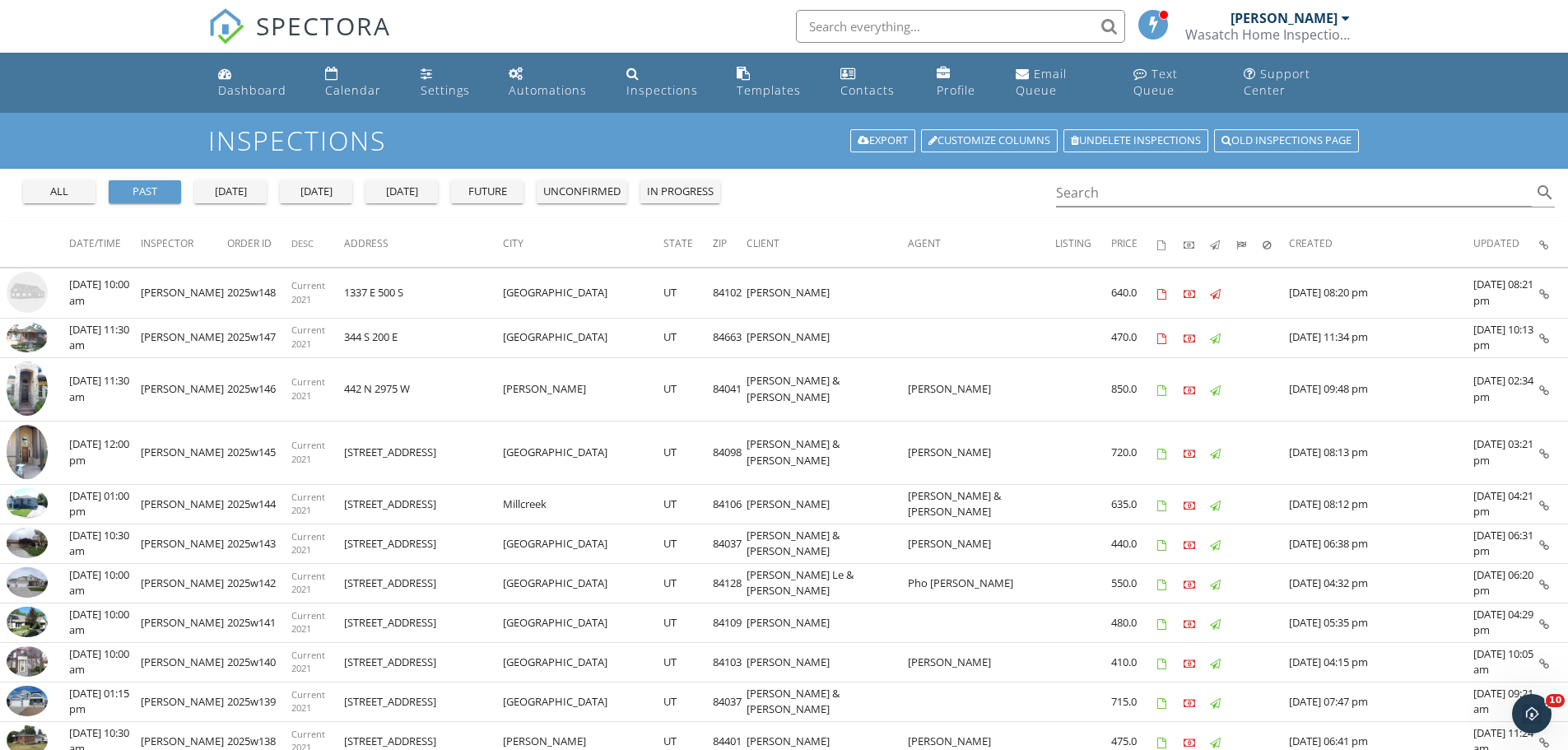
click at [1343, 16] on div at bounding box center [1345, 18] width 8 height 13
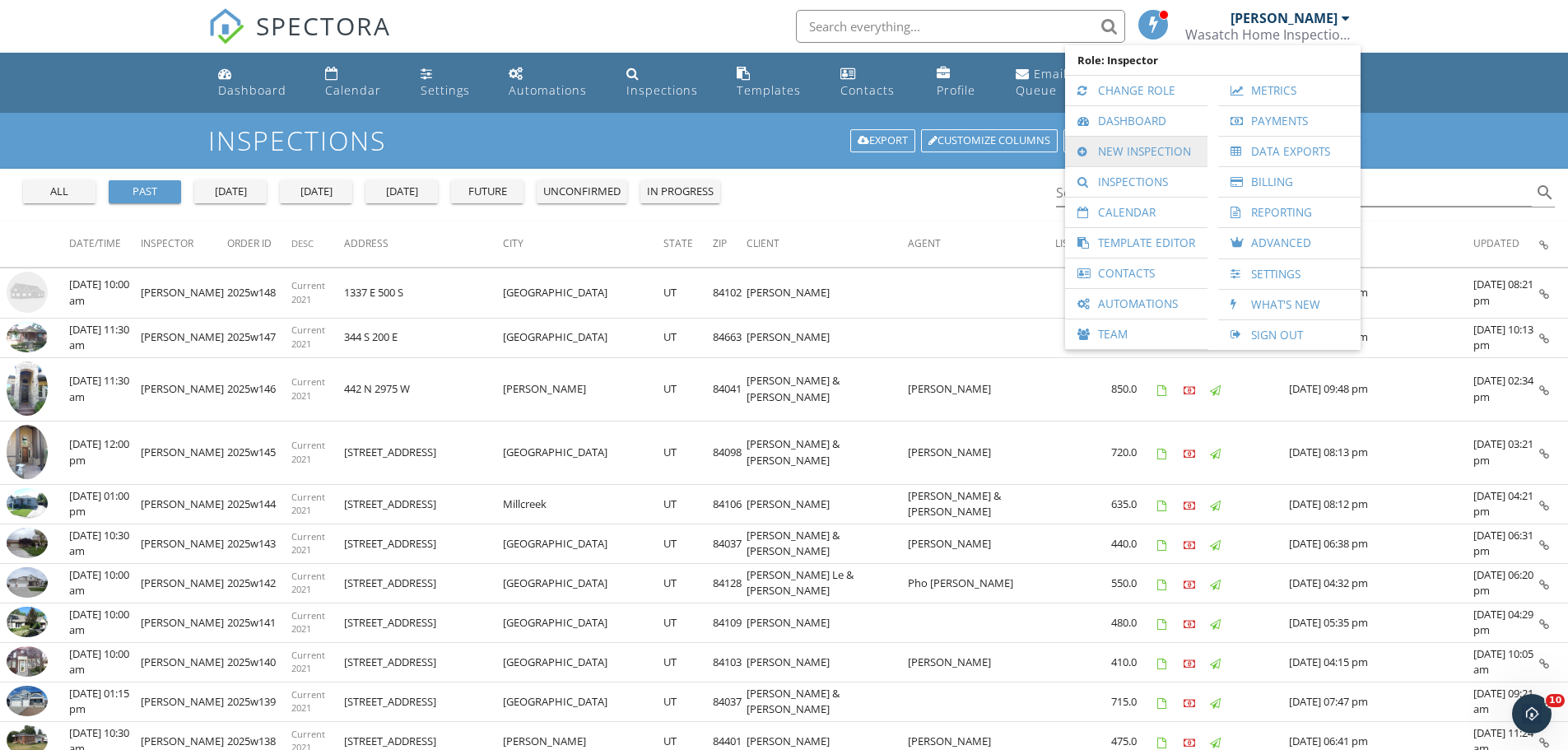
click at [1153, 154] on link "New Inspection" at bounding box center [1136, 152] width 126 height 30
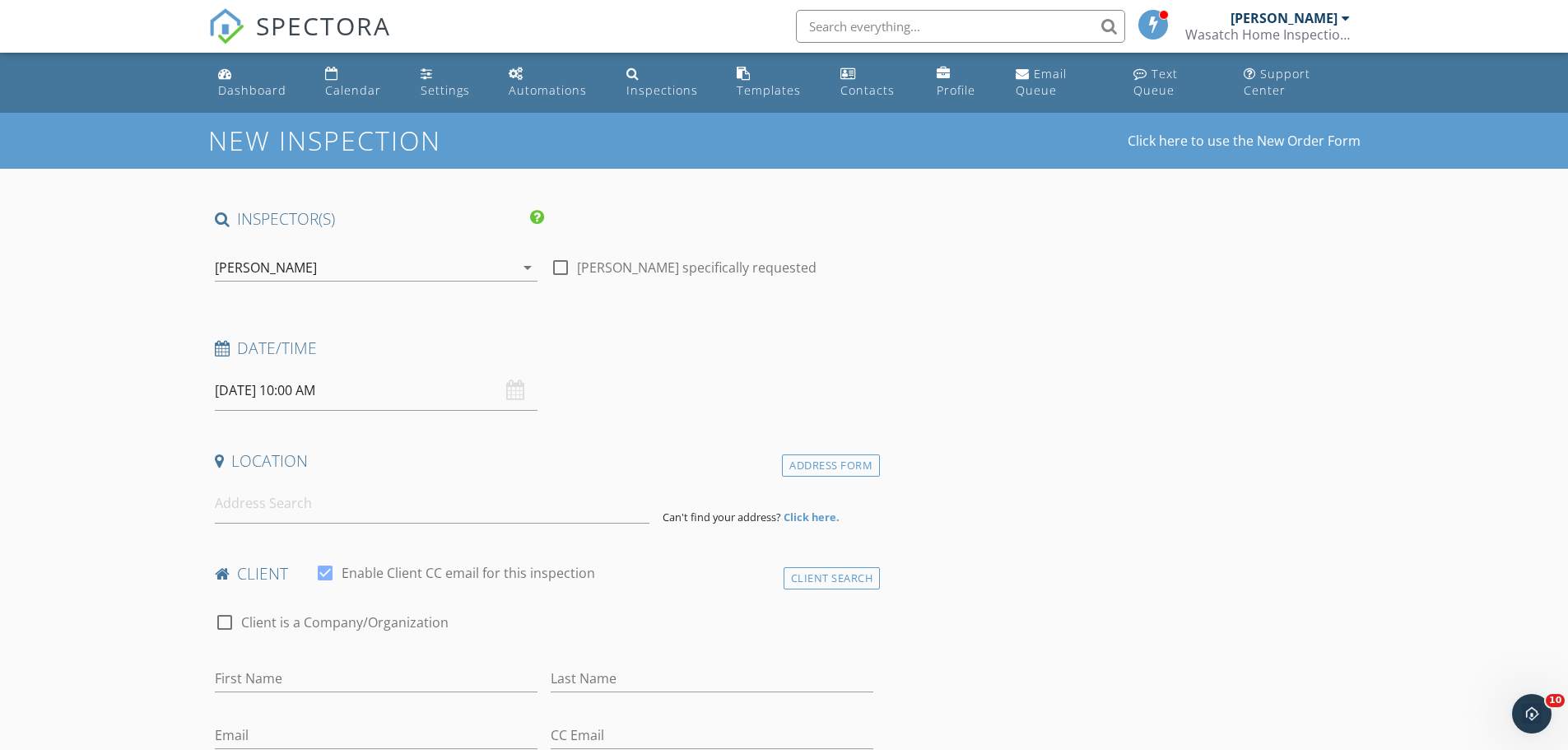
scroll to position [82, 0]
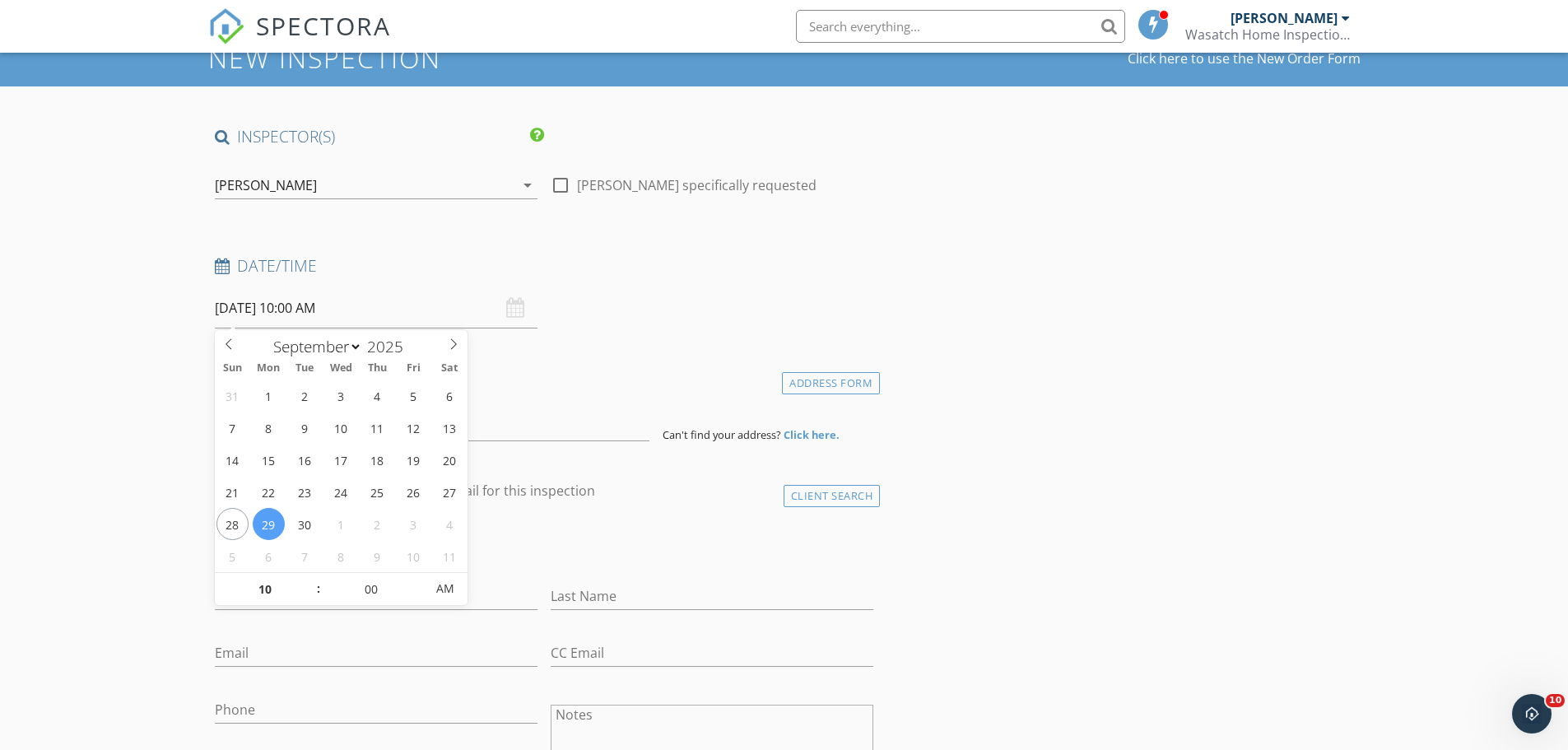
click at [274, 309] on input "[DATE] 10:00 AM" at bounding box center [375, 309] width 322 height 40
type input "[DATE] 10:00 AM"
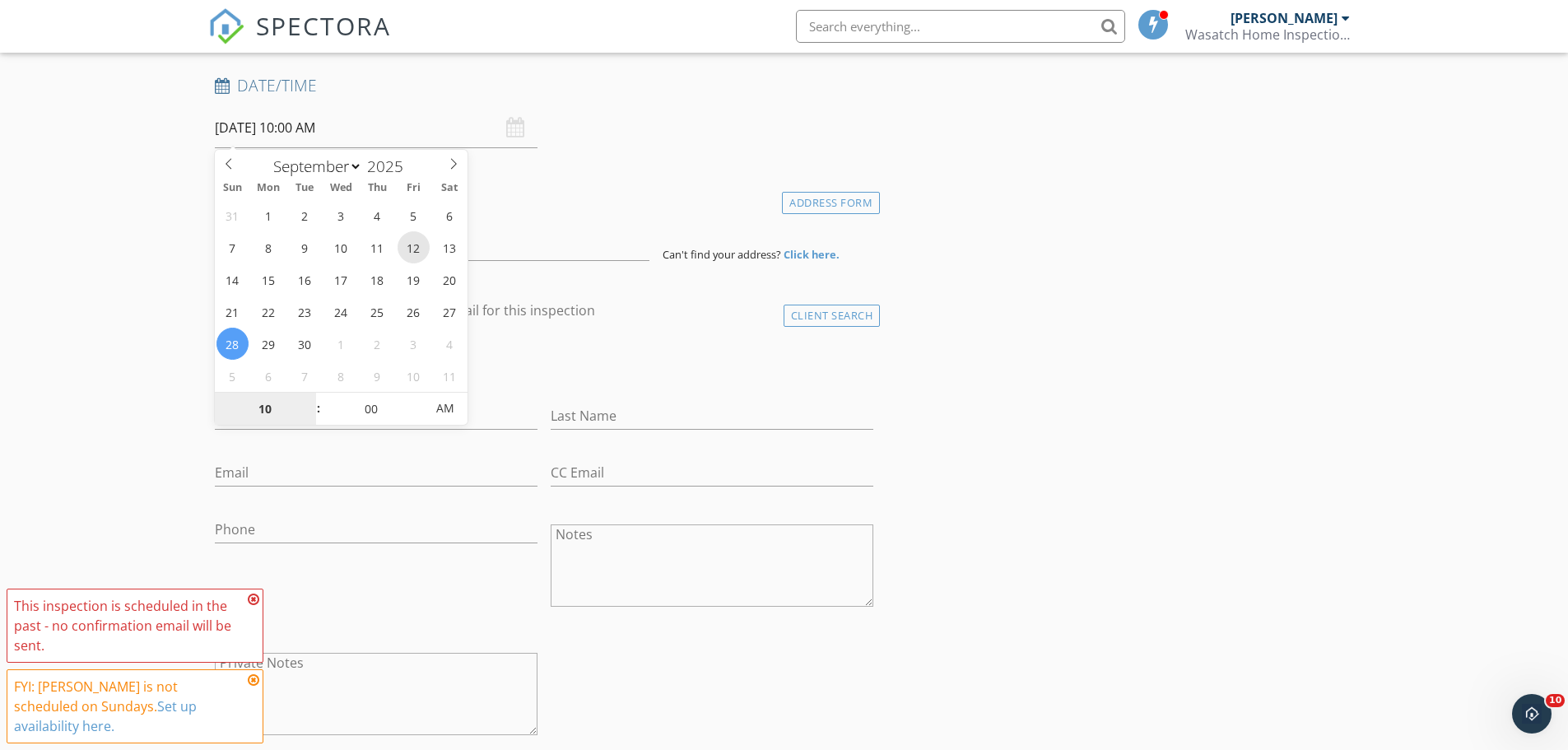
scroll to position [411, 0]
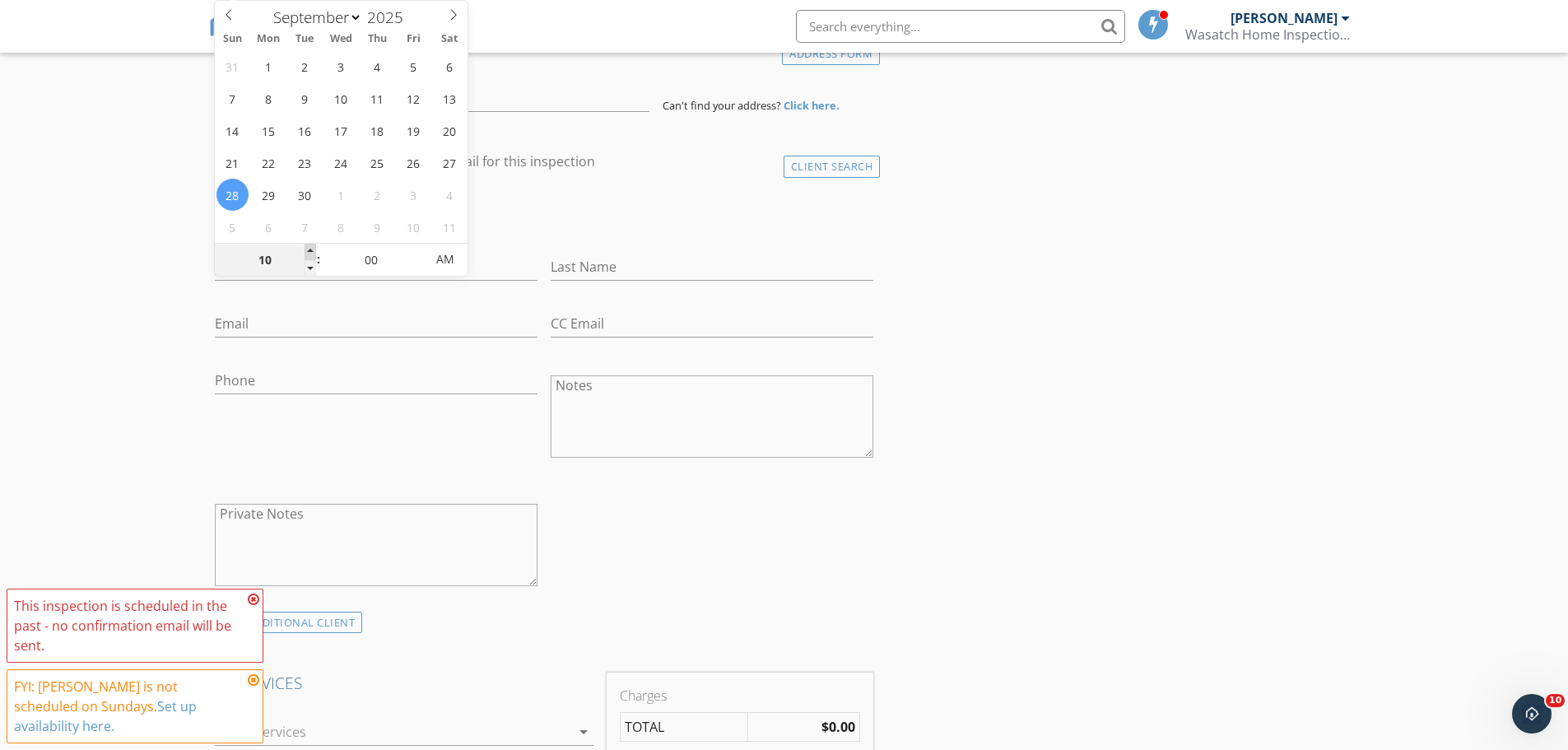
type input "11"
type input "[DATE] 11:00 AM"
click at [310, 251] on span at bounding box center [310, 252] width 12 height 16
type input "12"
type input "[DATE] 12:00 PM"
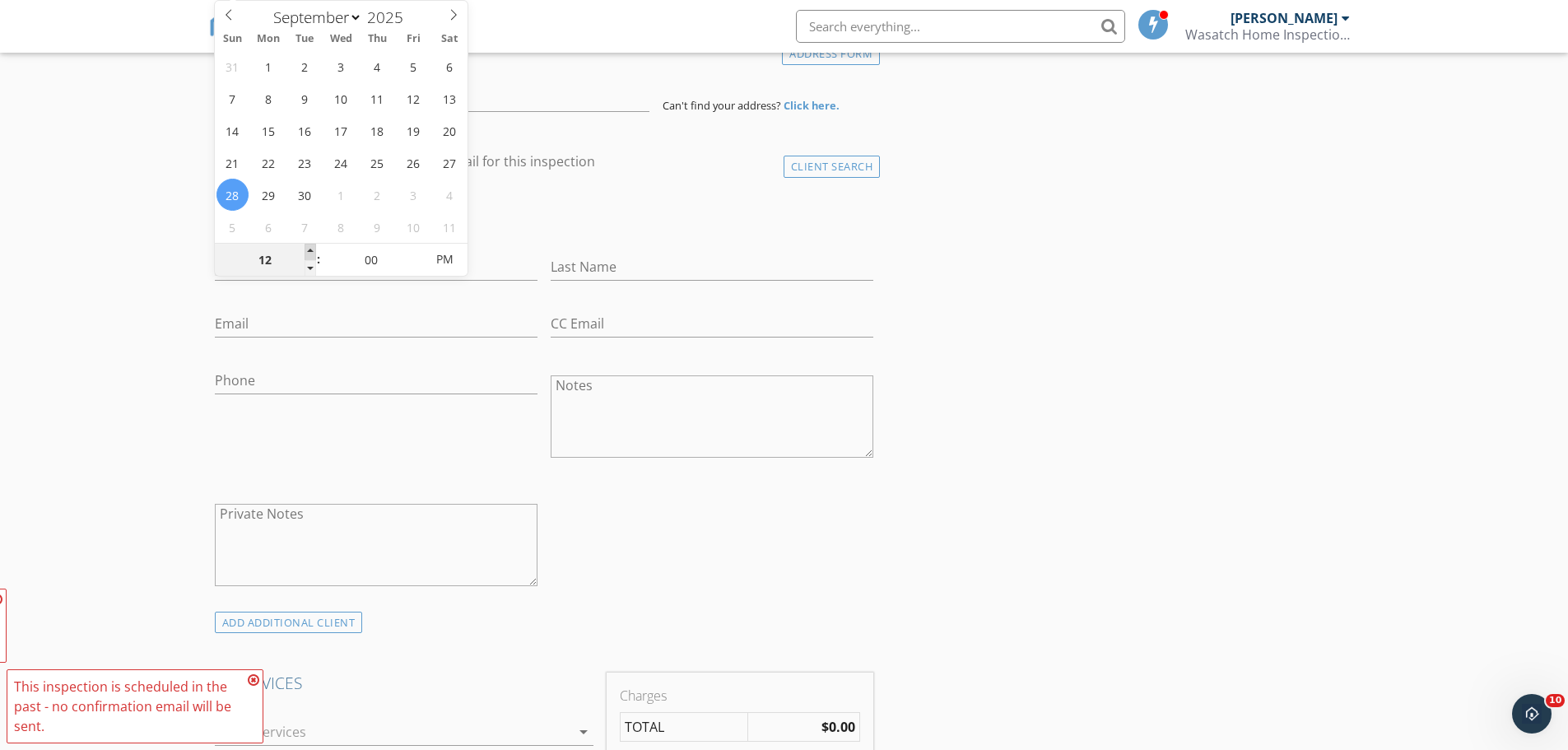
click at [310, 251] on span at bounding box center [310, 252] width 12 height 16
type input "01"
type input "[DATE] 1:00 PM"
click at [310, 251] on span at bounding box center [310, 252] width 12 height 16
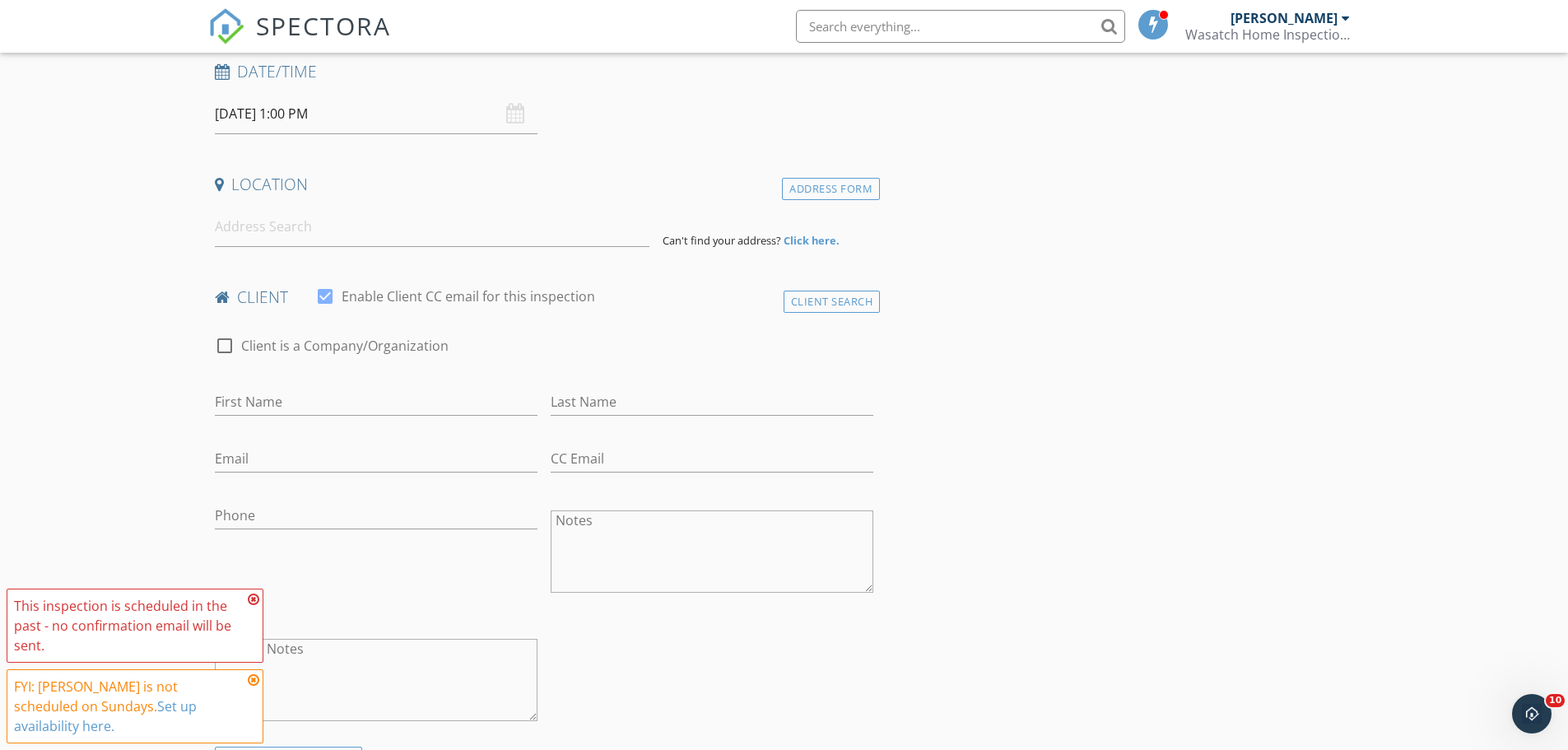
scroll to position [247, 0]
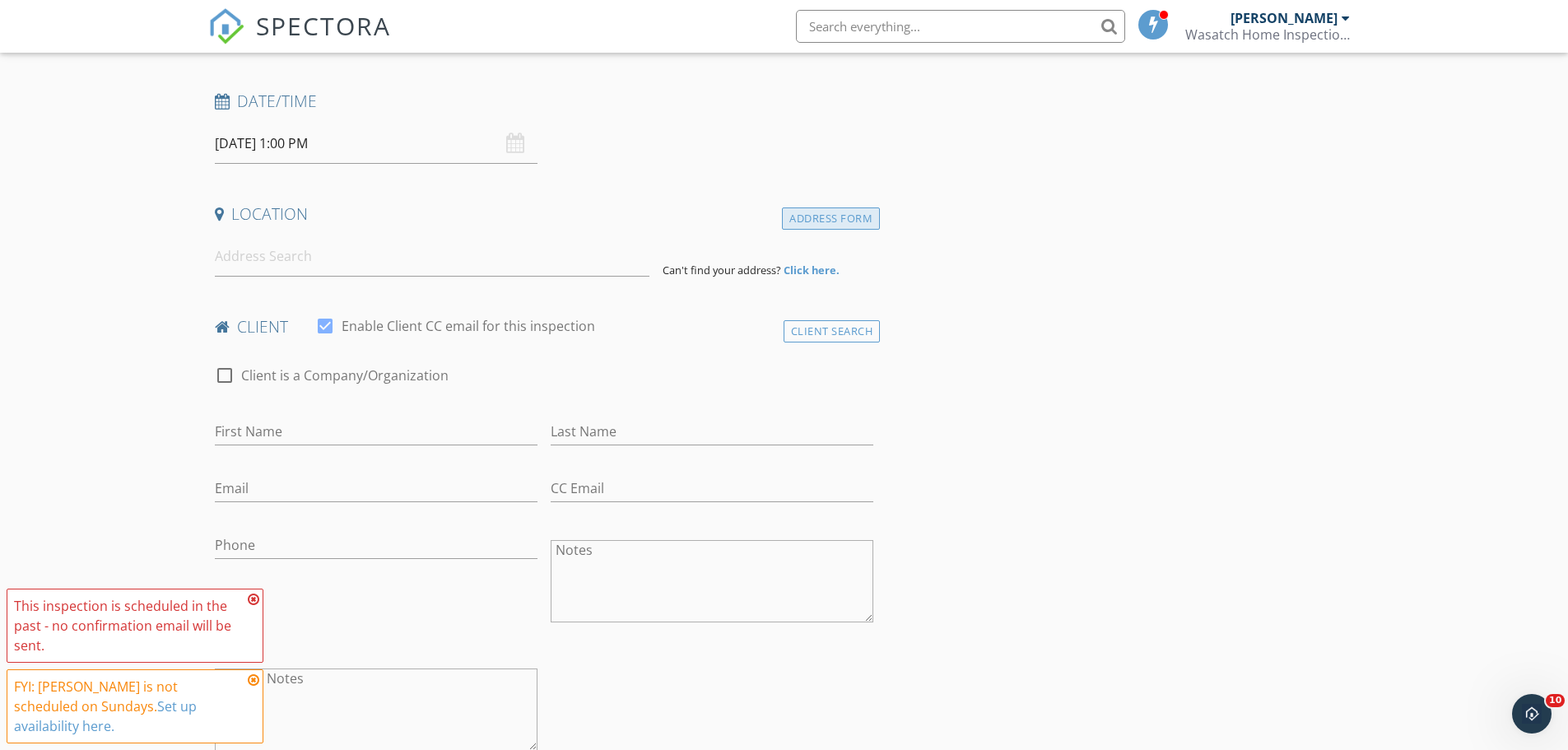
click at [817, 220] on div "Address Form" at bounding box center [830, 219] width 98 height 22
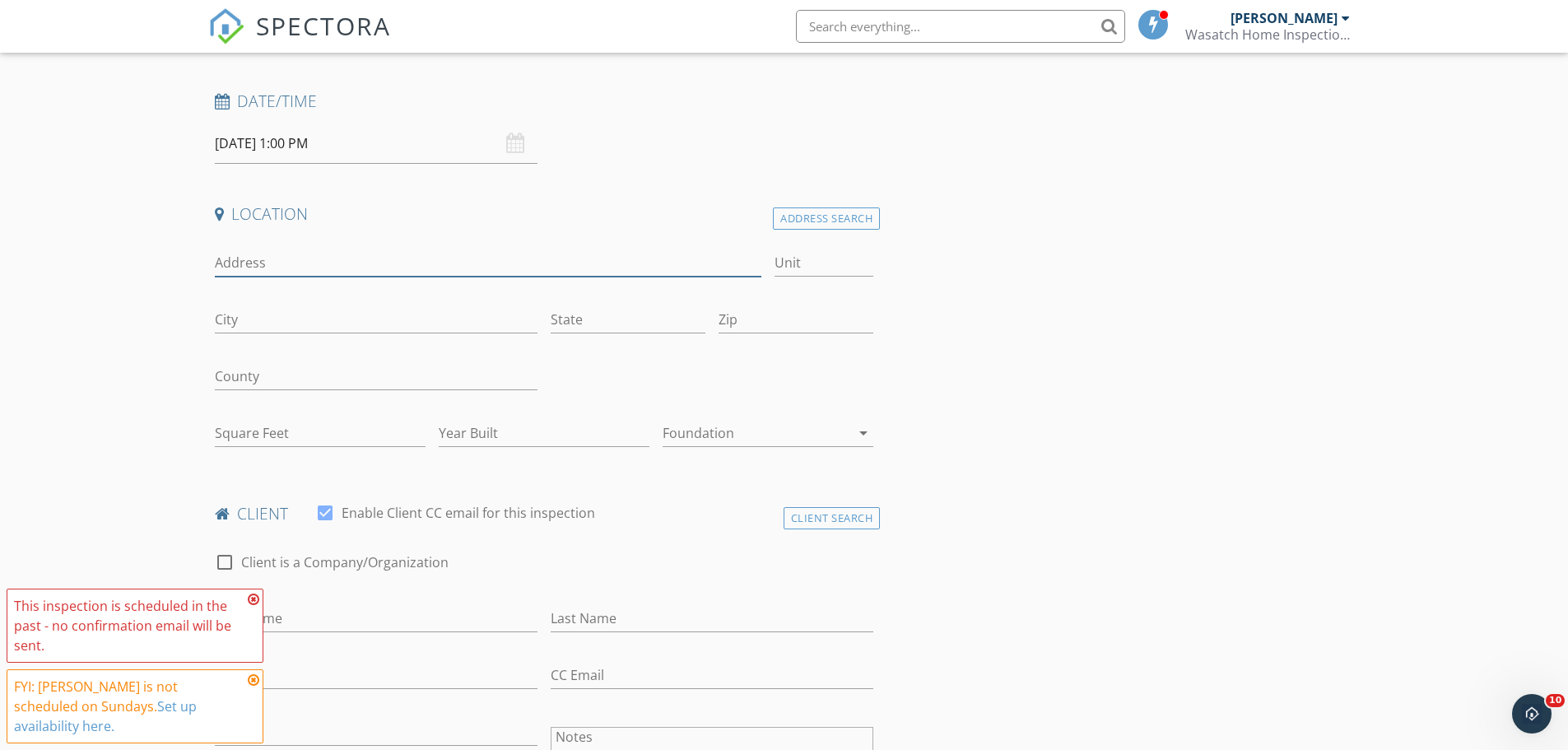
drag, startPoint x: 244, startPoint y: 264, endPoint x: 166, endPoint y: 261, distance: 78.1
click at [243, 264] on input "Address" at bounding box center [488, 263] width 547 height 27
type input "[STREET_ADDRESS][PERSON_NAME]"
type input "South Jordan"
type input "UT"
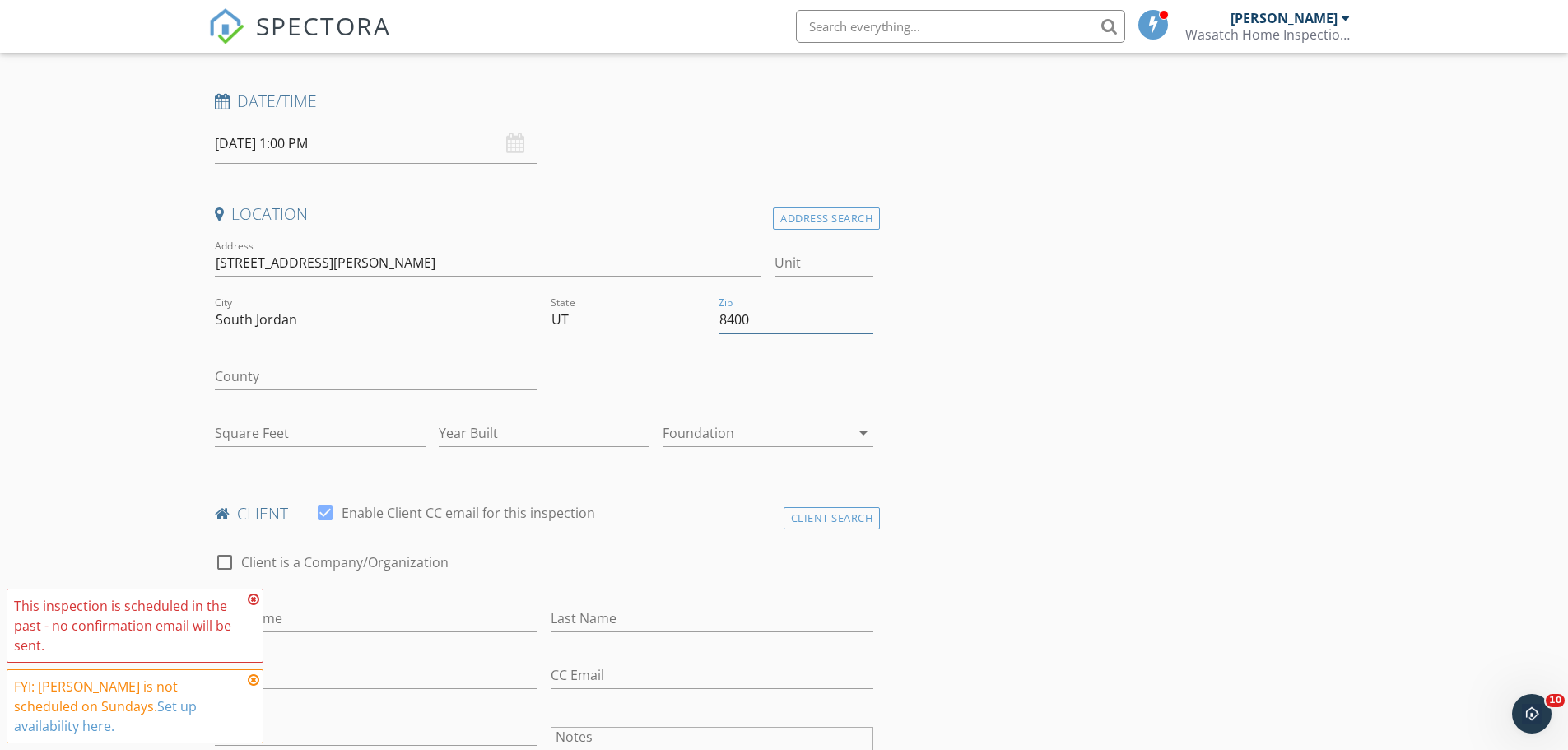
type input "84009"
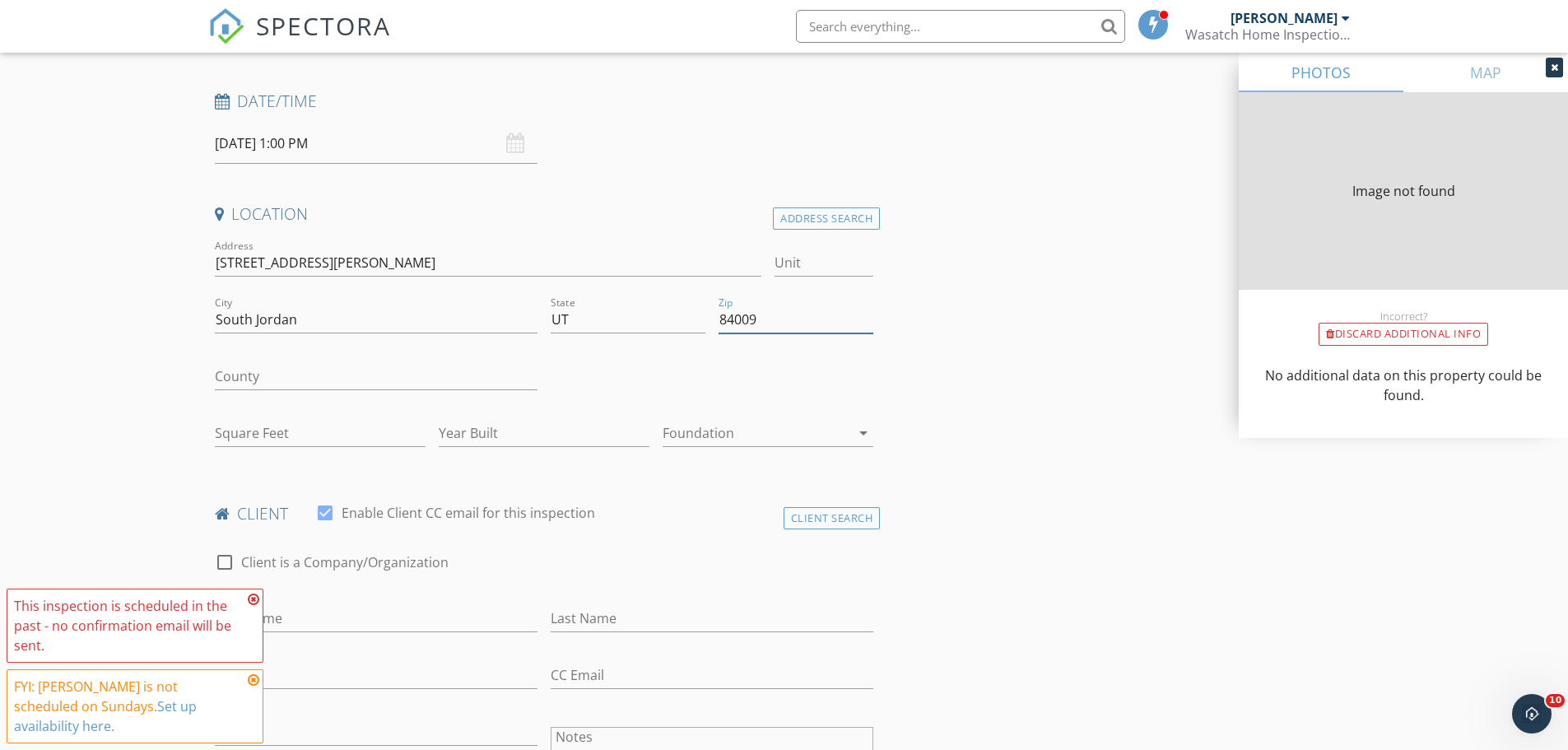
type input "3479"
type input "1999"
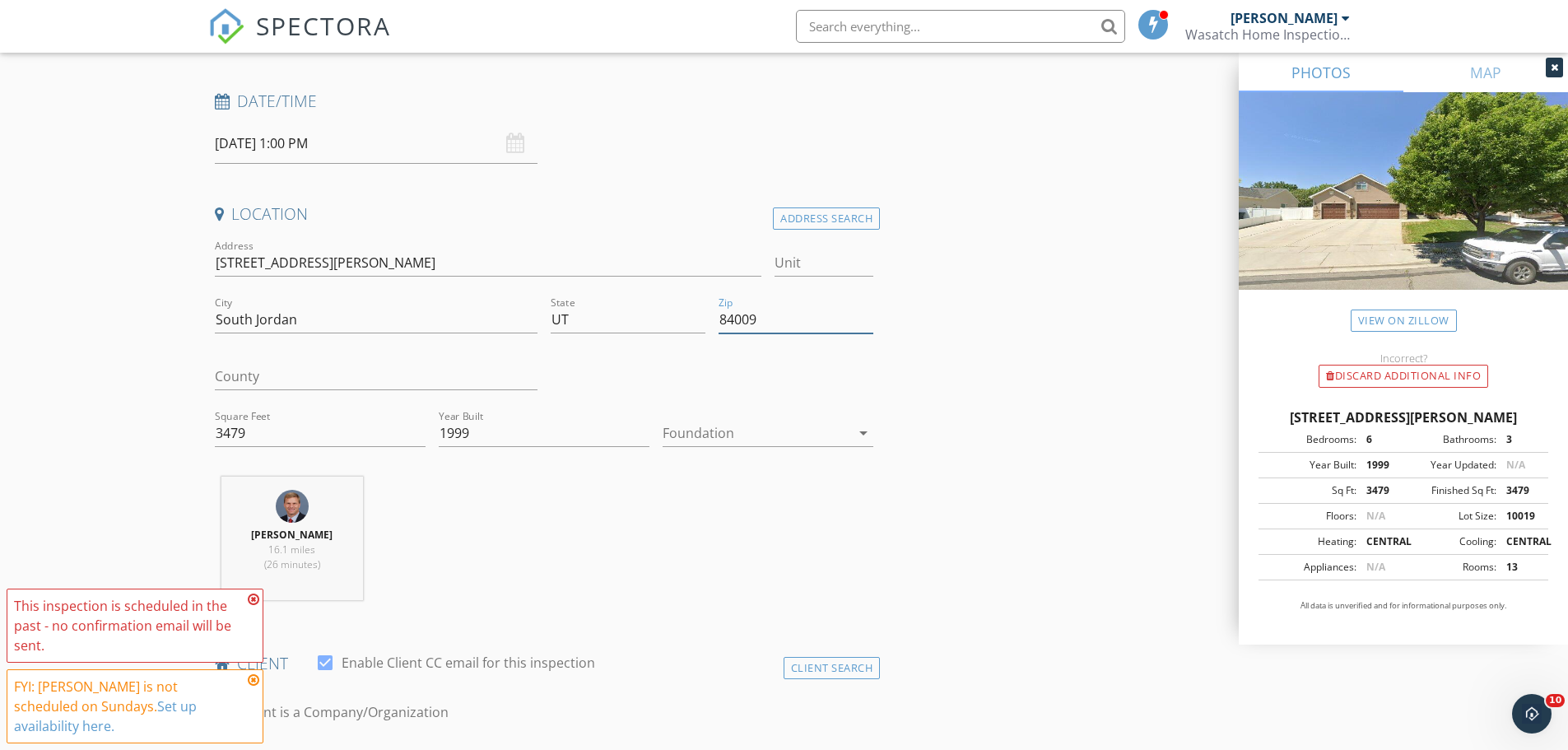
type input "84009"
click at [1378, 375] on div "Discard Additional info" at bounding box center [1403, 375] width 170 height 23
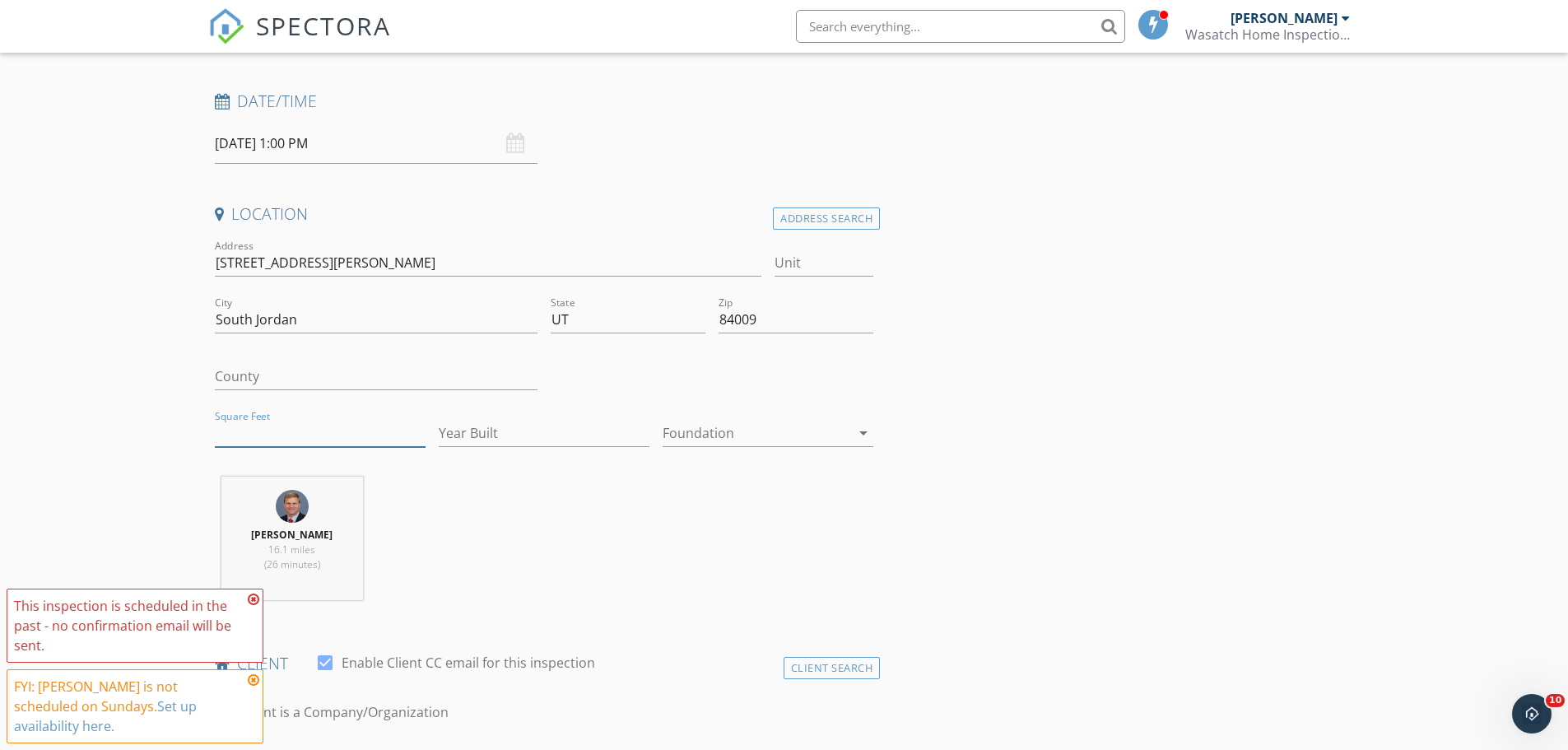
click at [243, 424] on input "Square Feet" at bounding box center [319, 433] width 211 height 27
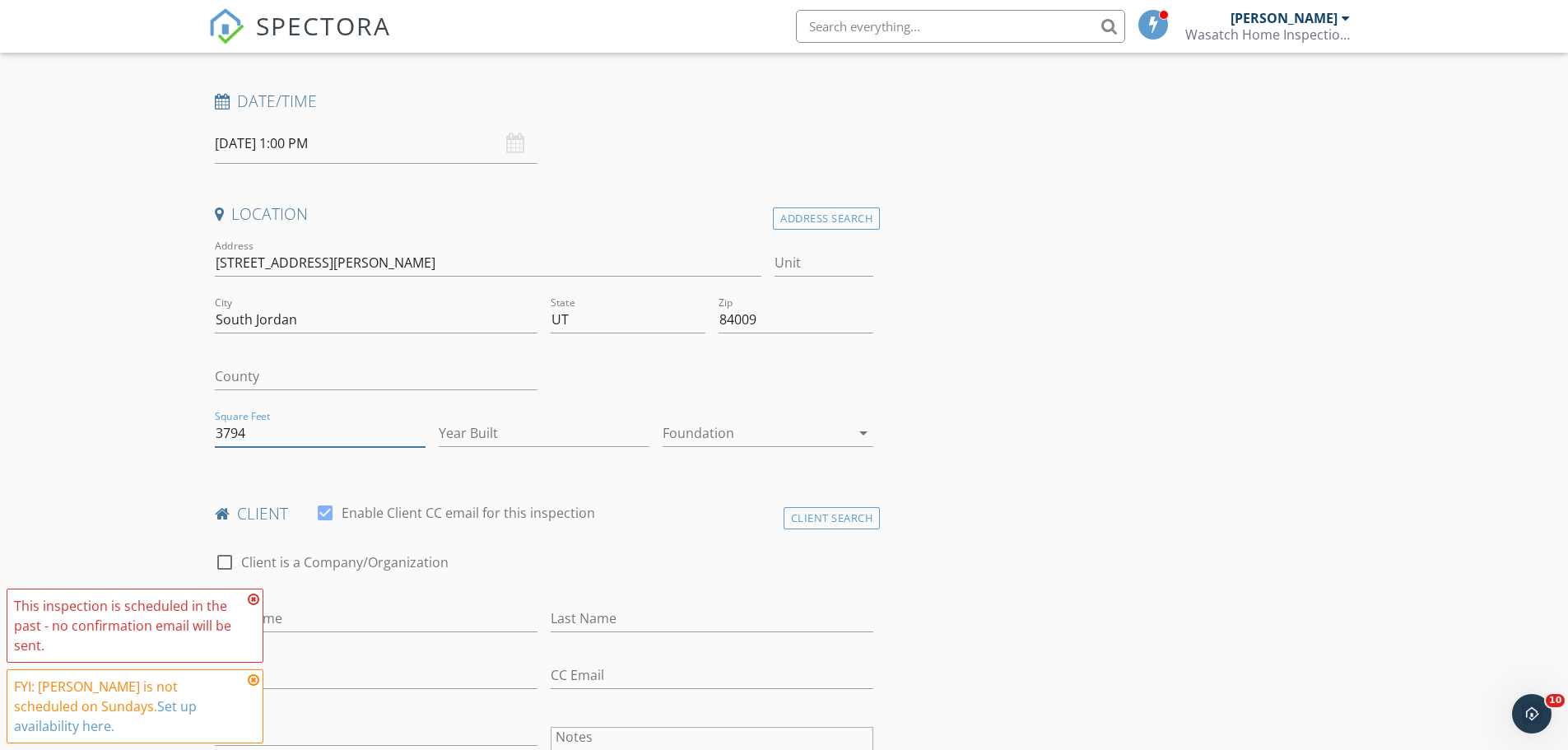
type input "3794"
type input "1999"
click at [254, 606] on icon at bounding box center [254, 599] width 12 height 13
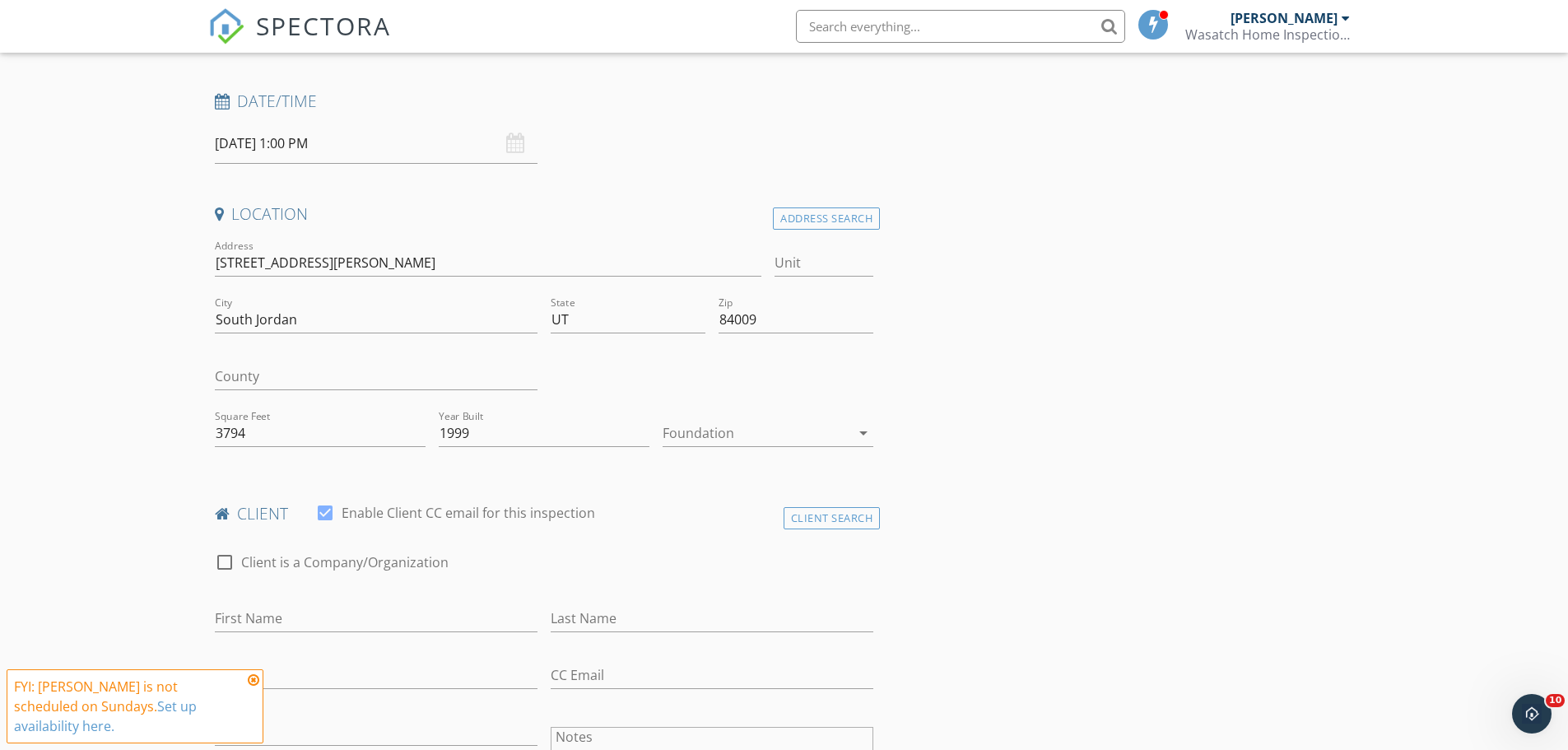
click at [254, 687] on icon at bounding box center [254, 680] width 12 height 13
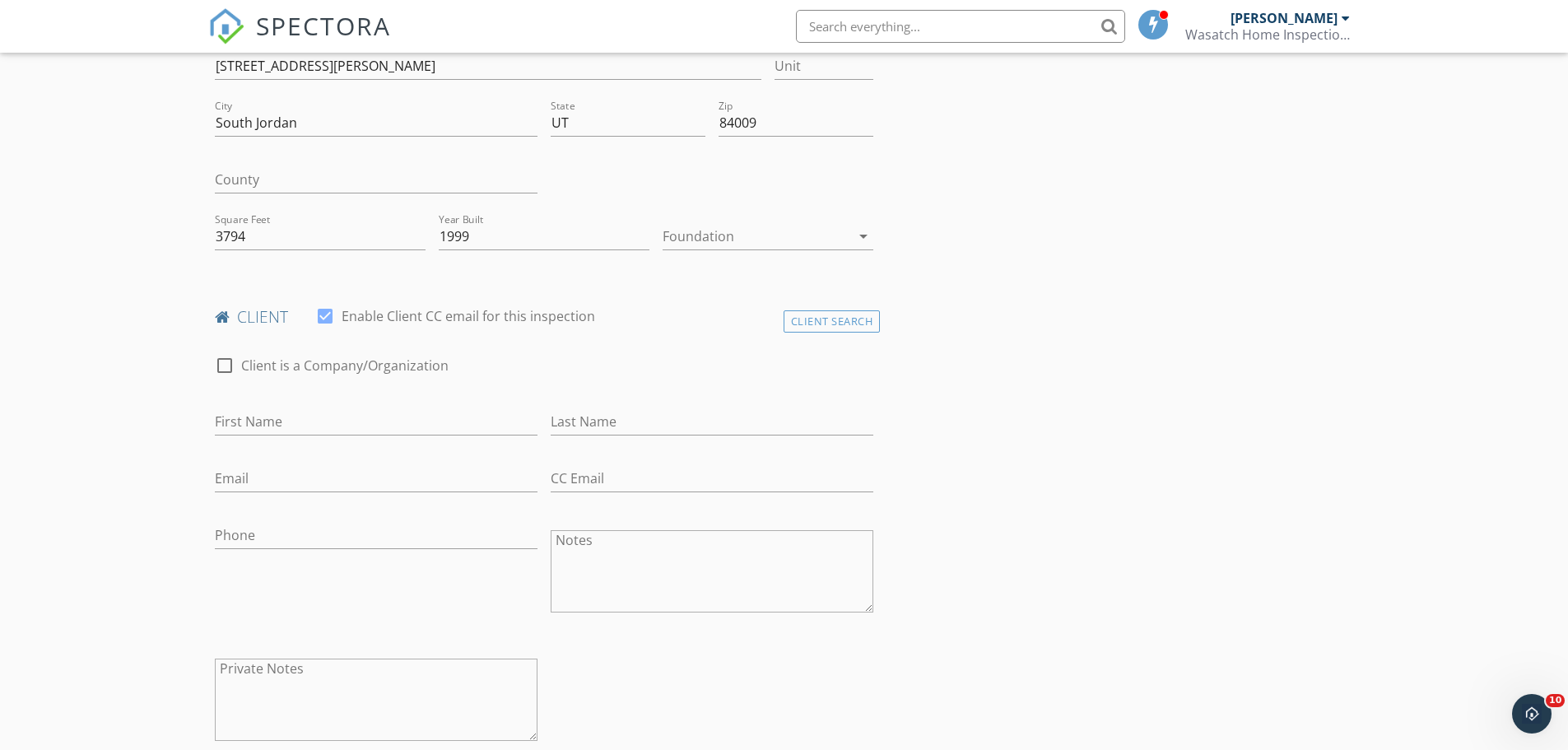
scroll to position [494, 0]
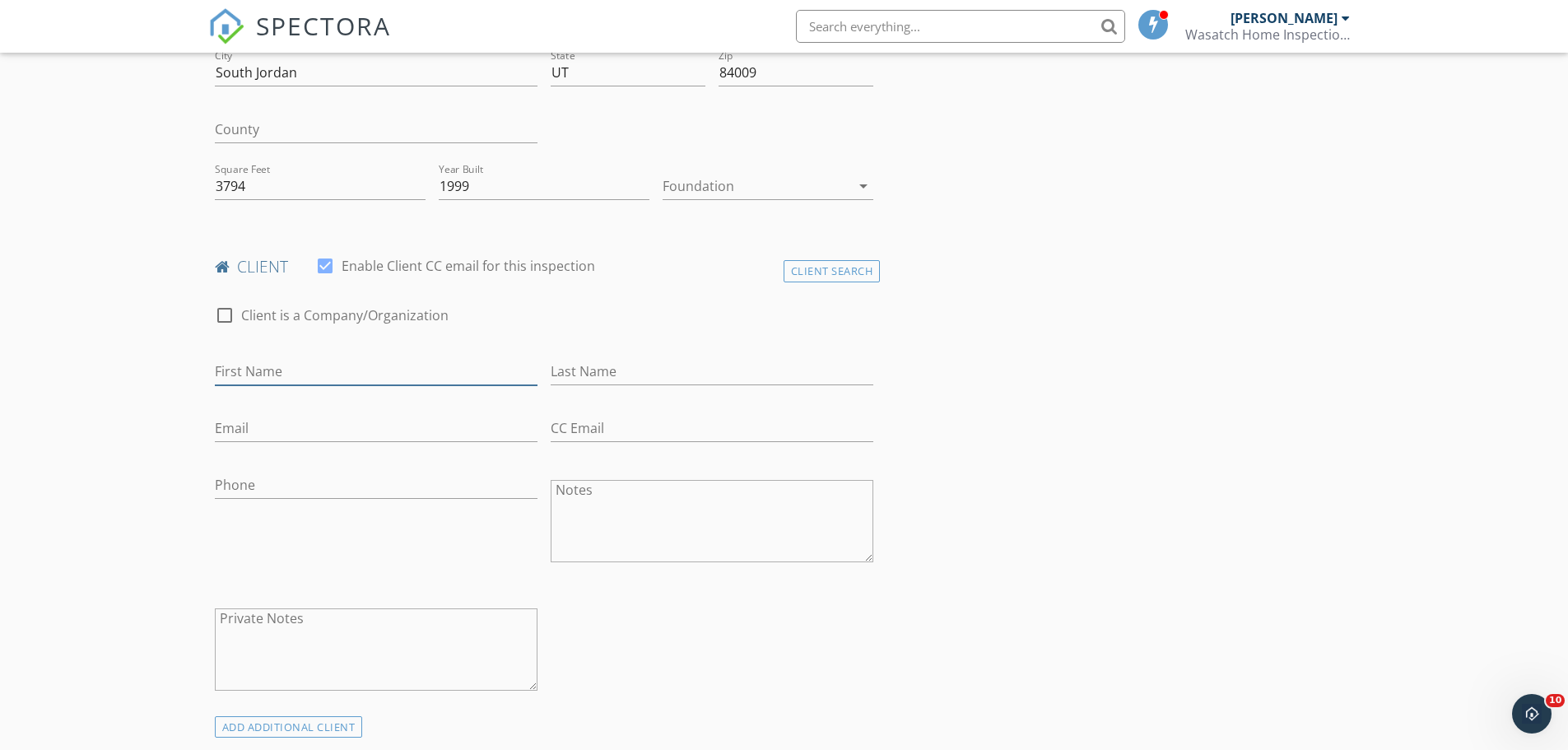
click at [216, 379] on input "First Name" at bounding box center [375, 372] width 322 height 27
click at [240, 373] on input "lam" at bounding box center [375, 372] width 322 height 27
type input "l"
type input "[PERSON_NAME]"
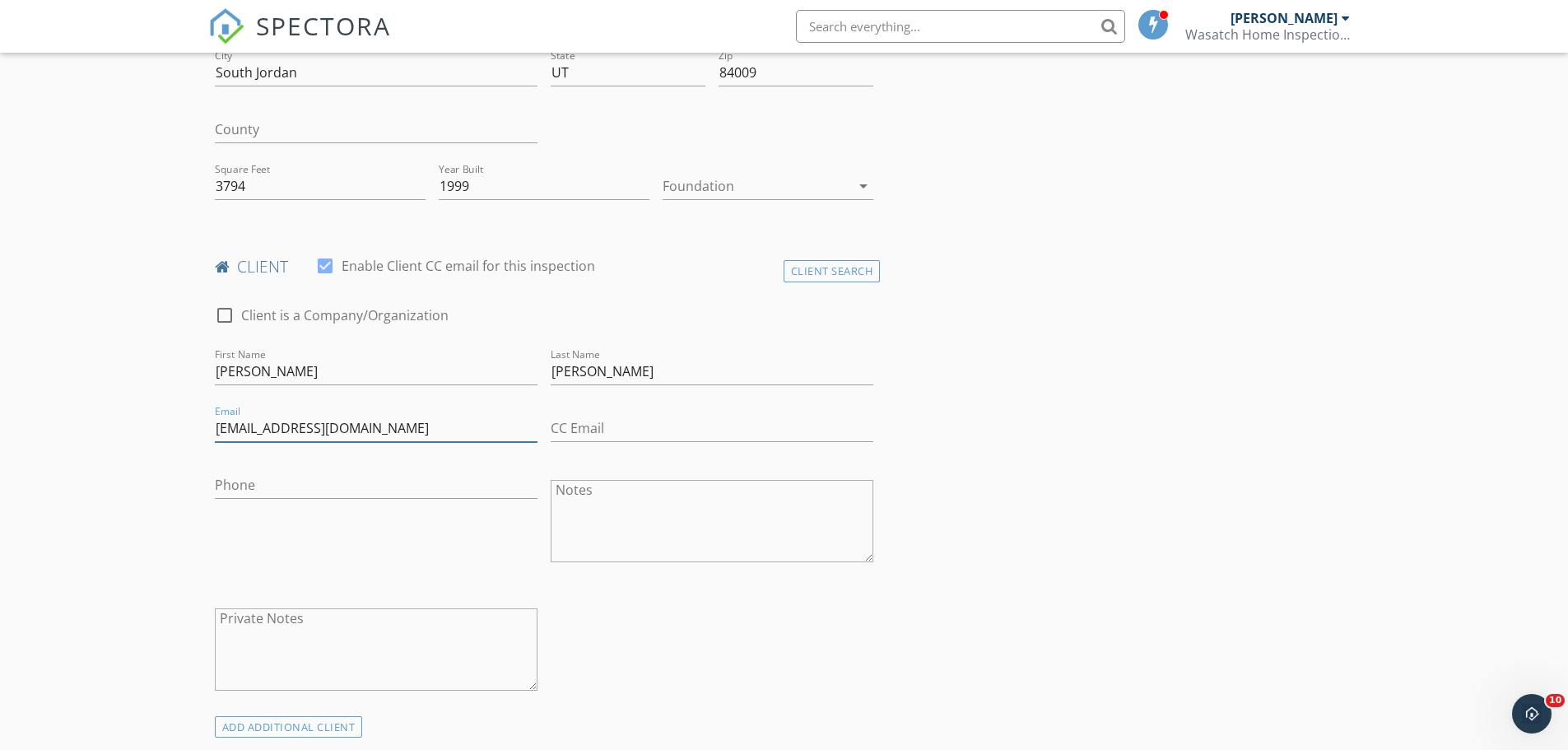
type input "[EMAIL_ADDRESS][DOMAIN_NAME]"
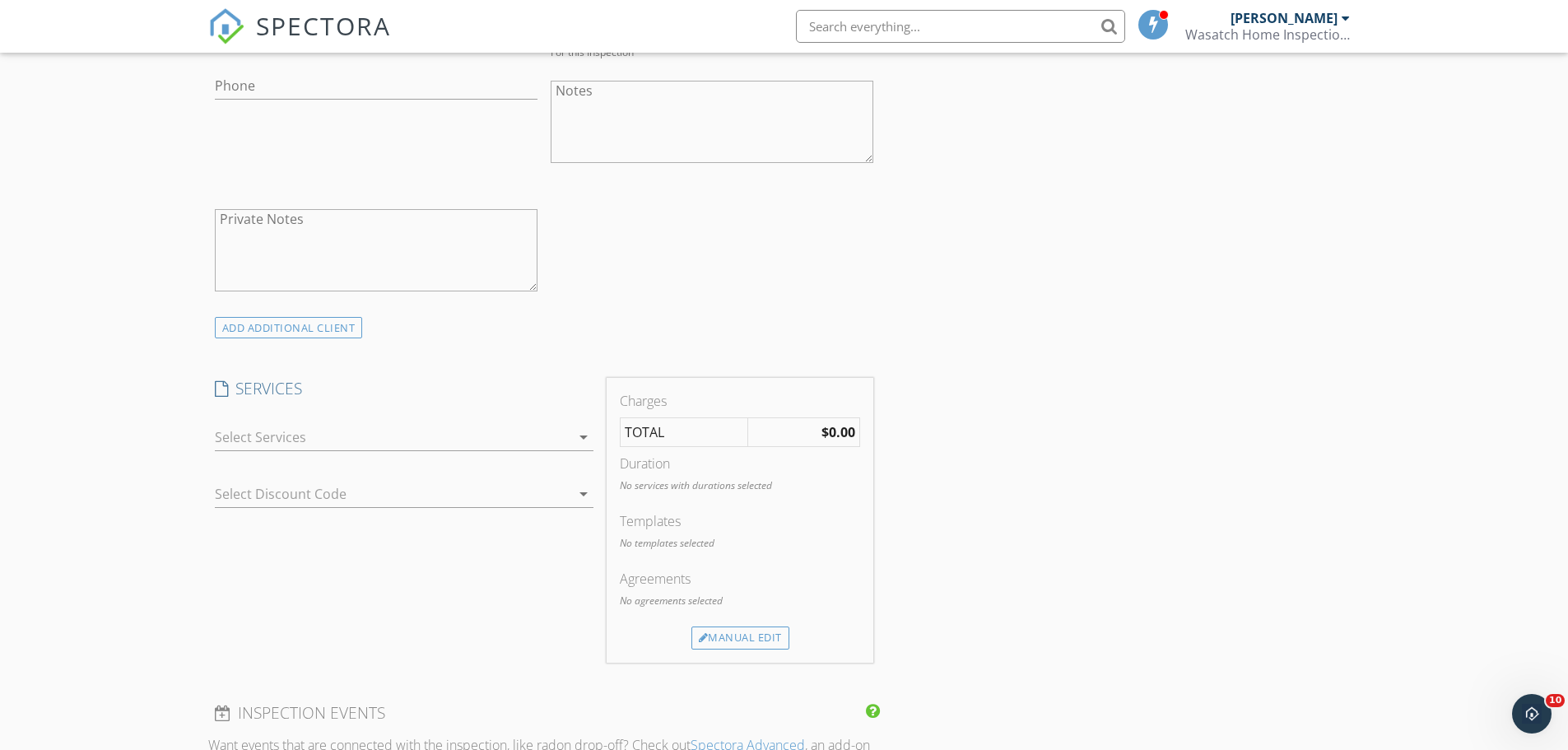
scroll to position [906, 0]
click at [236, 421] on div at bounding box center [392, 428] width 355 height 26
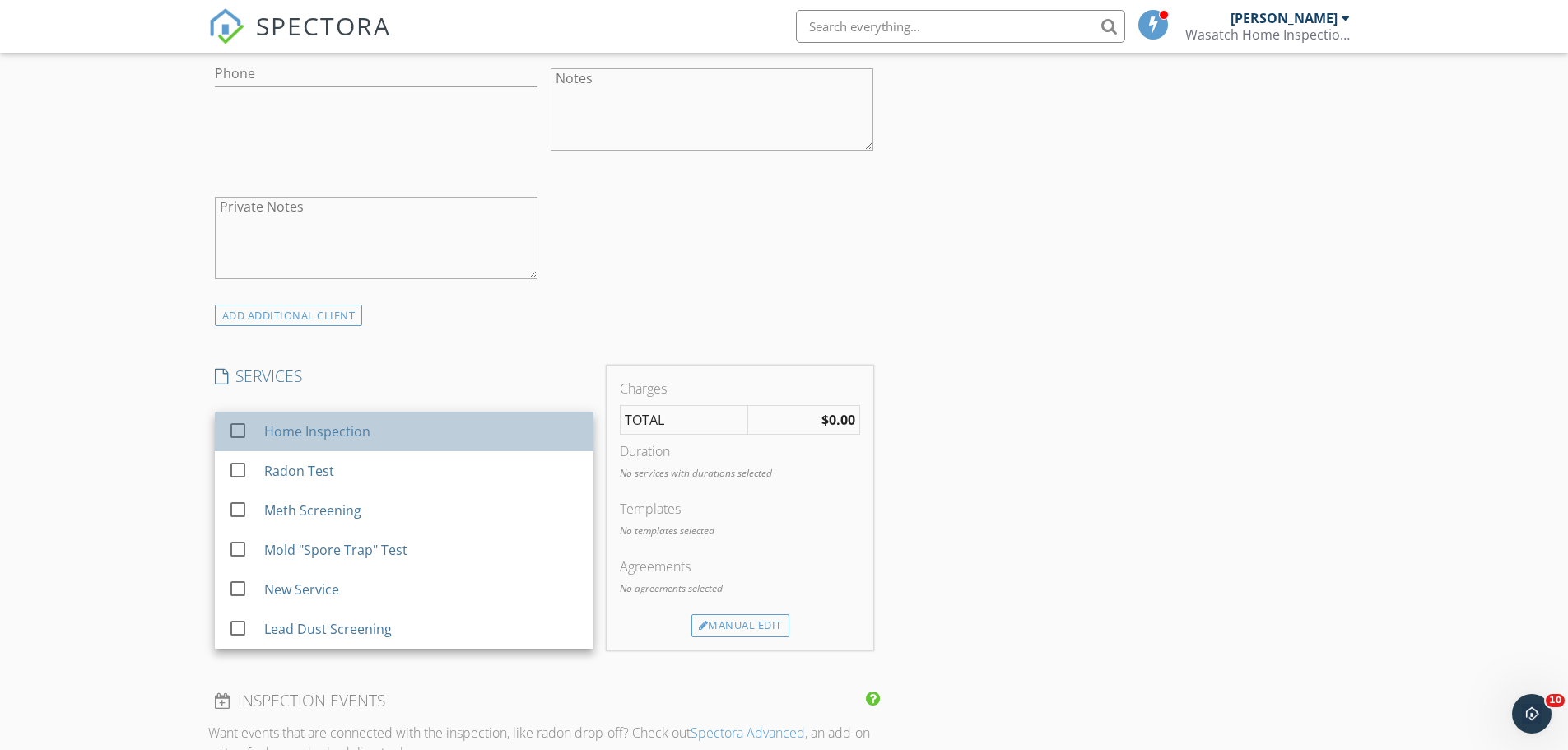
click at [274, 431] on div "Home Inspection" at bounding box center [316, 431] width 106 height 20
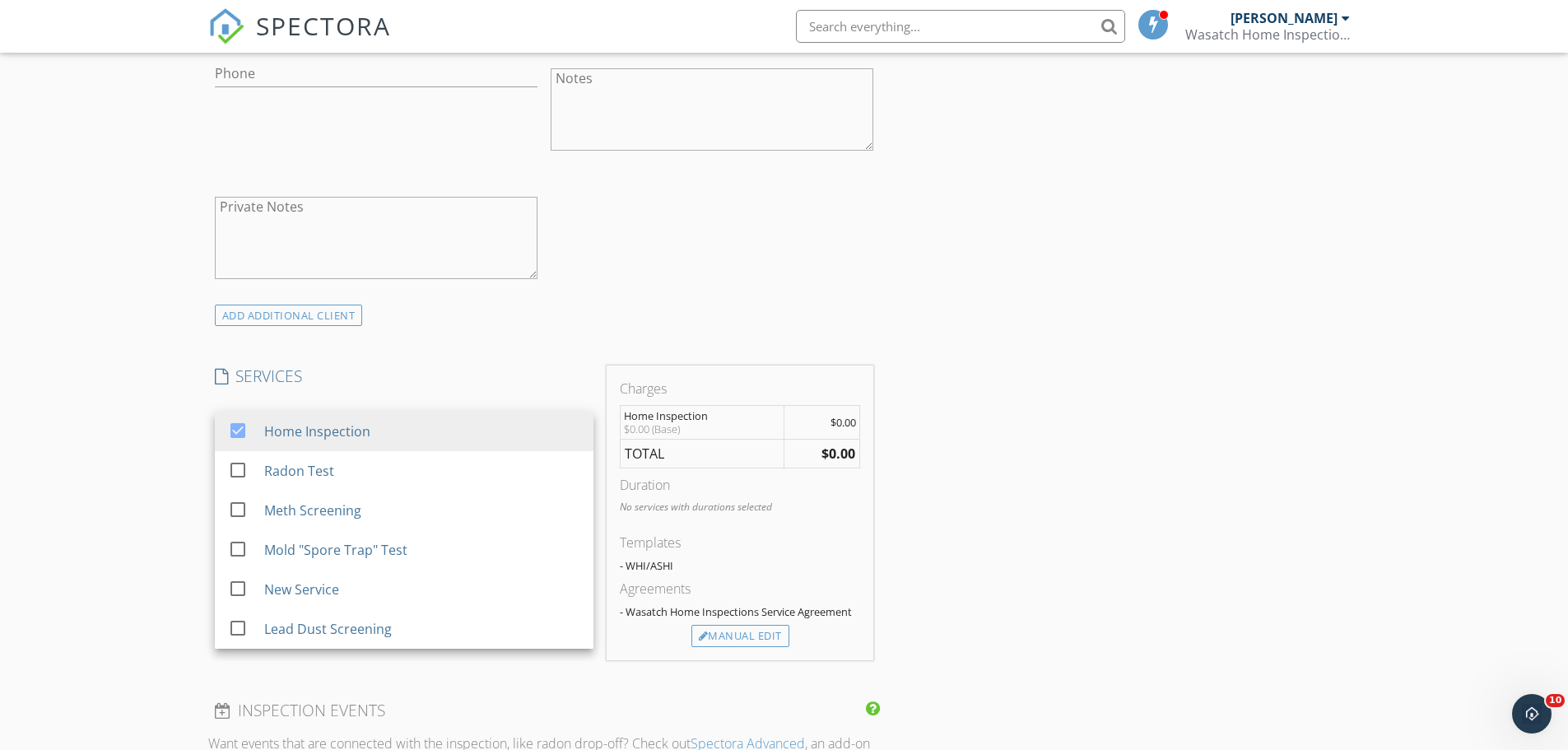
click at [1050, 482] on div "INSPECTOR(S) check_box Jim Fahs PRIMARY Jim Fahs arrow_drop_down check_box_outl…" at bounding box center [784, 611] width 1152 height 2617
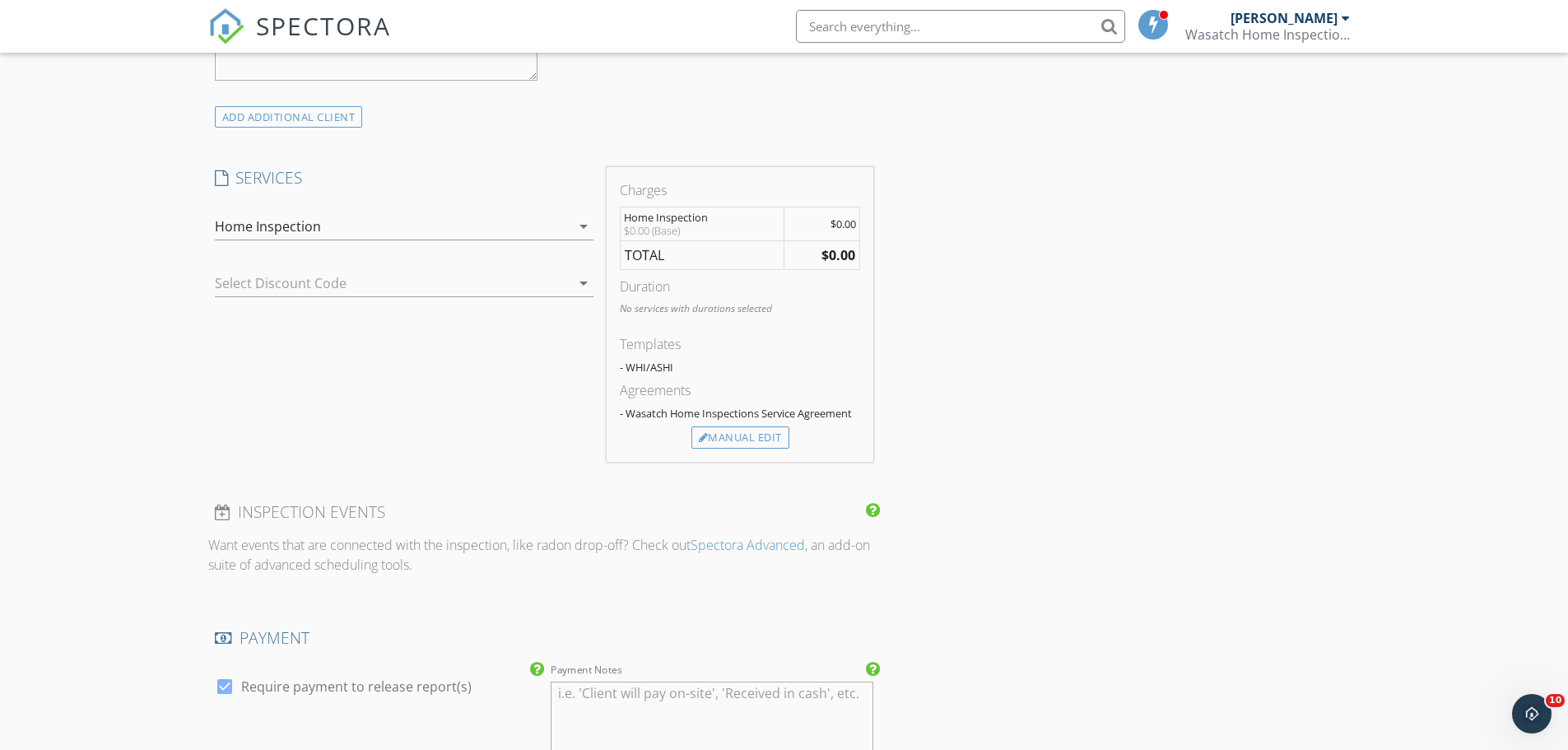
scroll to position [1152, 0]
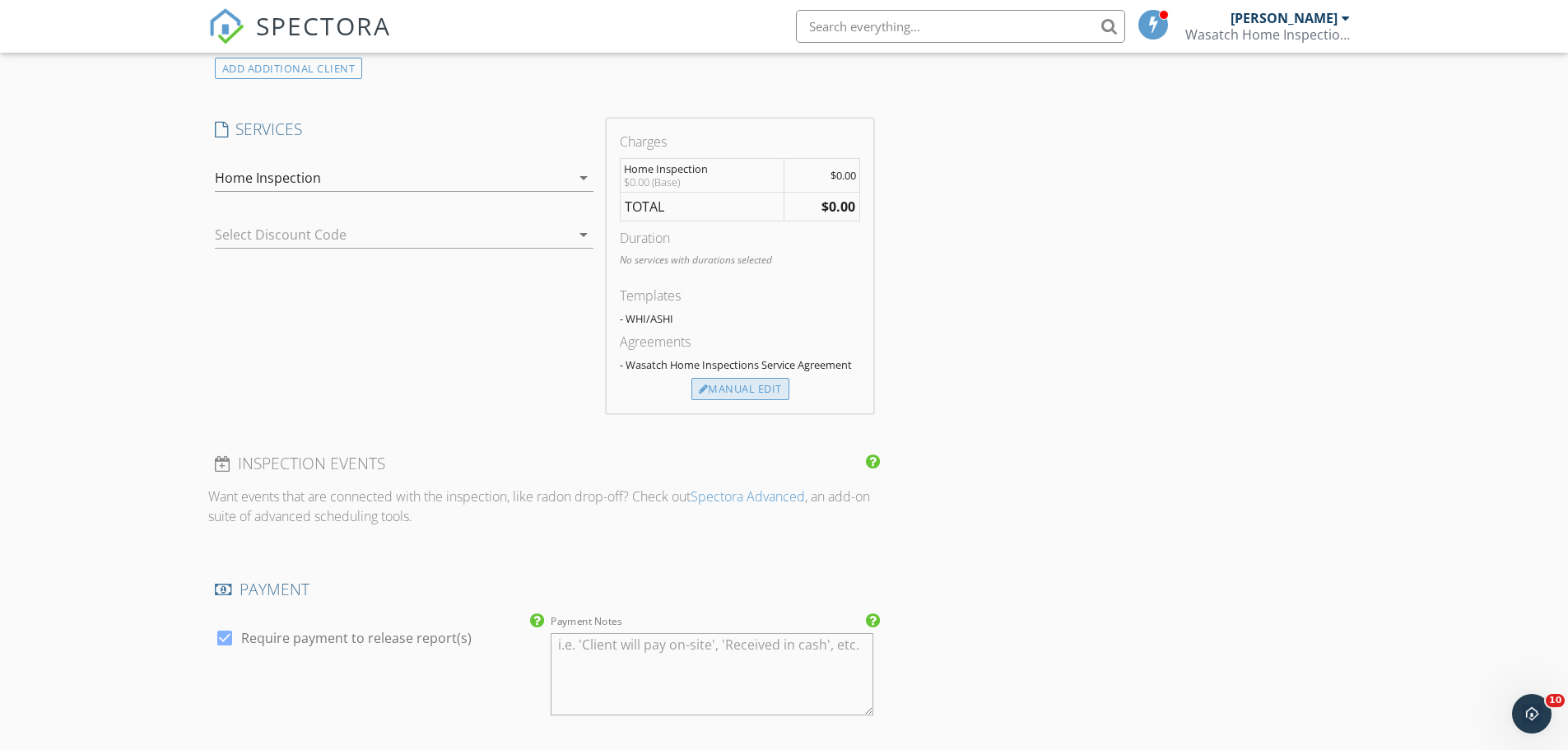
click at [724, 387] on div "Manual Edit" at bounding box center [741, 388] width 98 height 23
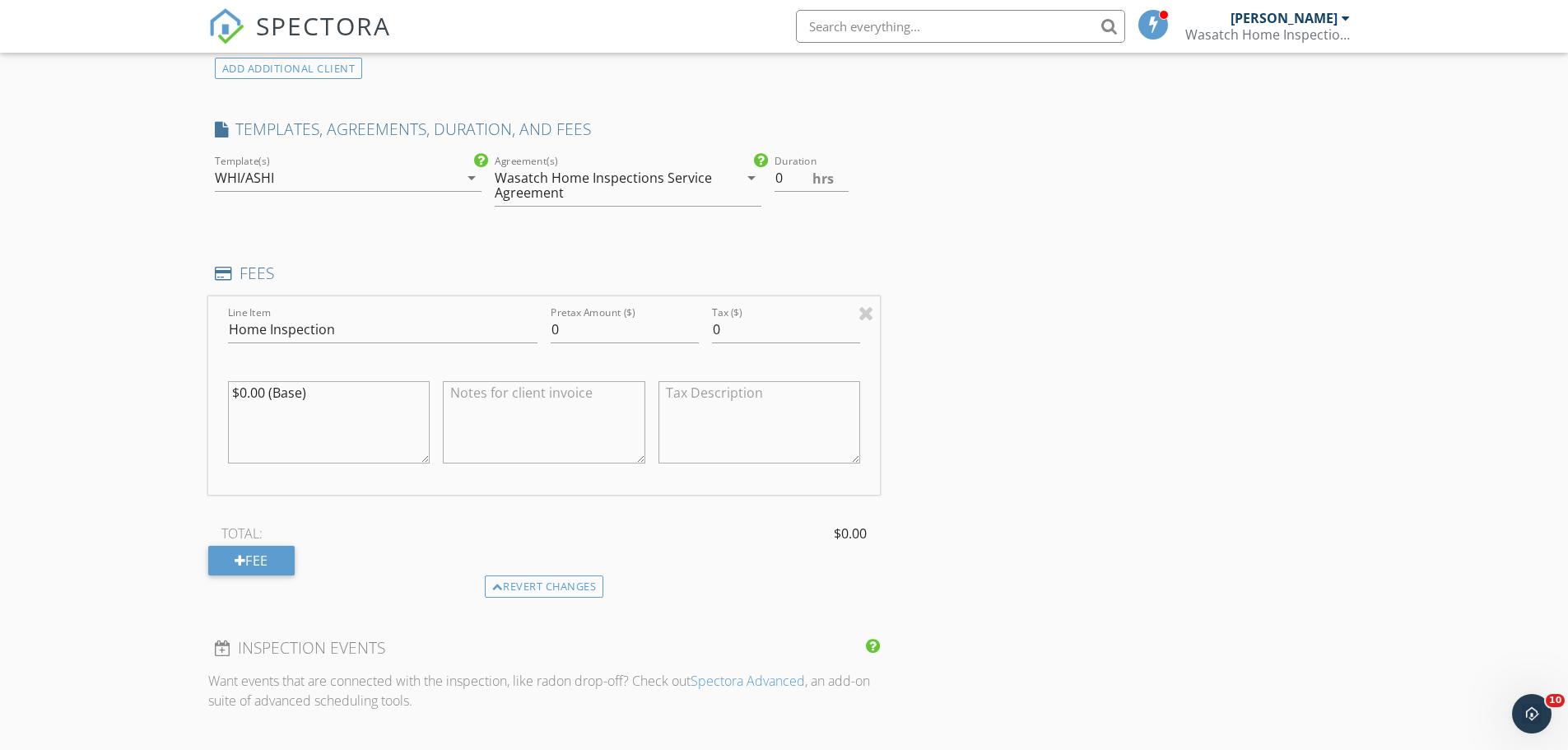
click at [265, 180] on div "WHI/ASHI" at bounding box center [244, 178] width 59 height 15
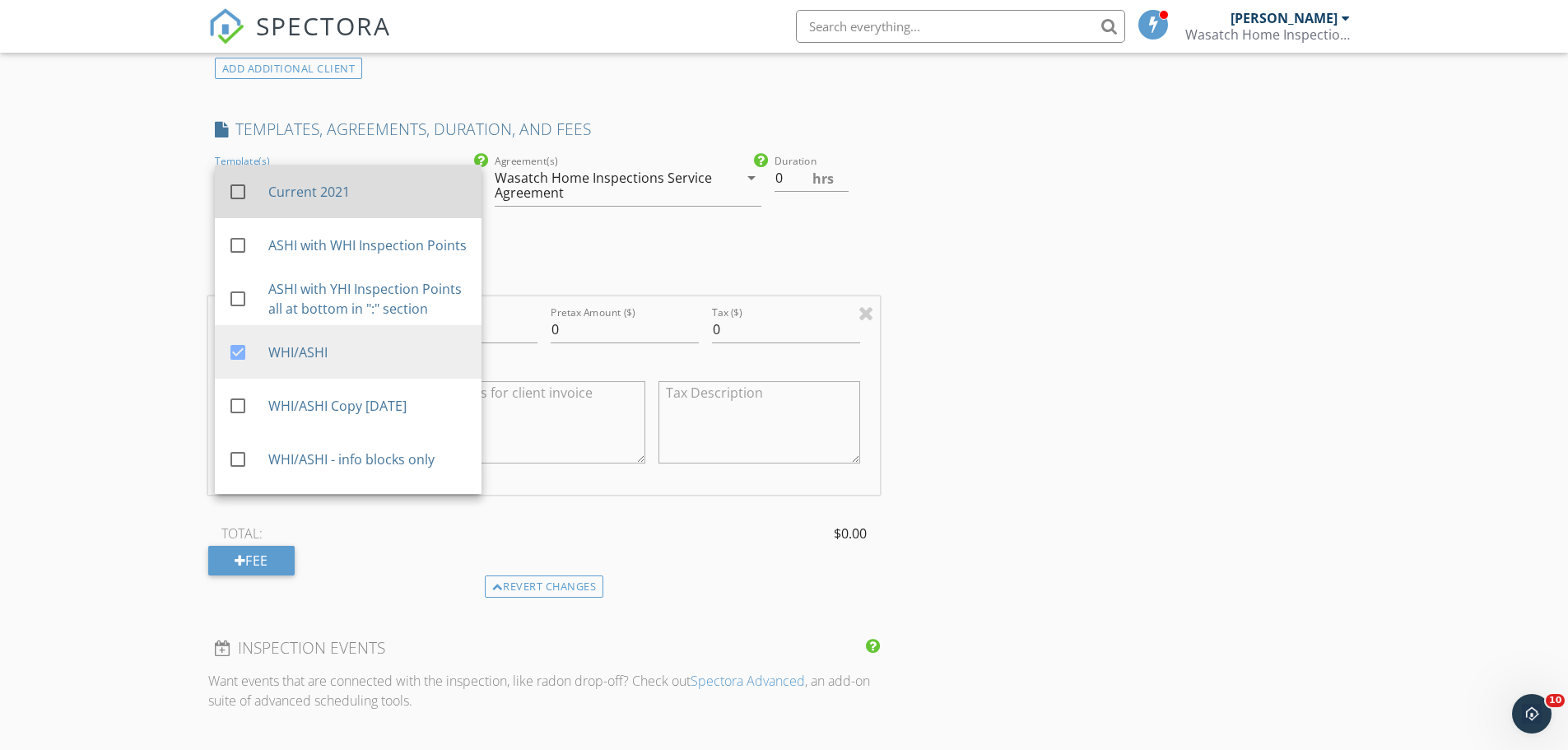
click at [283, 186] on div "Current 2021" at bounding box center [367, 192] width 200 height 20
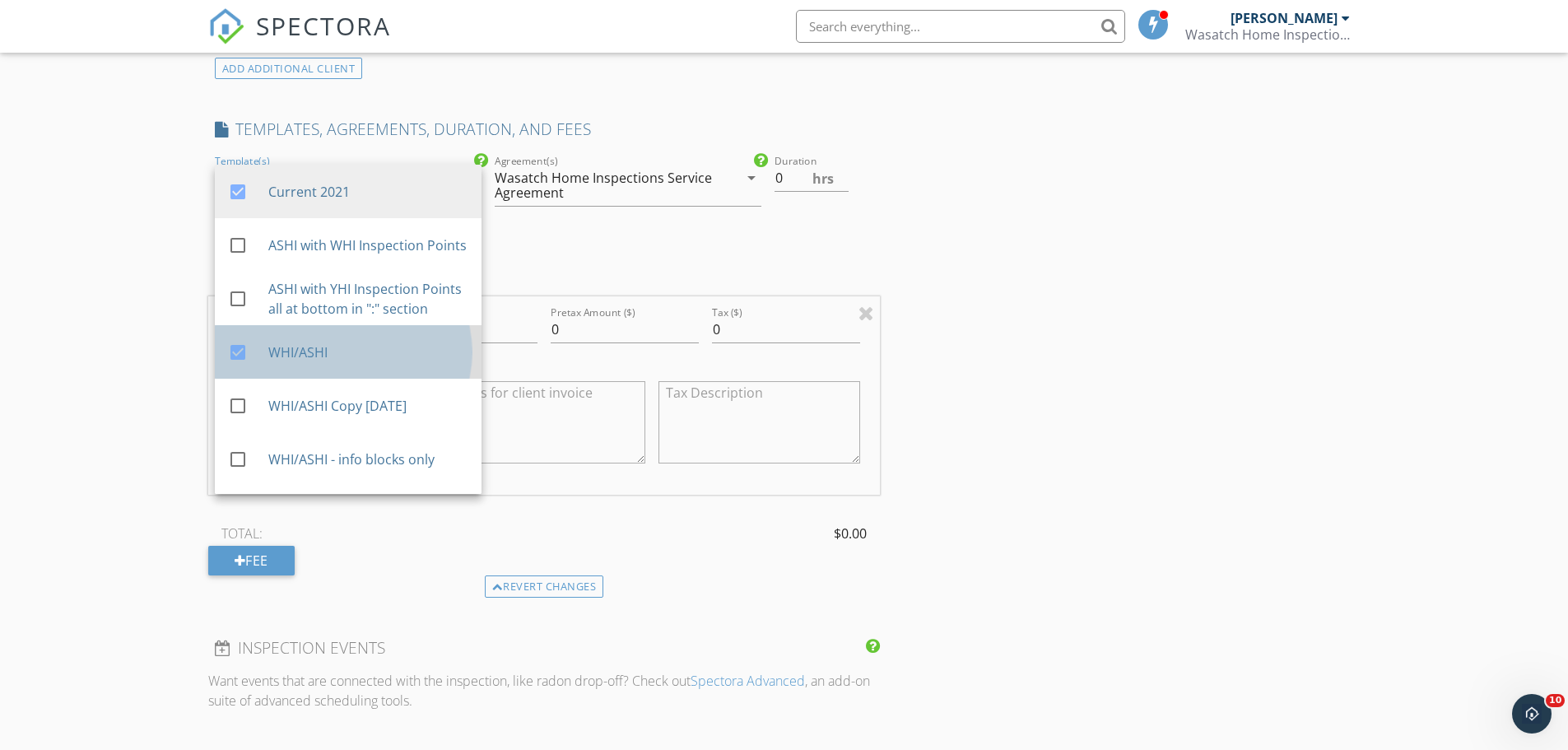
click at [292, 363] on div "WHI/ASHI" at bounding box center [367, 353] width 200 height 20
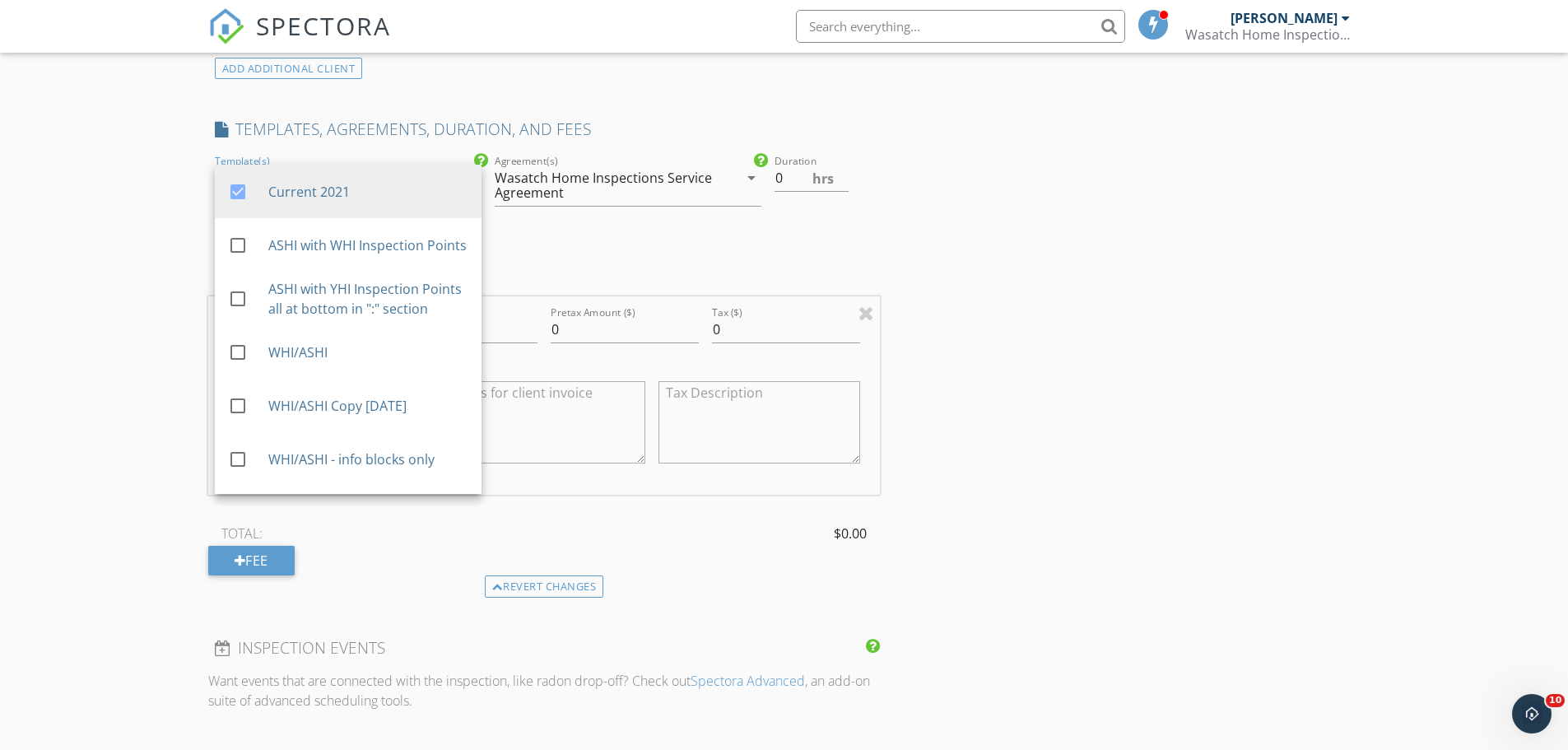
click at [1074, 278] on div "INSPECTOR(S) check_box Jim Fahs PRIMARY Jim Fahs arrow_drop_down check_box_outl…" at bounding box center [784, 455] width 1152 height 2801
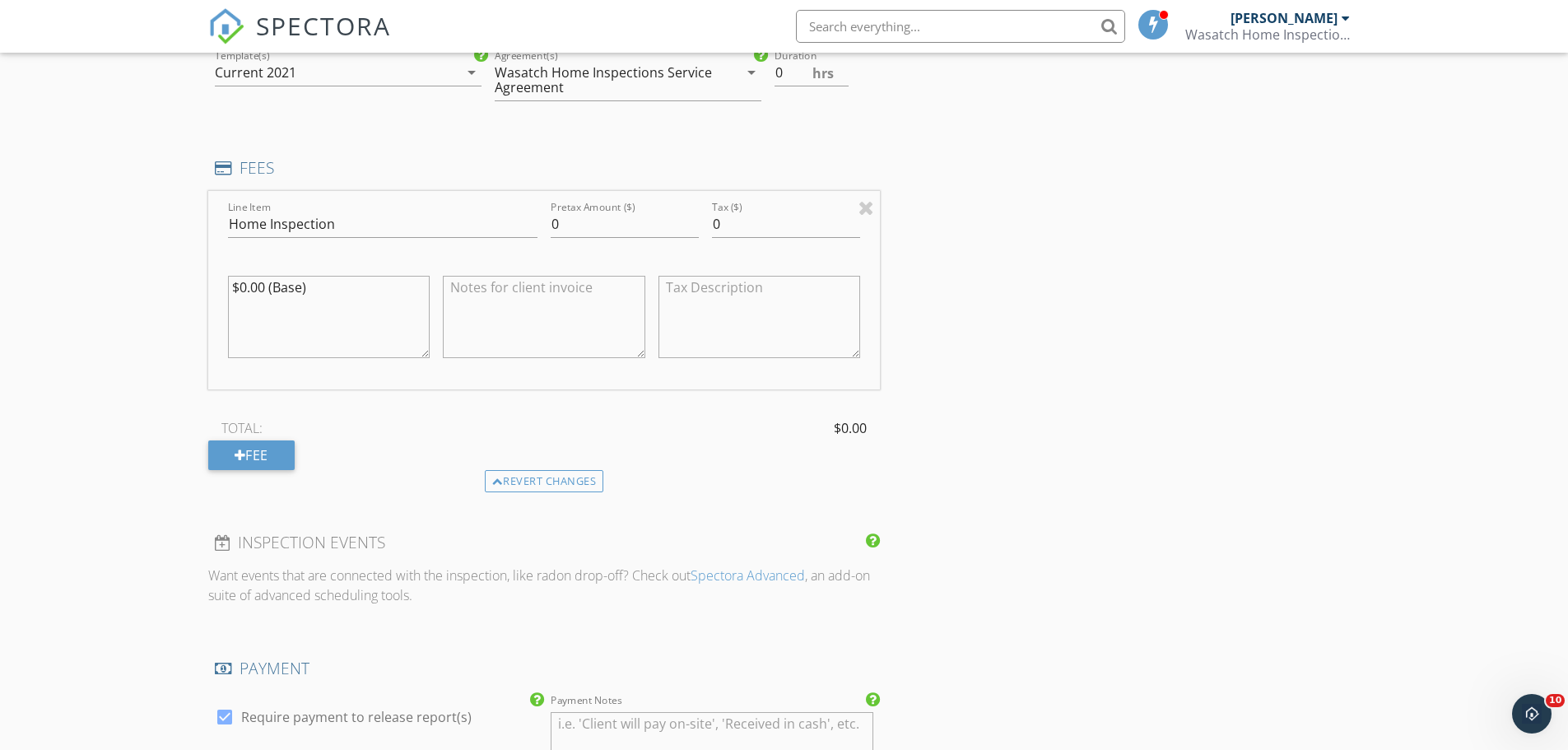
scroll to position [1317, 0]
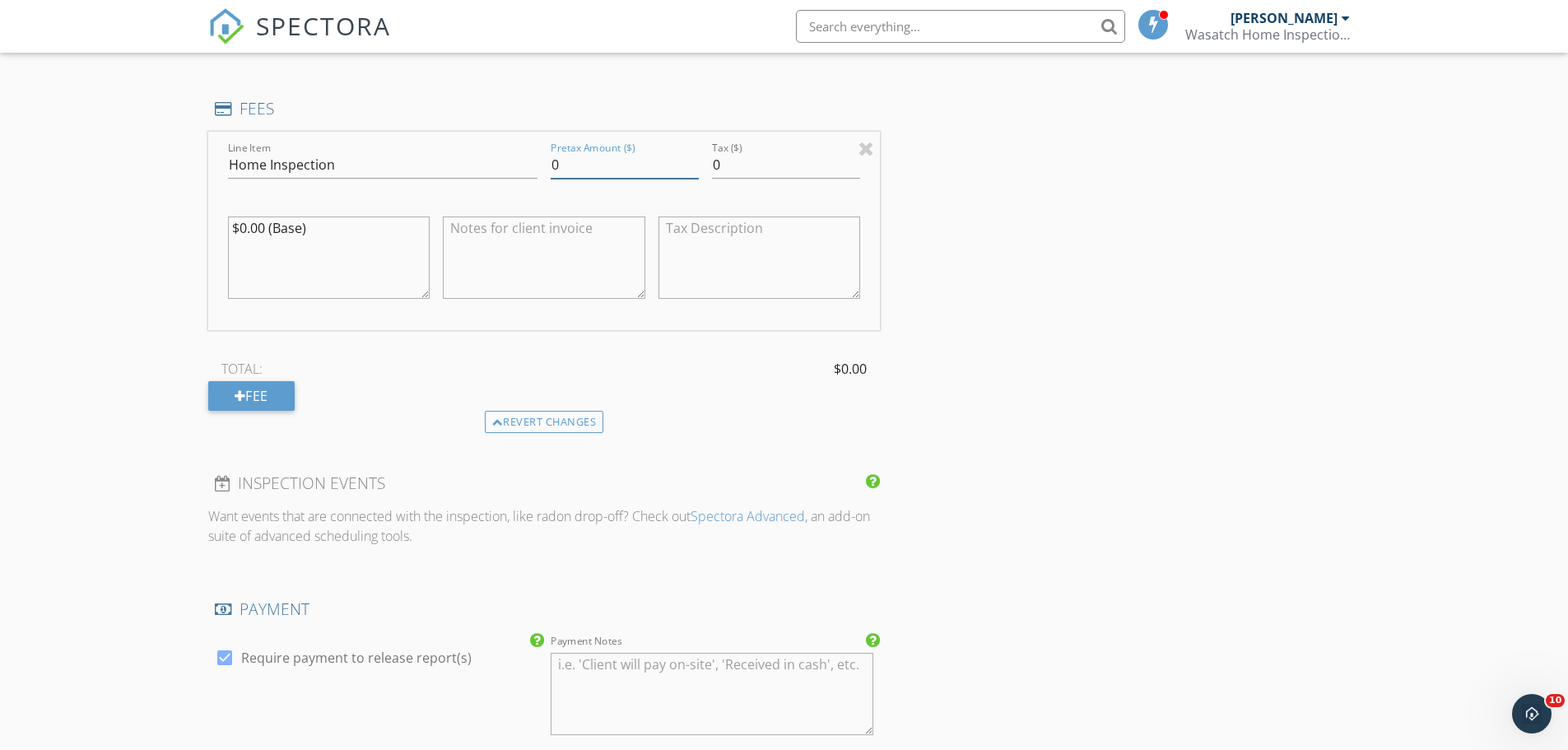
drag, startPoint x: 561, startPoint y: 160, endPoint x: 541, endPoint y: 167, distance: 21.2
click at [544, 167] on div "Pretax Amount ($) 0" at bounding box center [625, 167] width 162 height 57
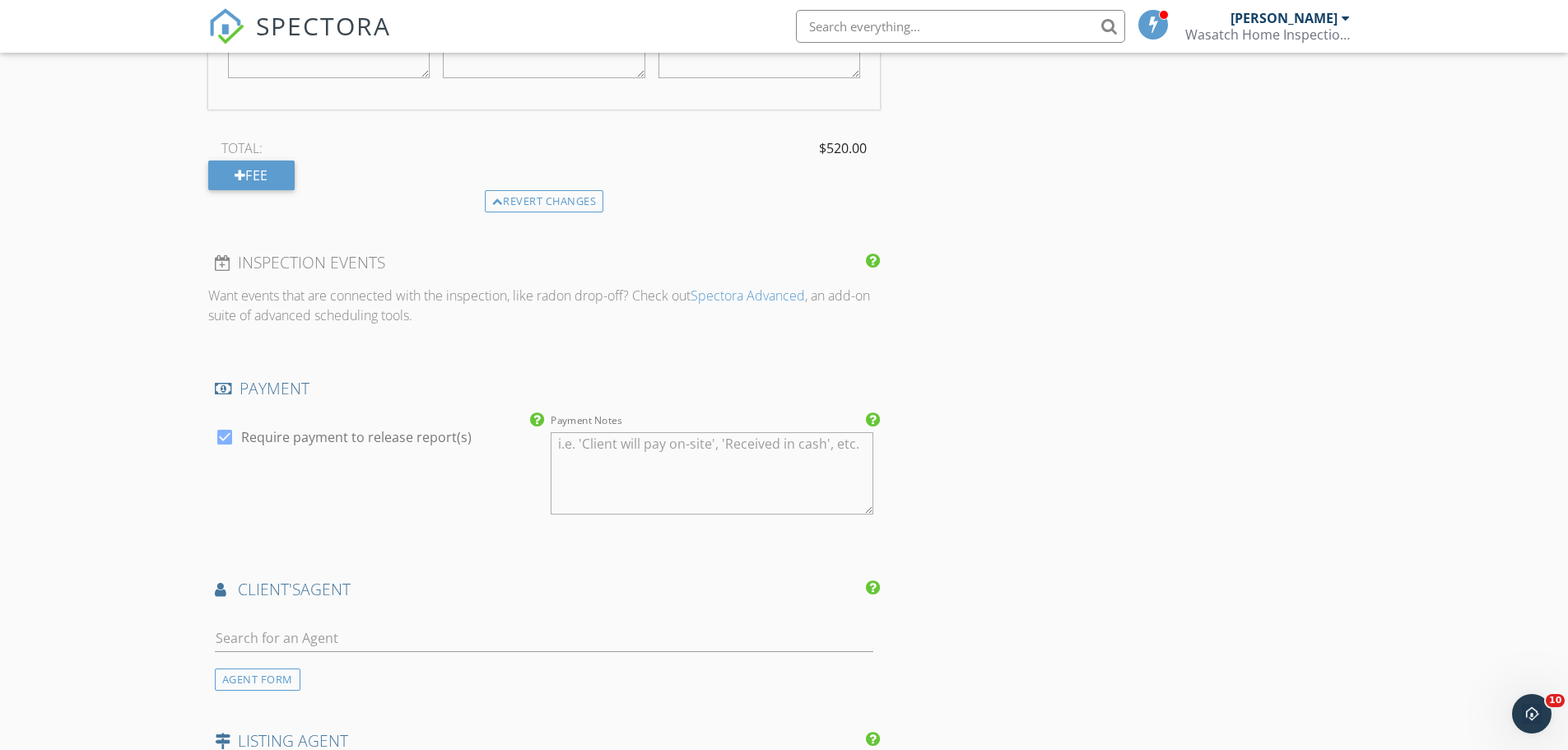
scroll to position [1647, 0]
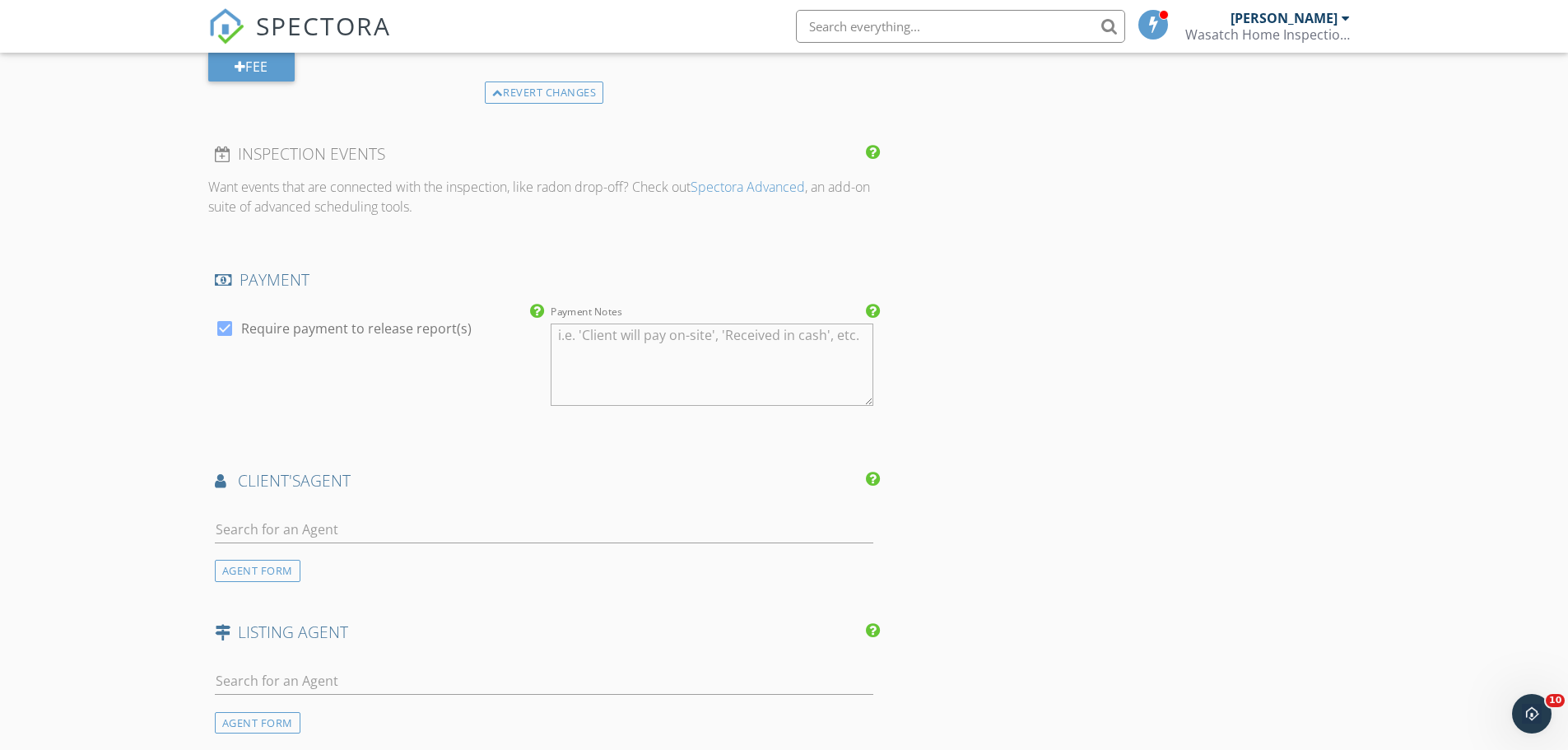
type input "520.00"
click at [228, 327] on div at bounding box center [225, 329] width 28 height 28
checkbox input "false"
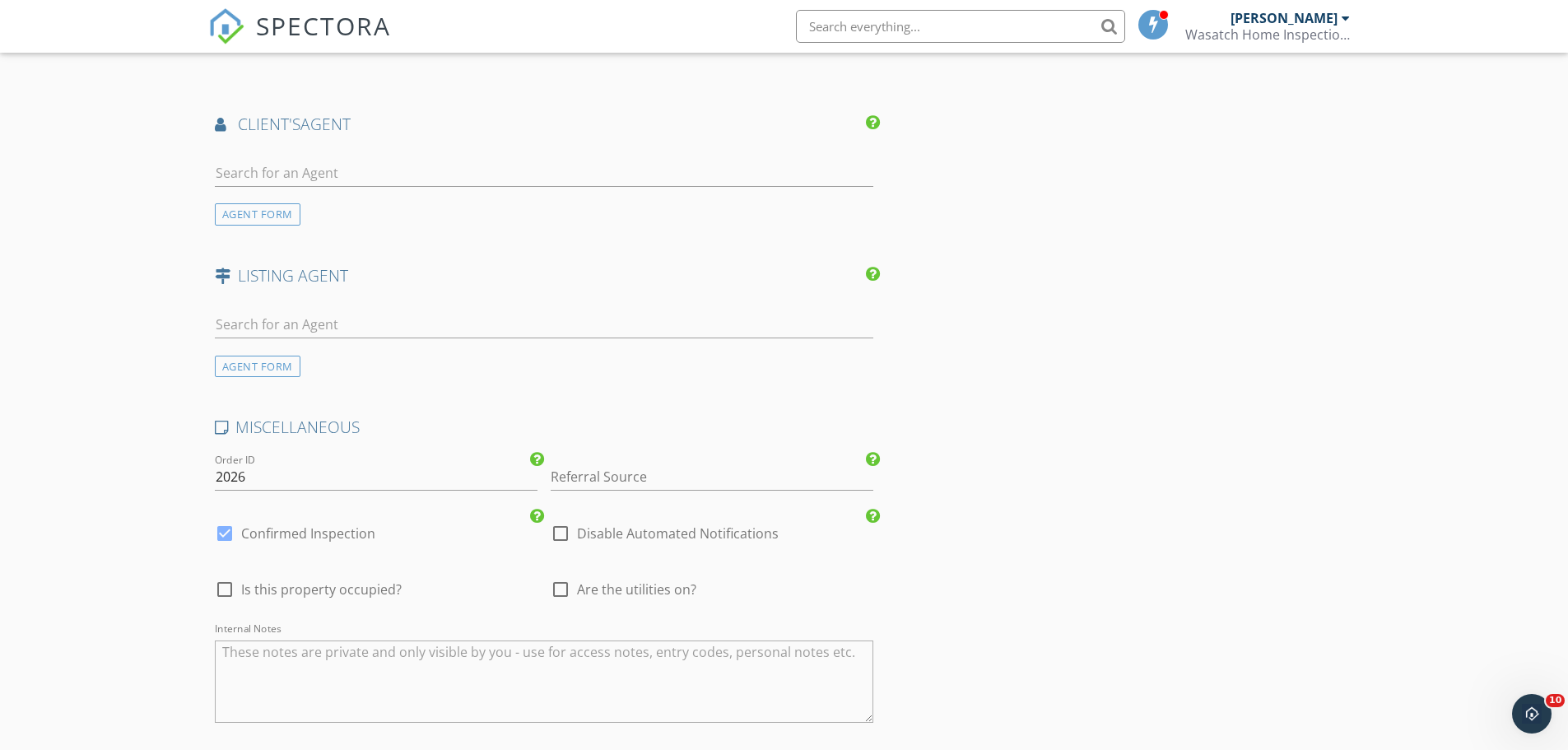
scroll to position [1976, 0]
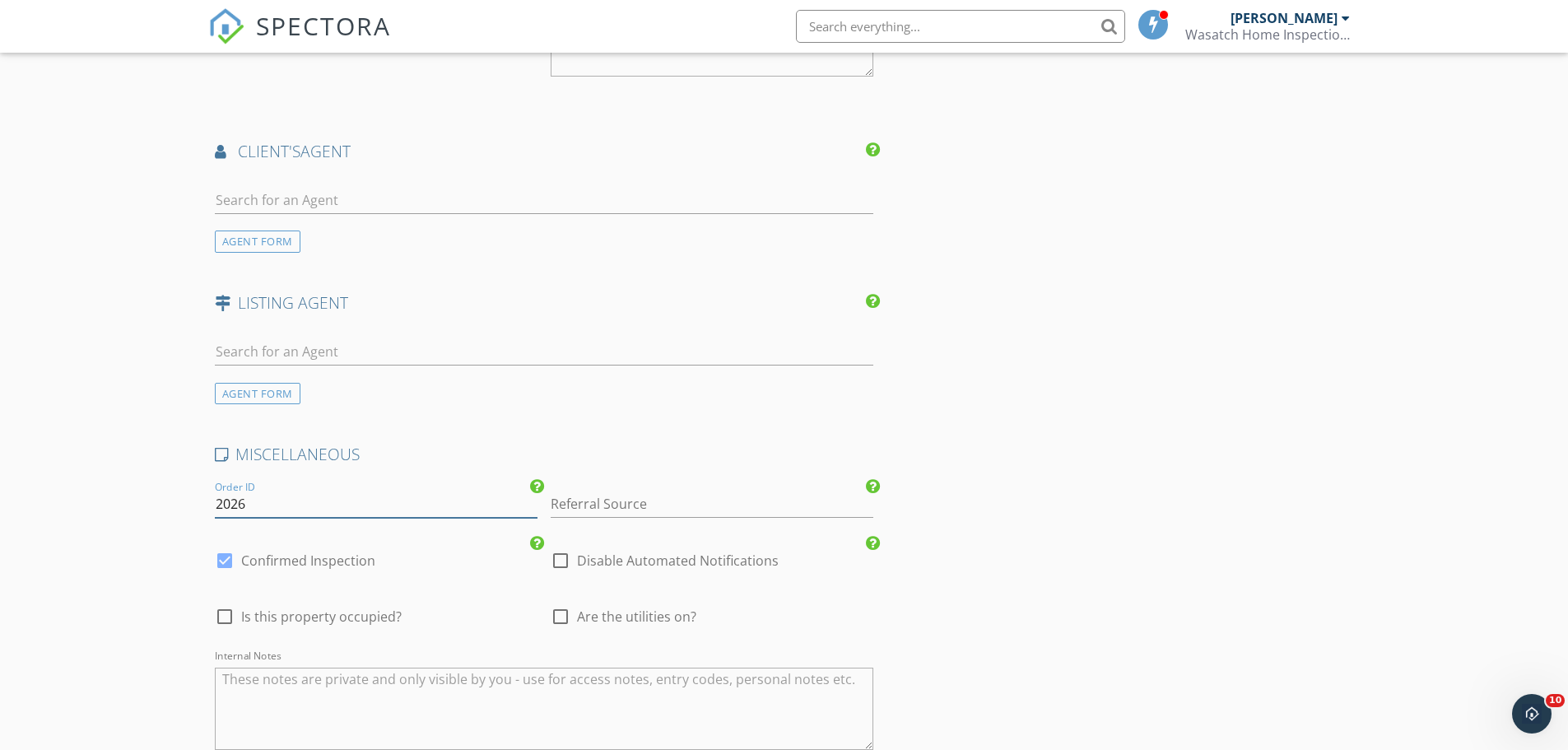
click at [243, 504] on input "2026" at bounding box center [375, 503] width 322 height 27
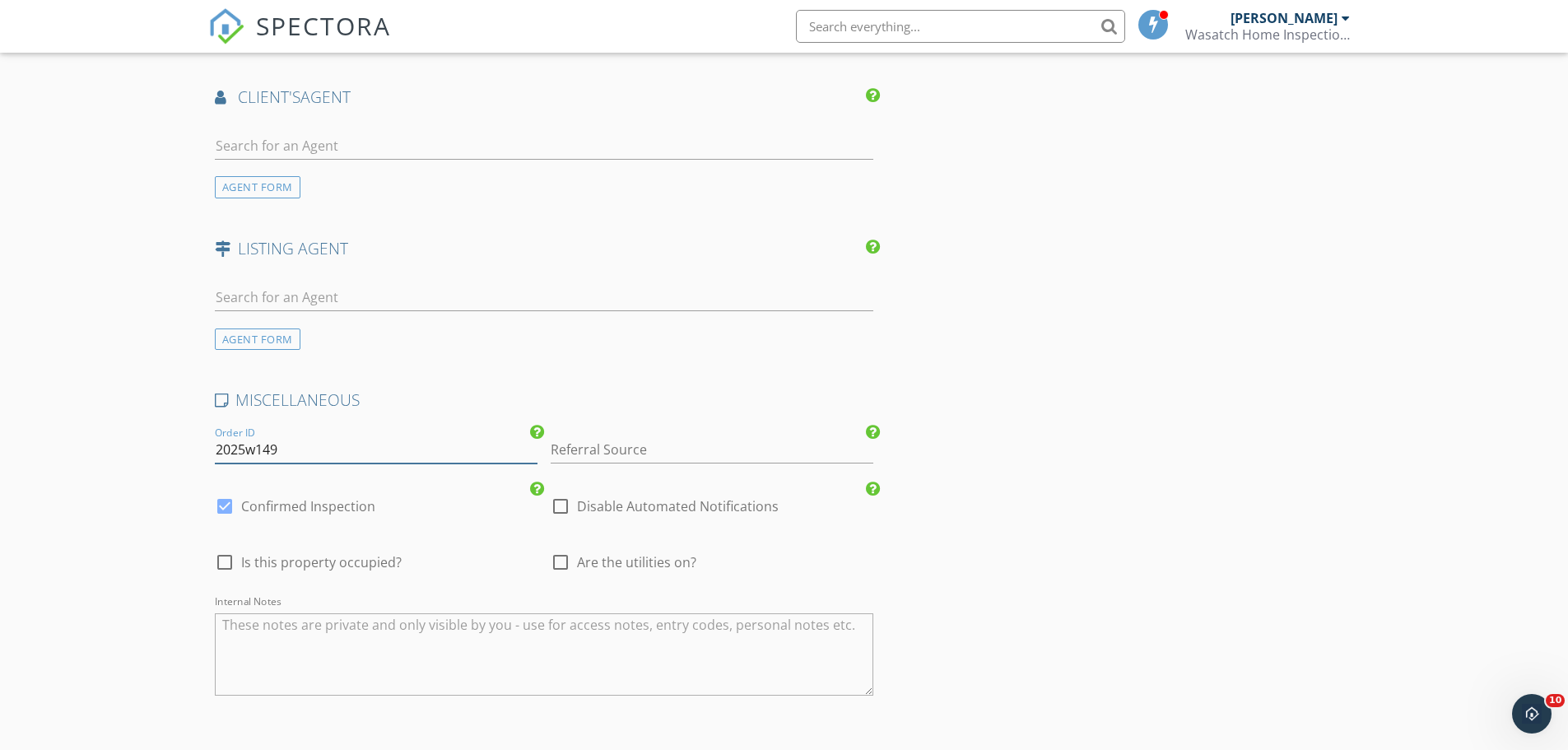
scroll to position [2059, 0]
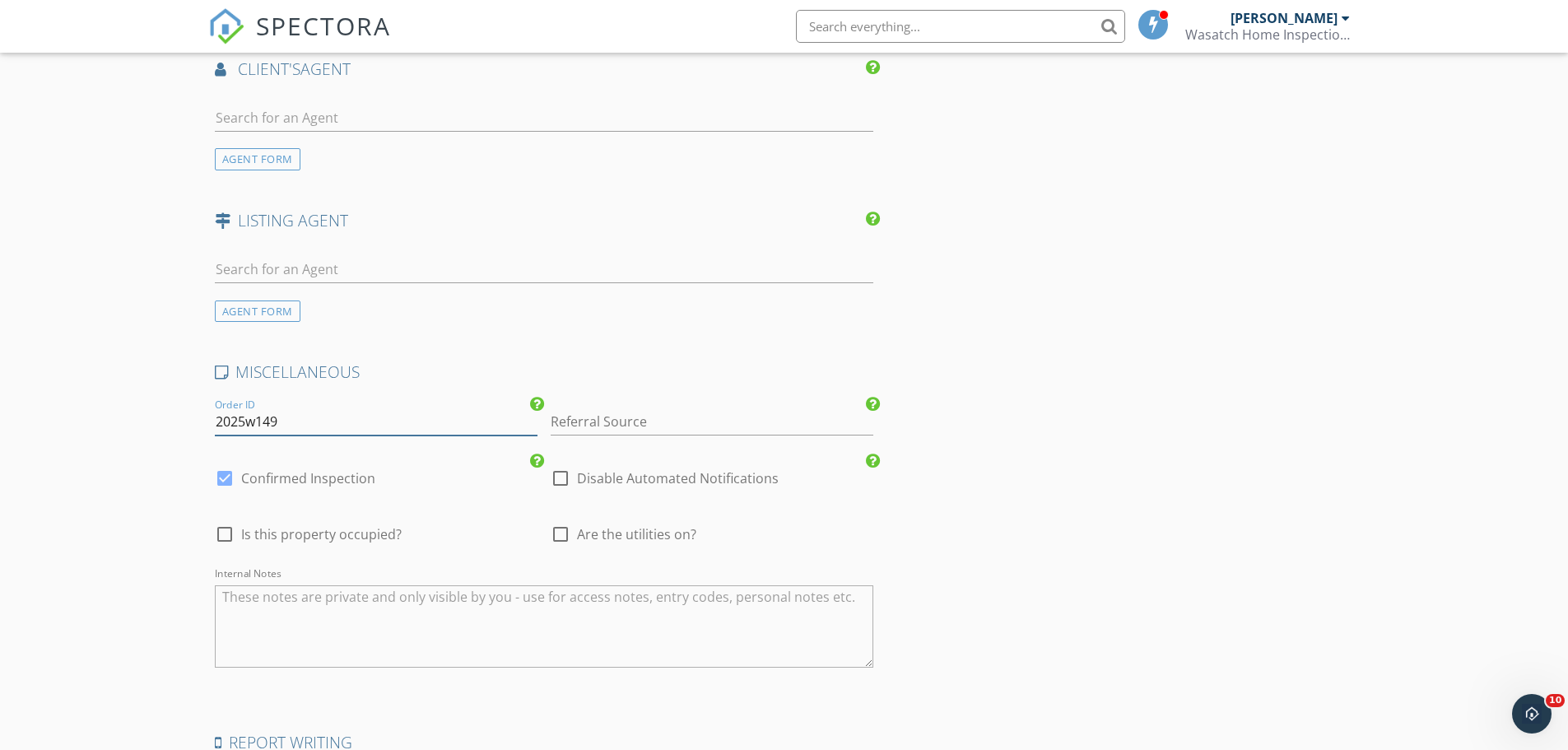
type input "2025w149"
click at [226, 535] on div at bounding box center [225, 534] width 28 height 28
checkbox input "true"
click at [564, 536] on div at bounding box center [561, 534] width 28 height 28
checkbox input "true"
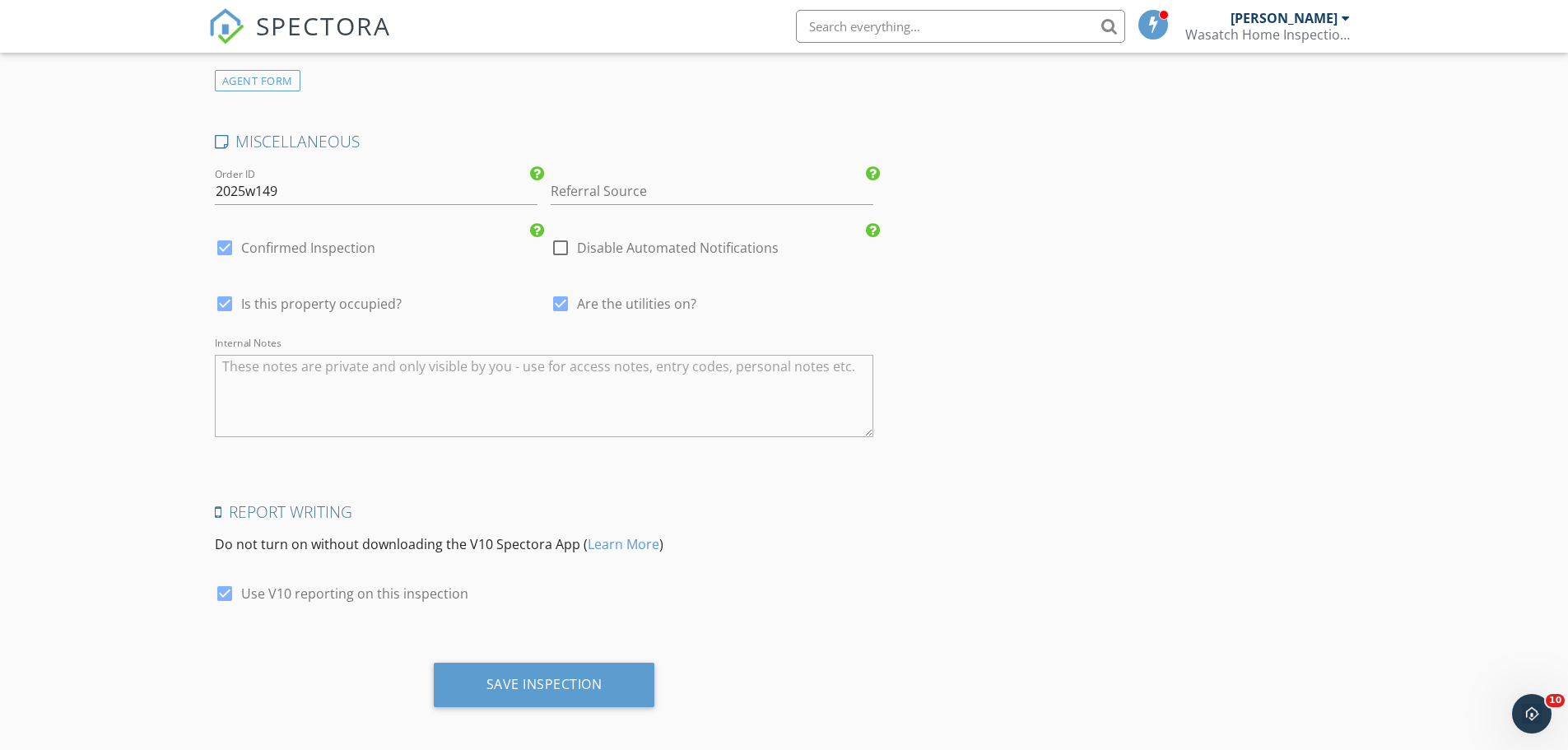
scroll to position [2298, 0]
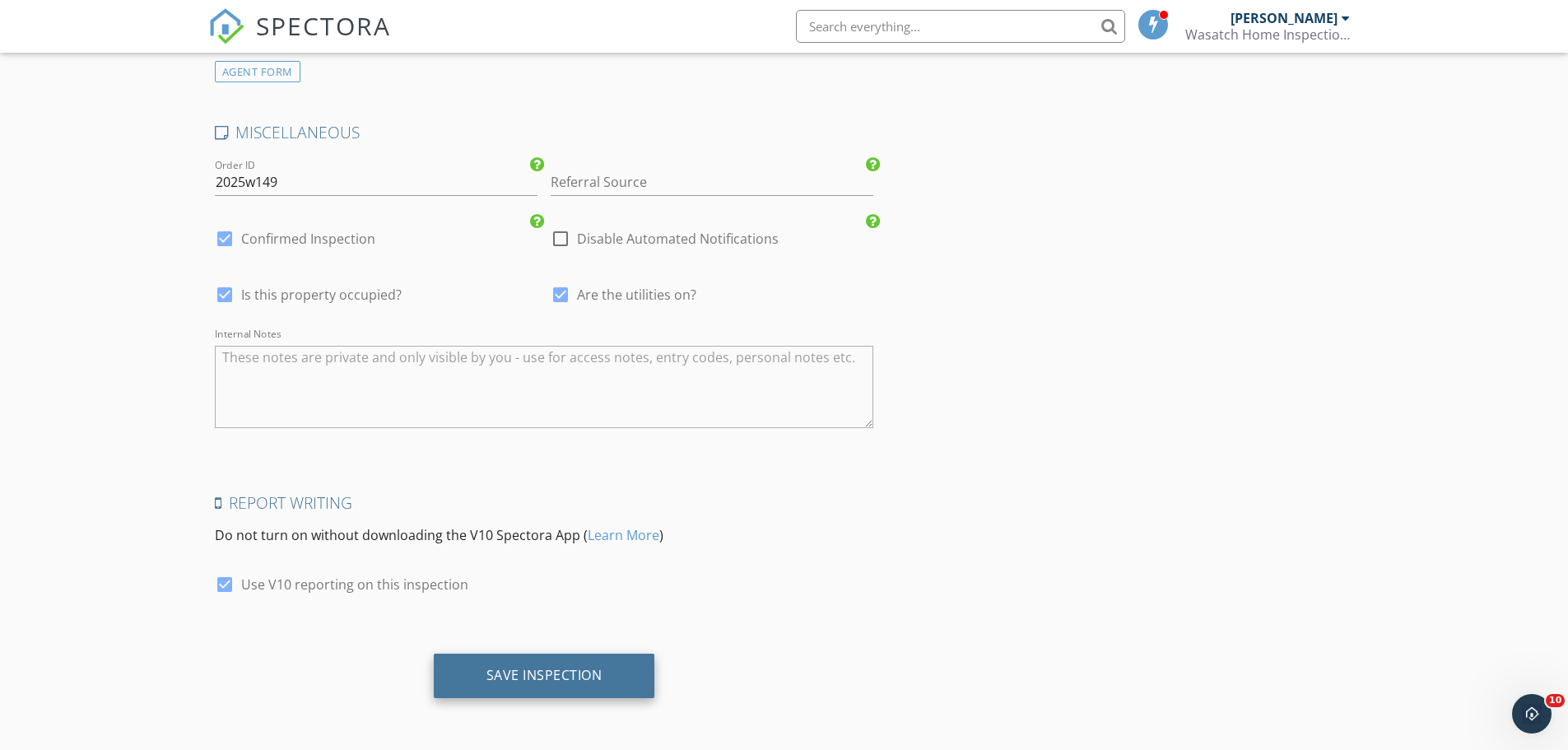
click at [547, 677] on div "Save Inspection" at bounding box center [544, 675] width 116 height 16
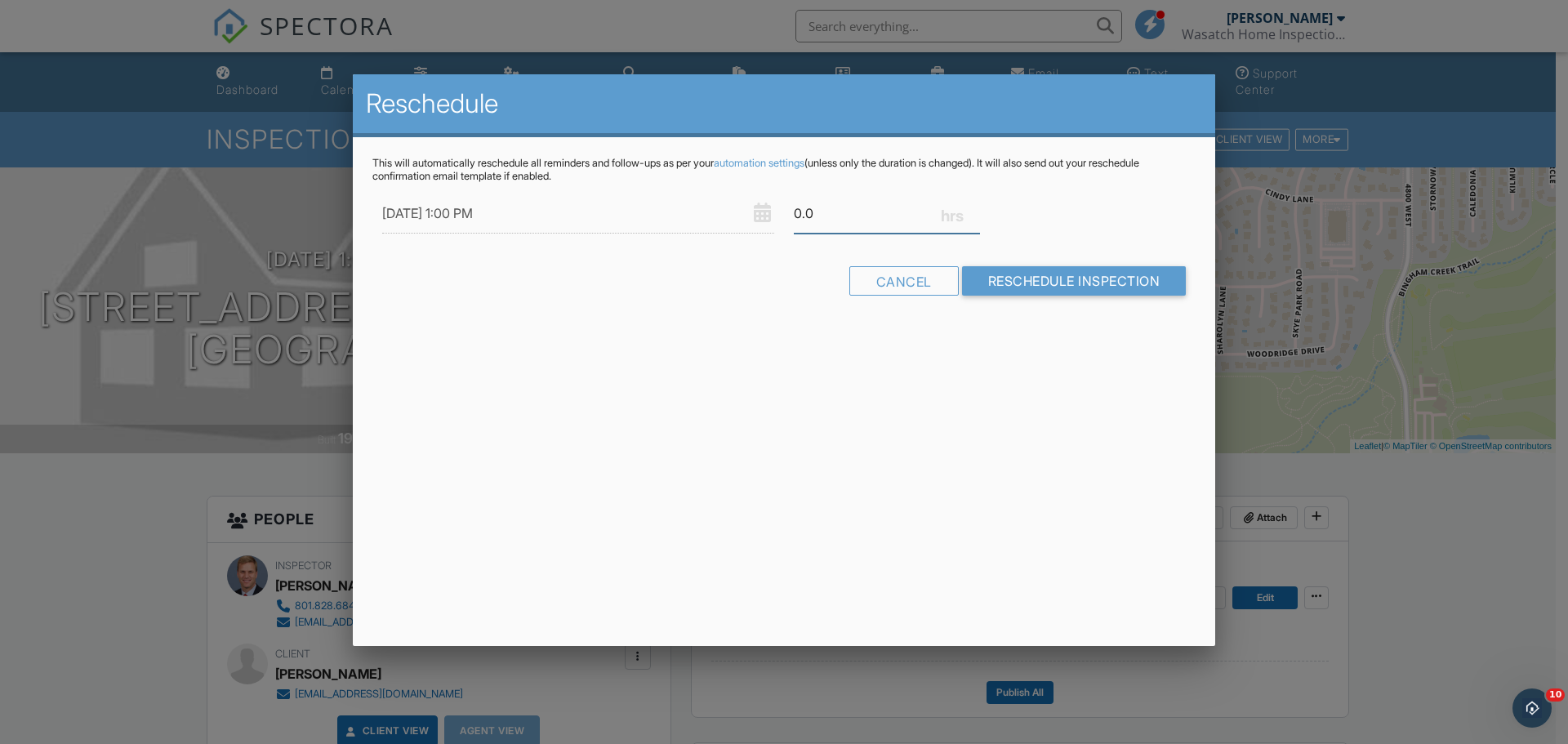
drag, startPoint x: 820, startPoint y: 209, endPoint x: 776, endPoint y: 213, distance: 44.2
click at [776, 213] on div "[DATE] 1:00 PM 0.0" at bounding box center [784, 213] width 823 height 40
click at [1027, 281] on form "[DATE] 1:00 PM Warning: this date/time is in the past. Cancel Reschedule Inspec…" at bounding box center [784, 250] width 823 height 114
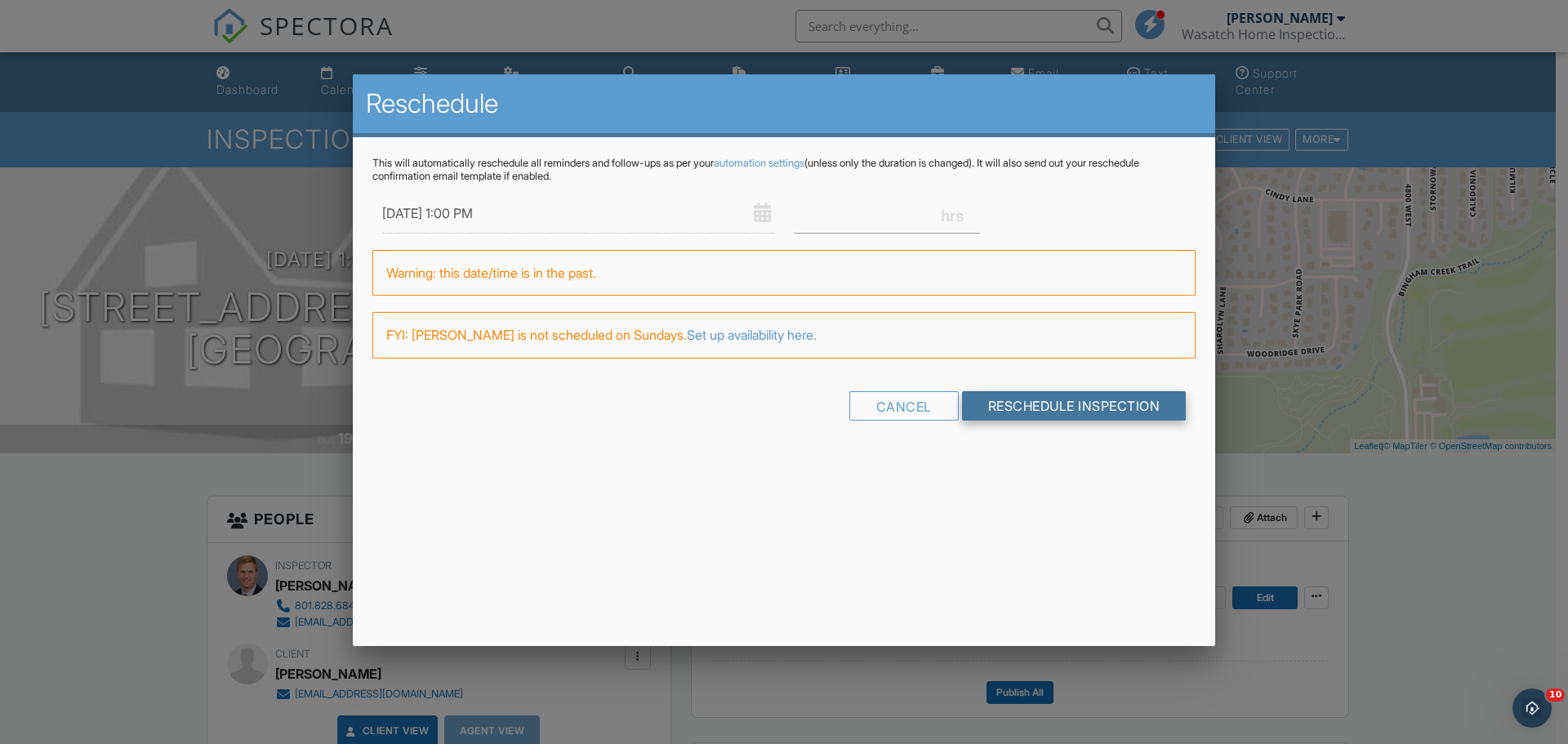
click at [1005, 404] on input "Reschedule Inspection" at bounding box center [1074, 406] width 225 height 30
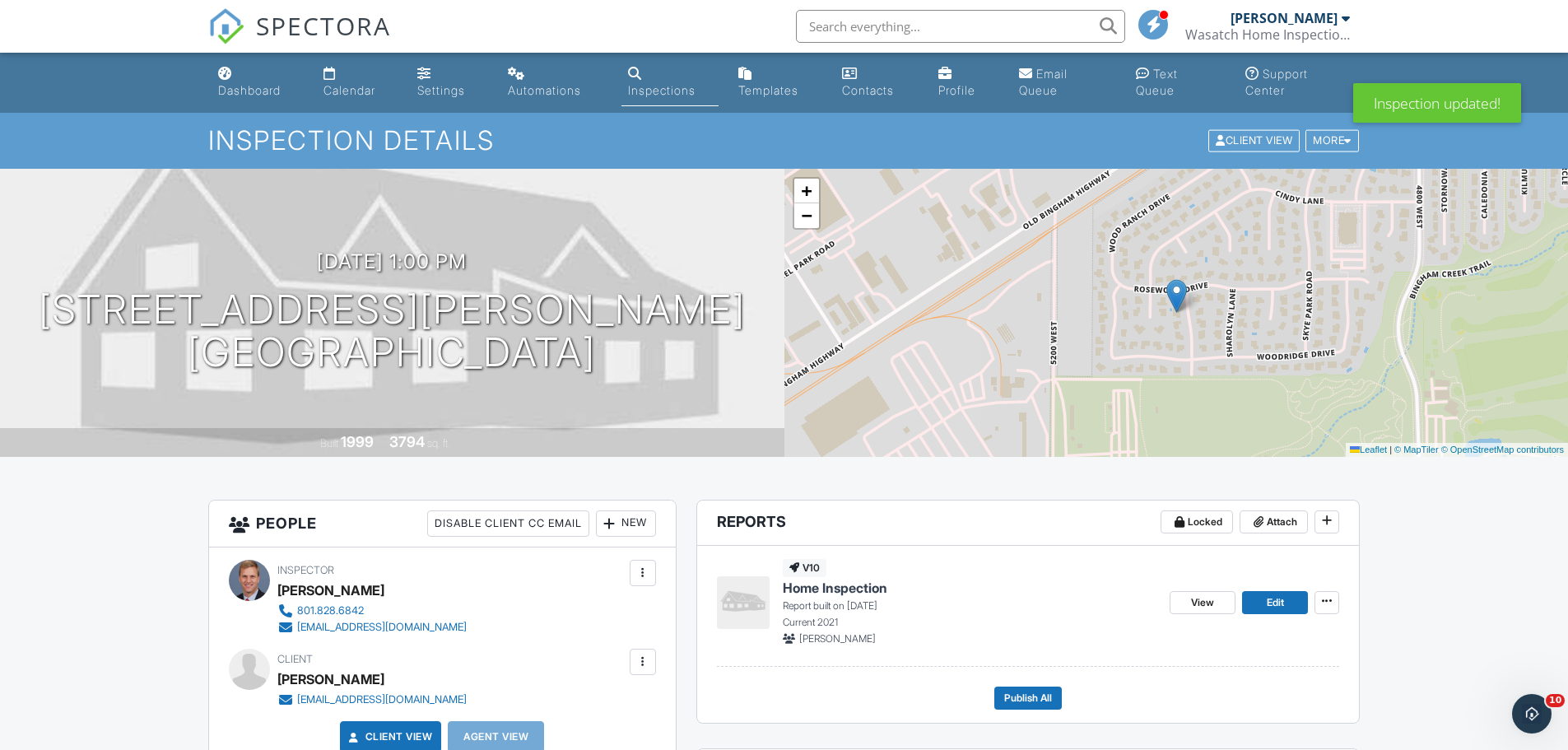
click at [641, 87] on div "Inspections" at bounding box center [662, 90] width 68 height 14
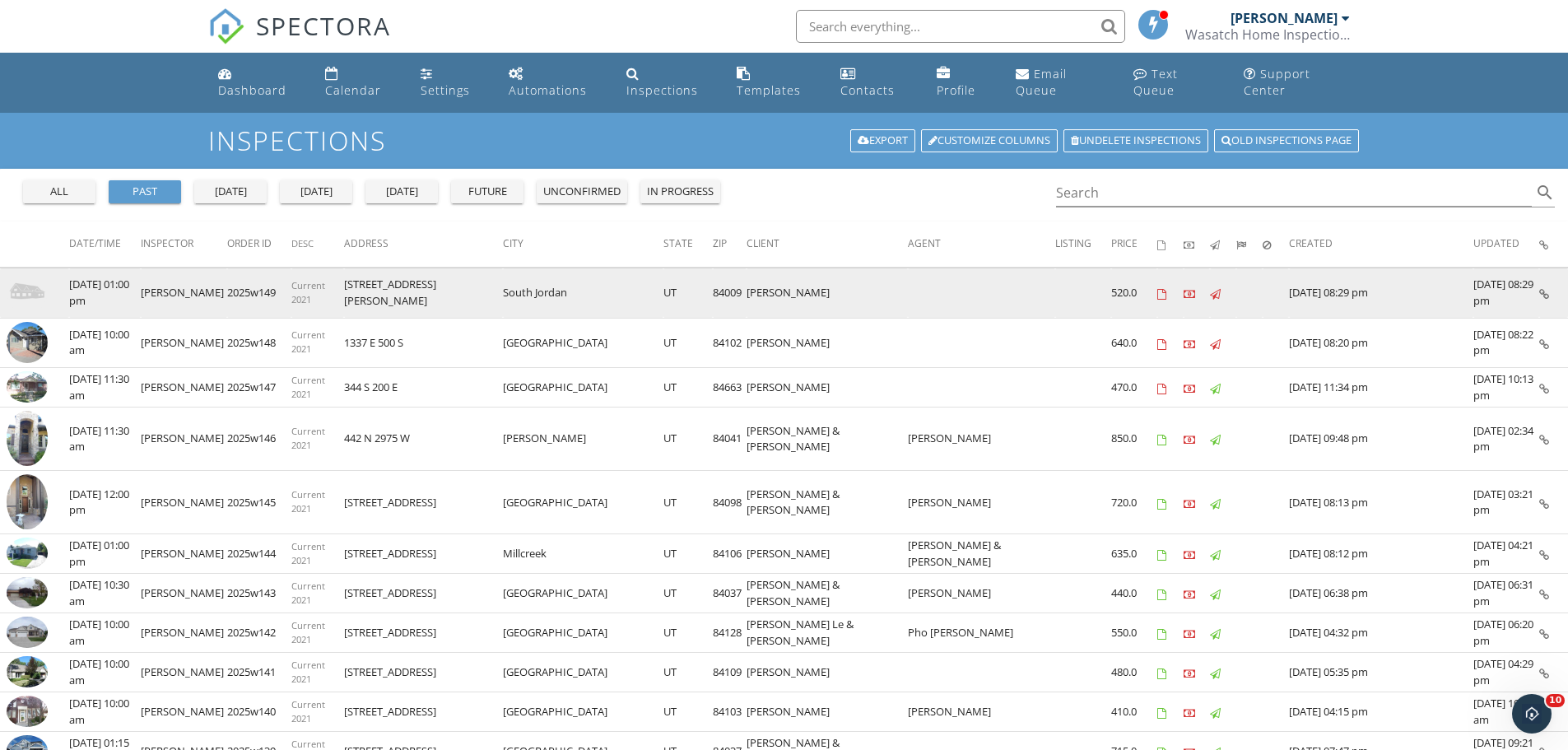
click at [27, 289] on img at bounding box center [27, 292] width 41 height 41
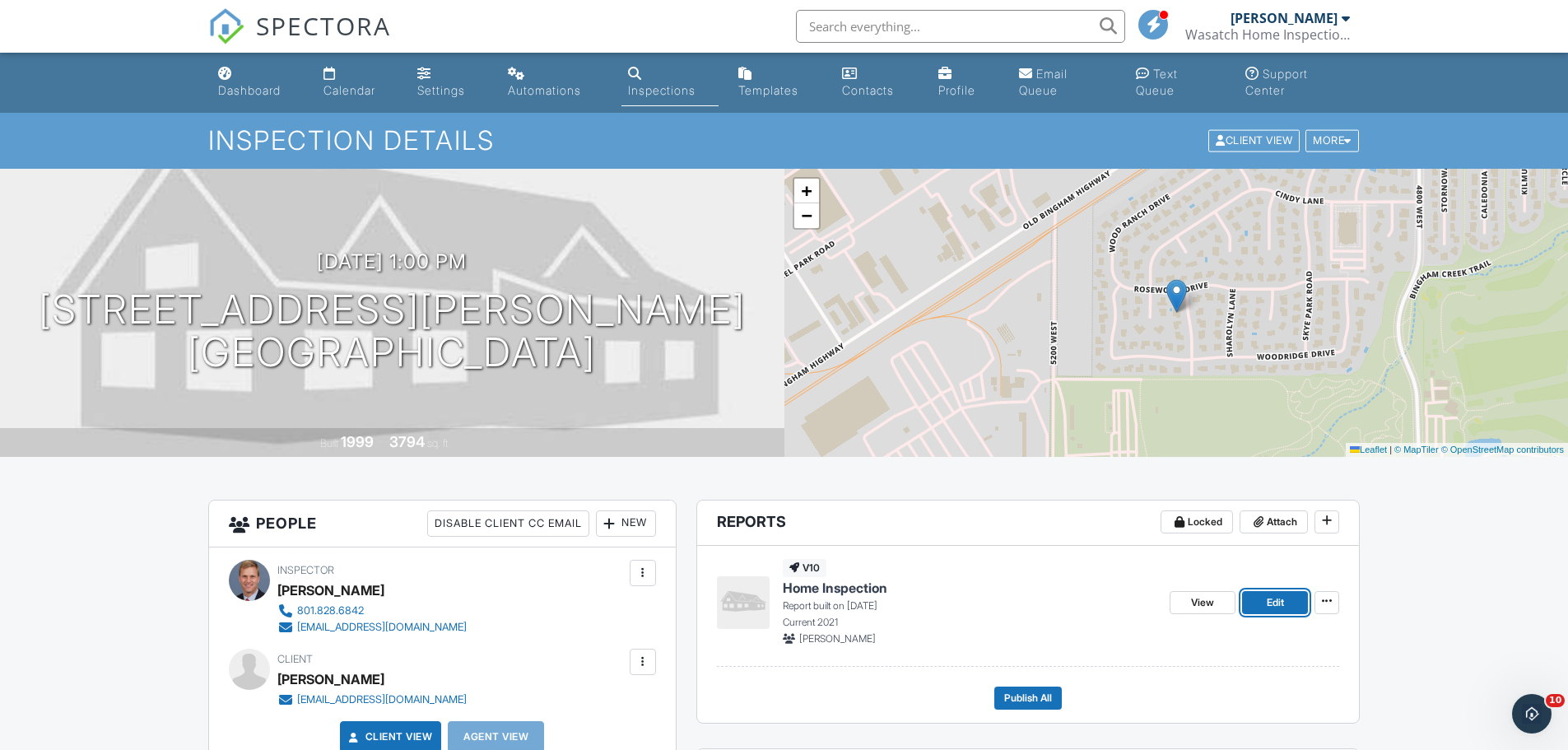
drag, startPoint x: 1276, startPoint y: 600, endPoint x: 1267, endPoint y: 598, distance: 9.2
click at [1275, 599] on span "Edit" at bounding box center [1275, 602] width 17 height 16
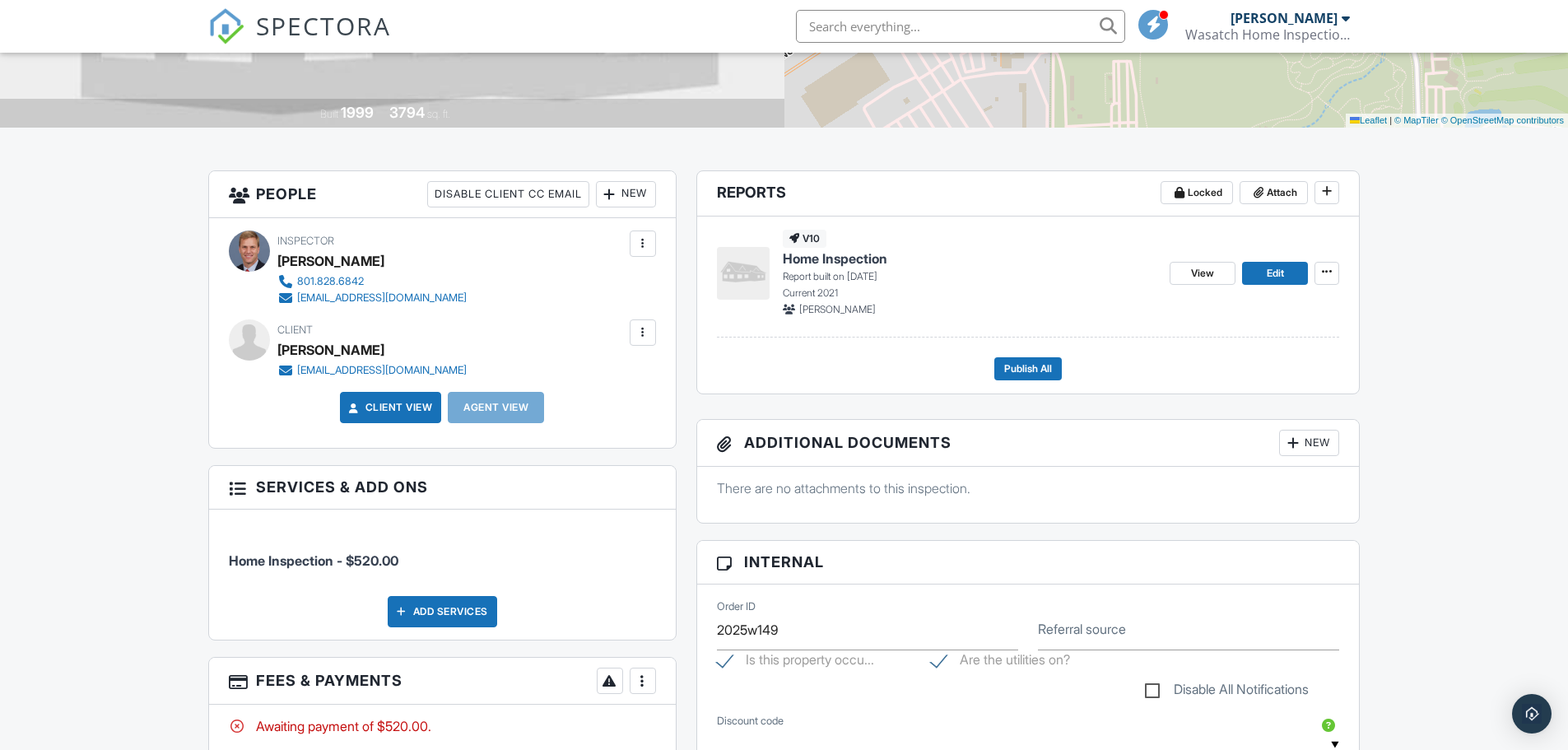
click at [643, 333] on div at bounding box center [643, 333] width 16 height 16
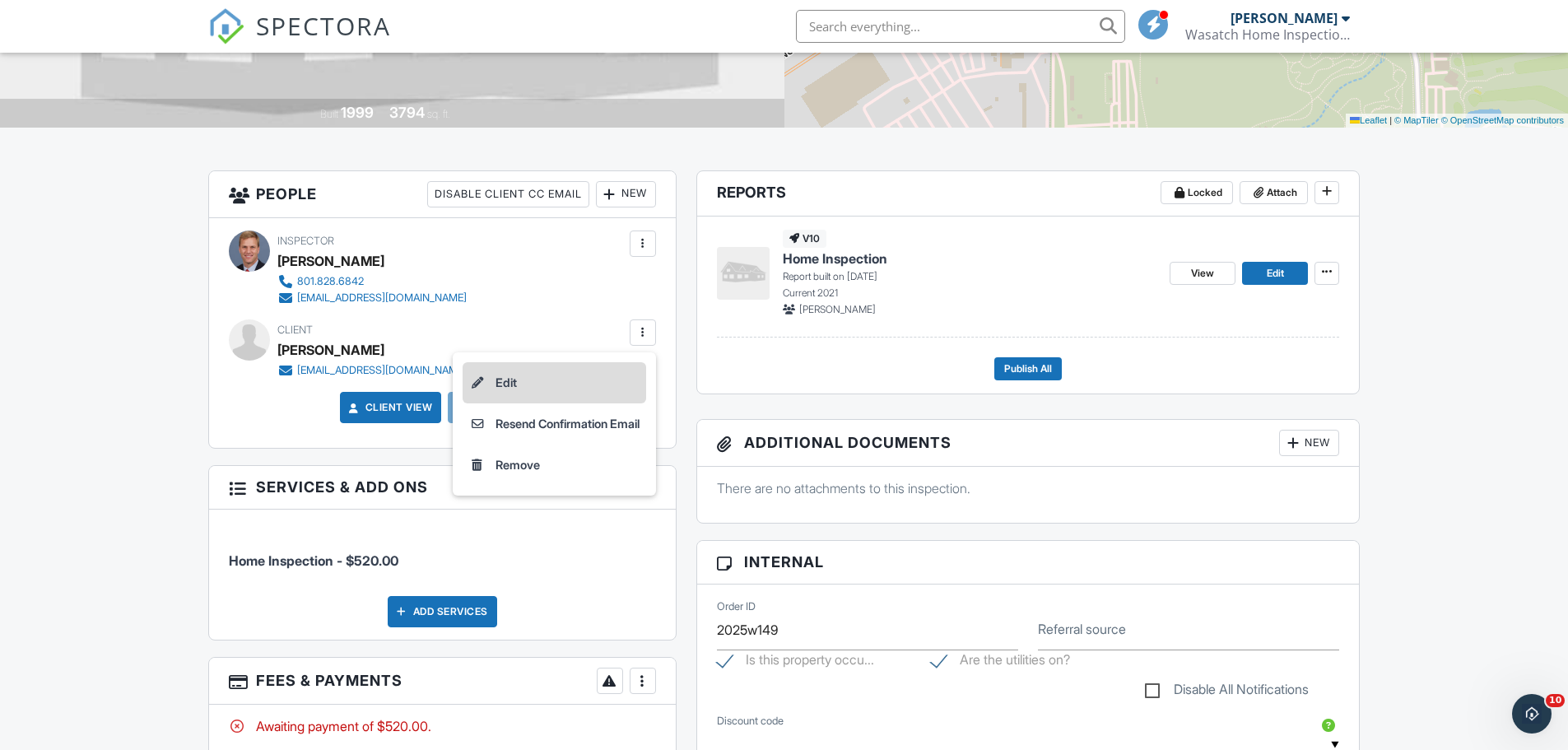
click at [537, 382] on li "Edit" at bounding box center [554, 382] width 184 height 41
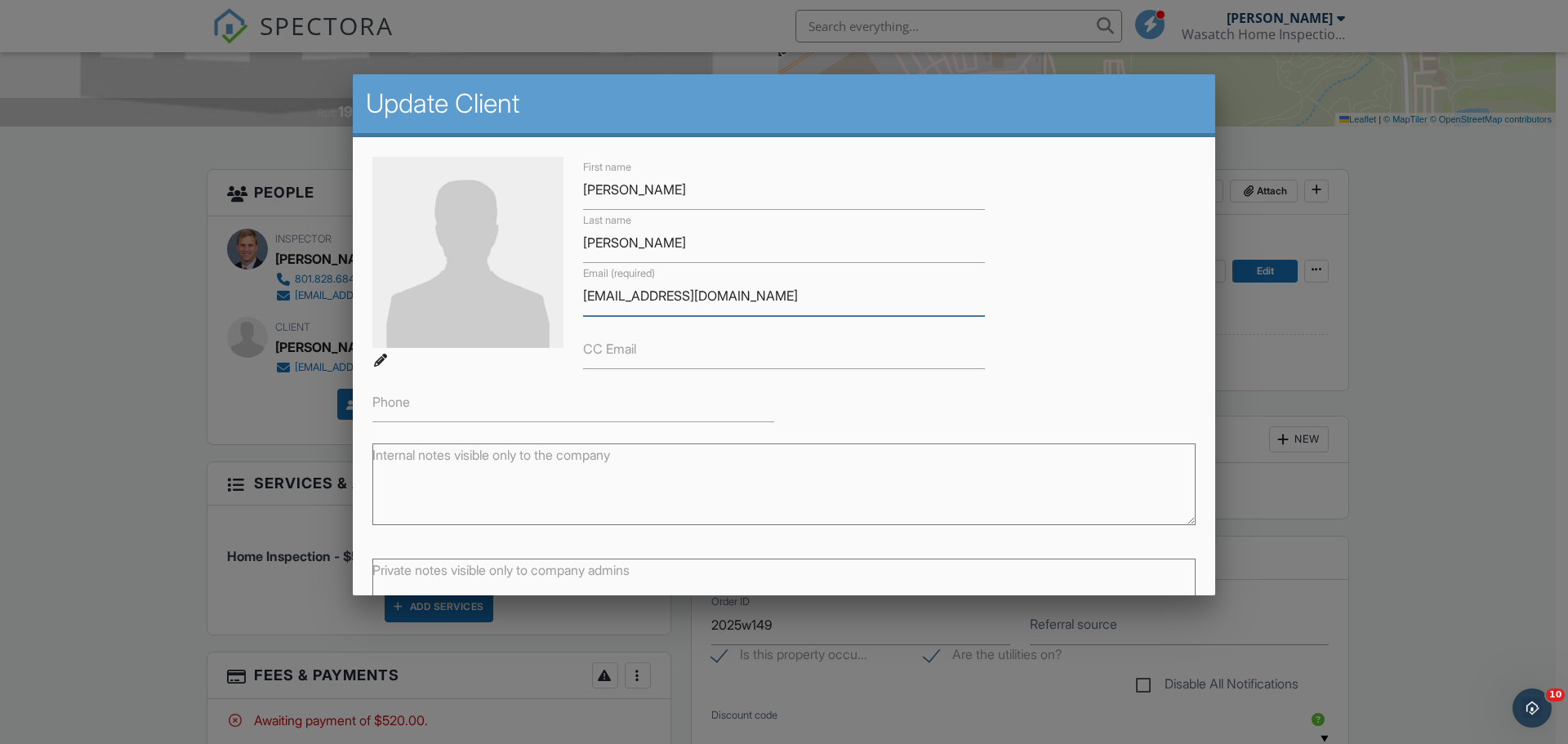
click at [599, 298] on input "lamnpham80@gmail.com" at bounding box center [784, 296] width 402 height 40
click at [614, 299] on input "lam.npham80@gmail.com" at bounding box center [784, 296] width 402 height 40
click at [650, 296] on input "lam.n.pham80@gmail.com" at bounding box center [784, 296] width 402 height 40
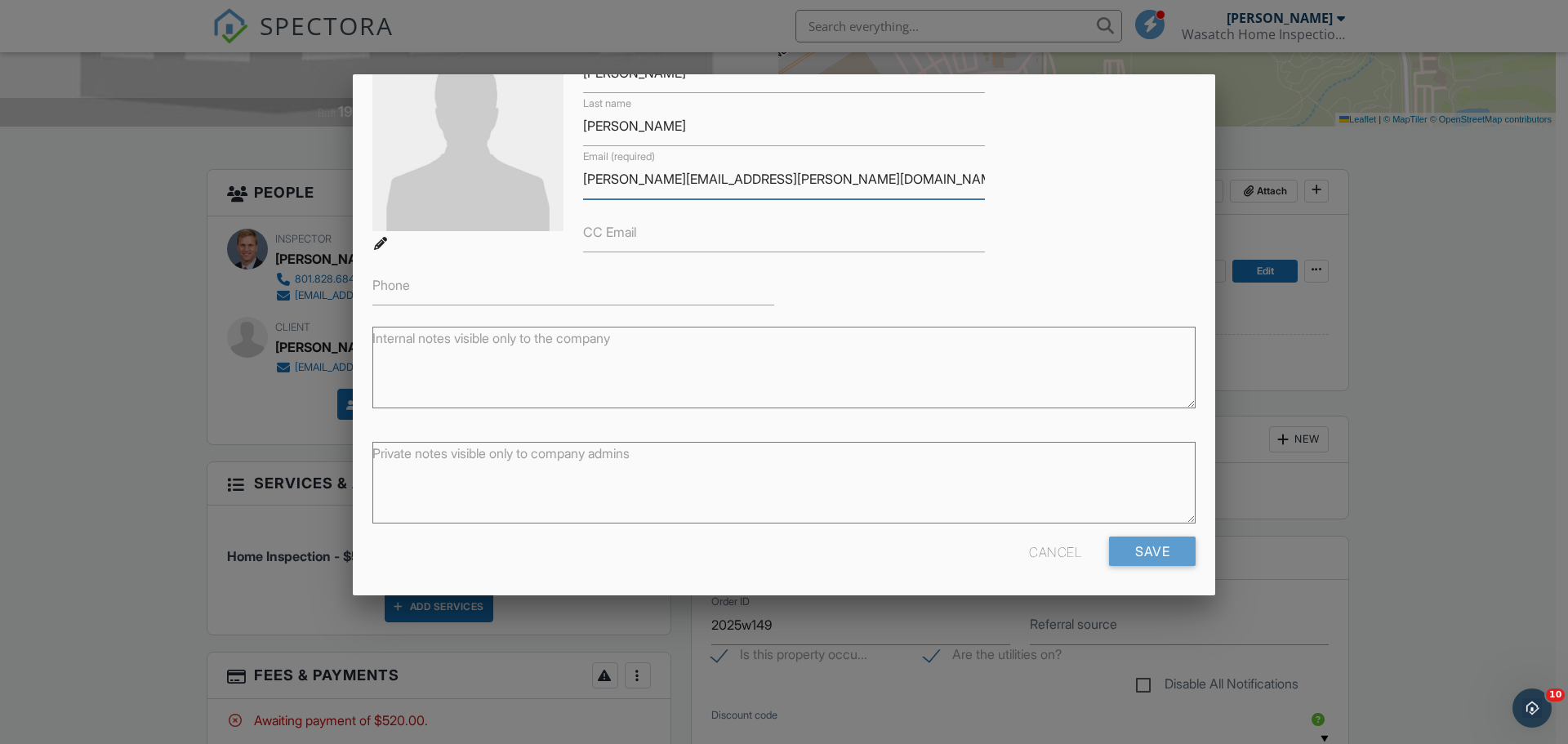
scroll to position [119, 0]
type input "[PERSON_NAME][EMAIL_ADDRESS][PERSON_NAME][DOMAIN_NAME]"
click at [1149, 548] on input "Save" at bounding box center [1152, 549] width 86 height 30
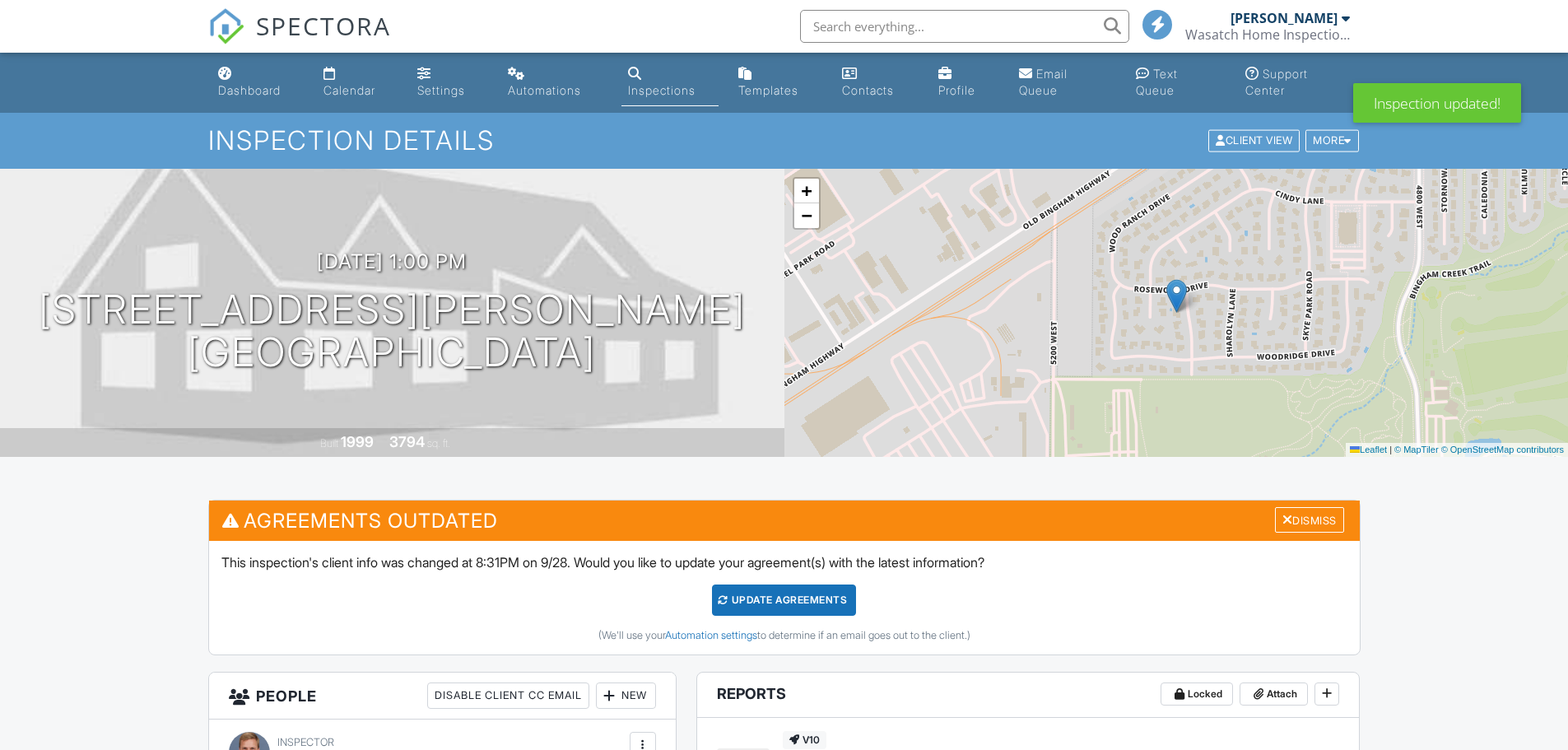
click at [789, 598] on div "Update Agreements" at bounding box center [784, 599] width 144 height 31
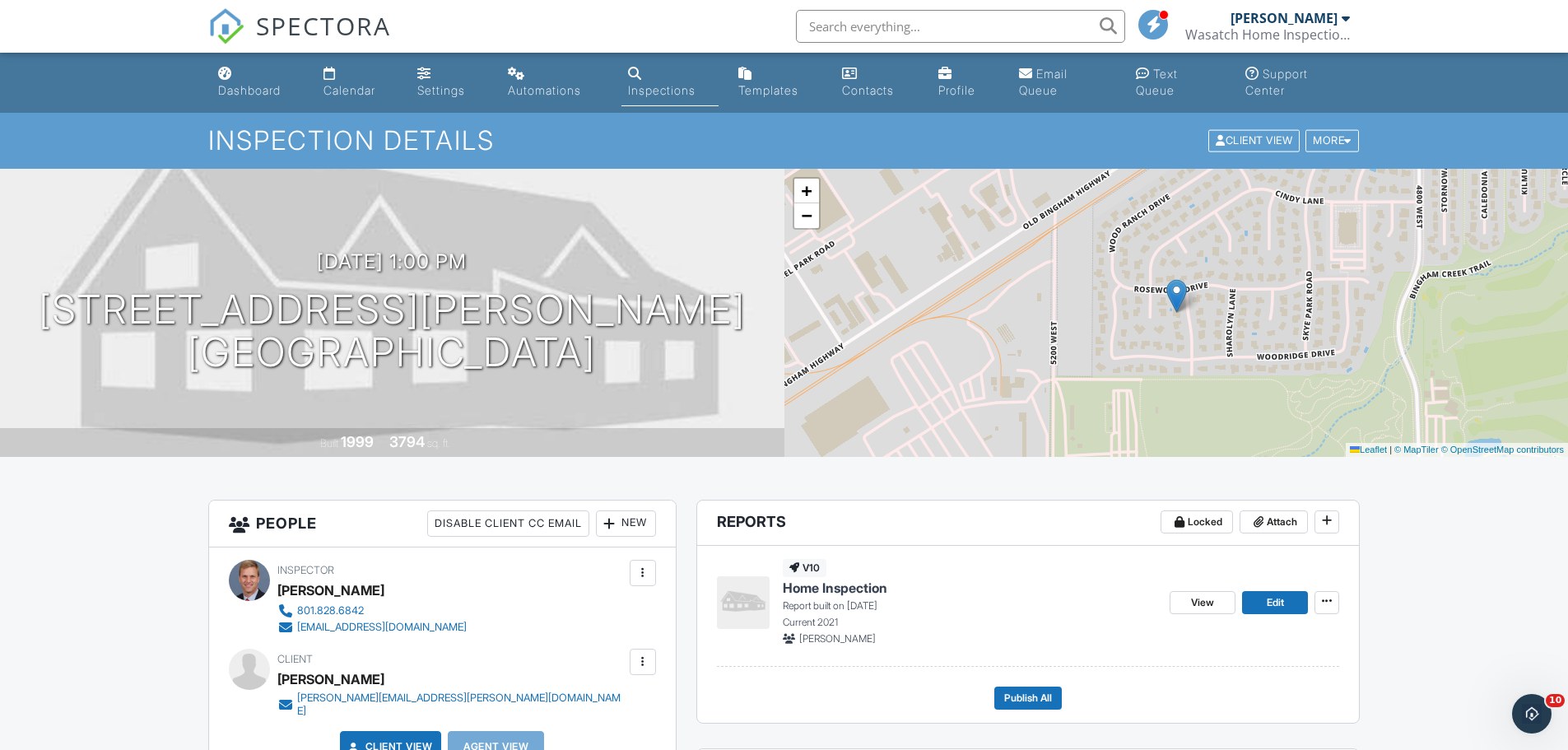
scroll to position [82, 0]
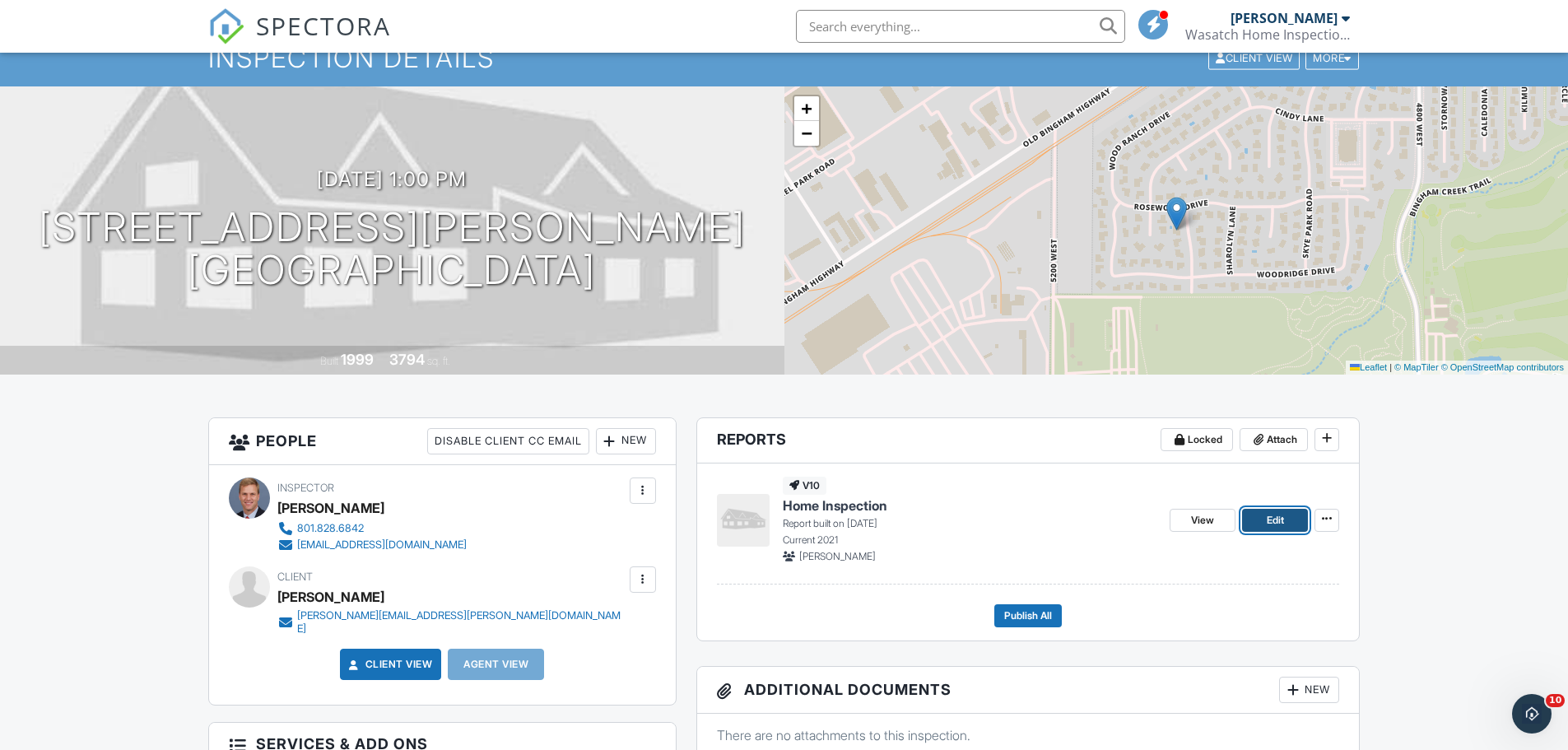
click at [1284, 520] on span "Edit" at bounding box center [1275, 520] width 17 height 16
